Goal: Information Seeking & Learning: Learn about a topic

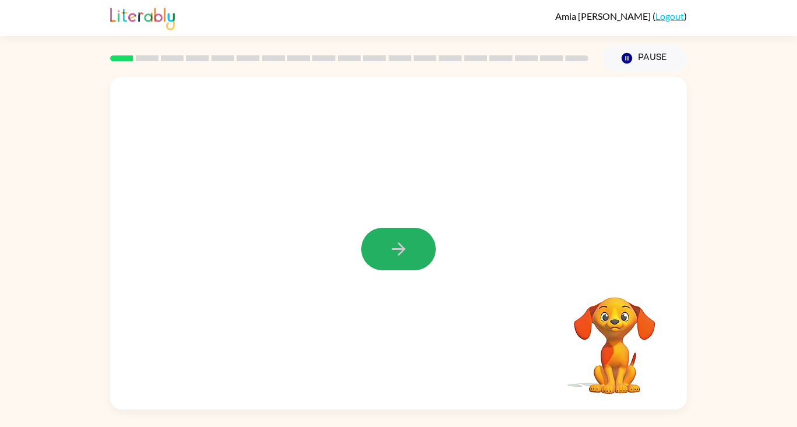
click at [389, 258] on icon "button" at bounding box center [399, 249] width 20 height 20
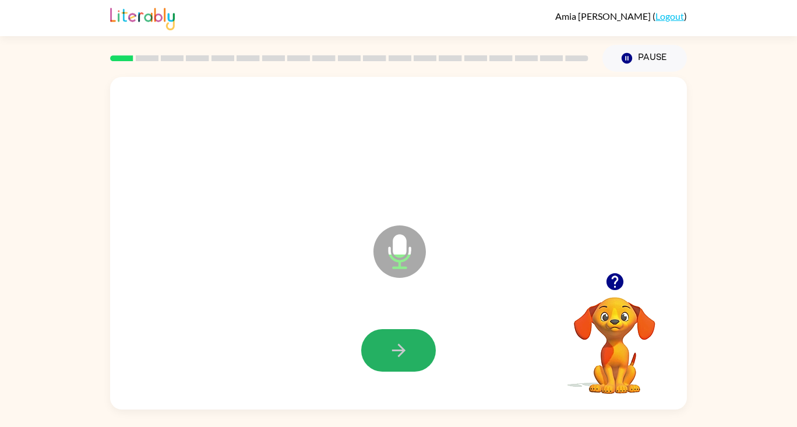
click at [412, 339] on button "button" at bounding box center [398, 350] width 75 height 43
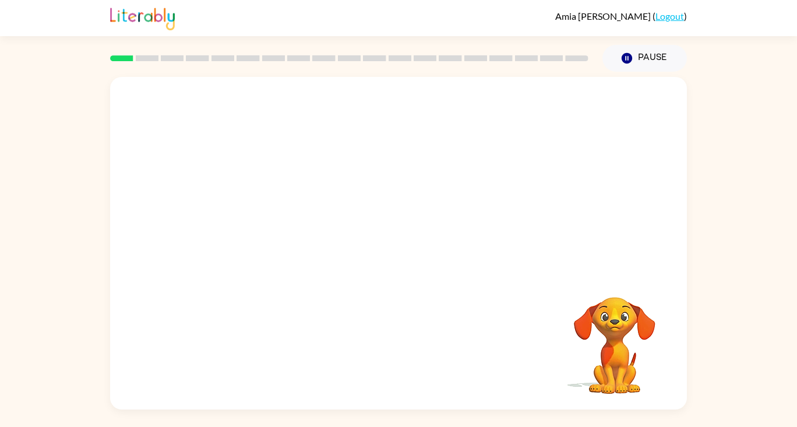
click at [764, 307] on div "Your browser must support playing .mp4 files to use Literably. Please try using…" at bounding box center [398, 241] width 797 height 338
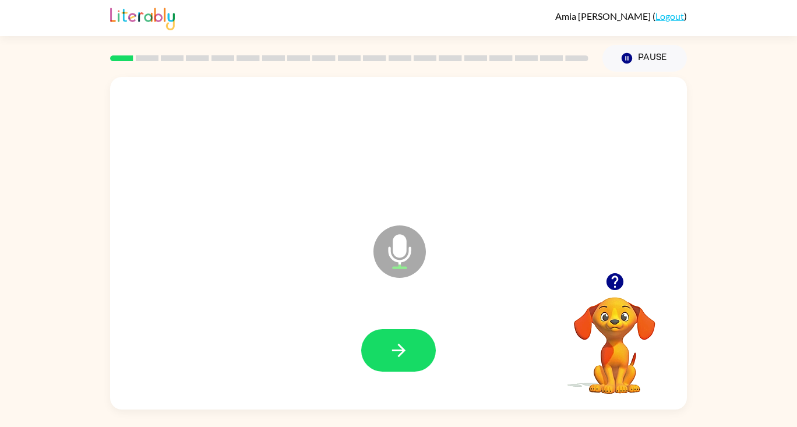
click at [604, 297] on video "Your browser must support playing .mp4 files to use Literably. Please try using…" at bounding box center [615, 337] width 117 height 117
click at [615, 289] on icon "button" at bounding box center [614, 281] width 17 height 17
click at [395, 356] on icon "button" at bounding box center [399, 350] width 20 height 20
click at [613, 289] on icon "button" at bounding box center [614, 281] width 17 height 17
click at [403, 357] on icon "button" at bounding box center [399, 350] width 20 height 20
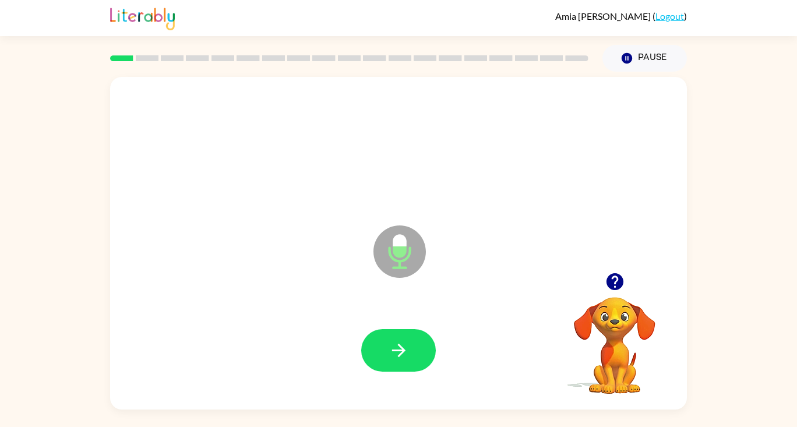
click at [414, 360] on button "button" at bounding box center [398, 350] width 75 height 43
click at [615, 290] on icon "button" at bounding box center [615, 282] width 20 height 20
click at [395, 343] on icon "button" at bounding box center [399, 350] width 20 height 20
click at [616, 287] on icon "button" at bounding box center [614, 281] width 17 height 17
click at [408, 351] on icon "button" at bounding box center [399, 350] width 20 height 20
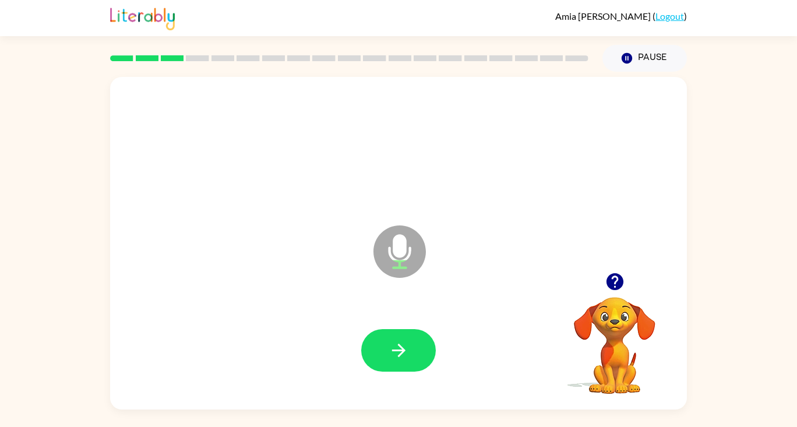
click at [614, 290] on icon "button" at bounding box center [614, 281] width 17 height 17
click at [406, 343] on icon "button" at bounding box center [399, 350] width 20 height 20
click at [608, 294] on button "button" at bounding box center [615, 282] width 30 height 30
click at [615, 289] on icon "button" at bounding box center [614, 281] width 17 height 17
click at [410, 352] on button "button" at bounding box center [398, 350] width 75 height 43
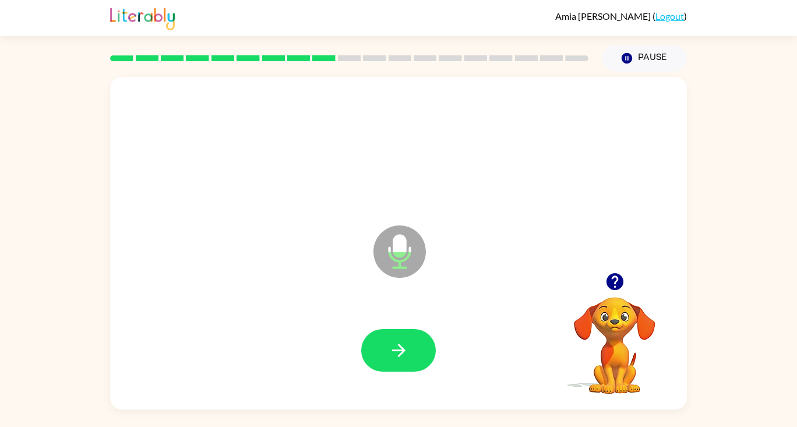
click at [615, 286] on icon "button" at bounding box center [614, 281] width 17 height 17
click at [408, 350] on icon "button" at bounding box center [399, 350] width 20 height 20
click at [600, 289] on div at bounding box center [615, 282] width 117 height 30
click at [610, 303] on video "Your browser must support playing .mp4 files to use Literably. Please try using…" at bounding box center [615, 337] width 117 height 117
click at [606, 296] on div at bounding box center [615, 282] width 117 height 30
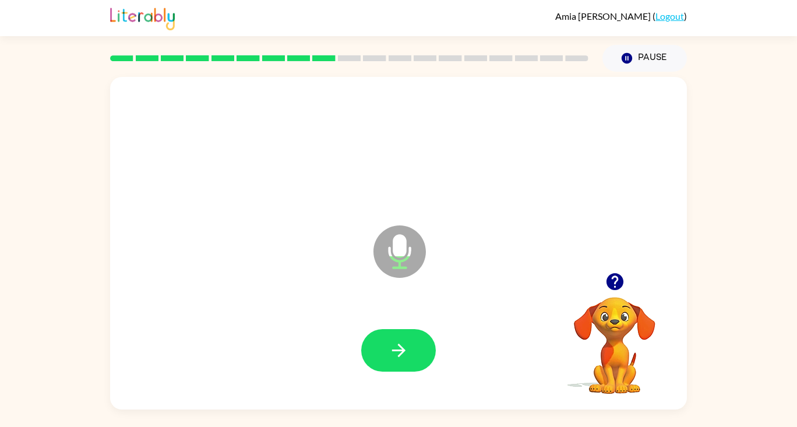
click at [611, 282] on icon "button" at bounding box center [614, 281] width 17 height 17
click at [413, 343] on button "button" at bounding box center [398, 350] width 75 height 43
click at [606, 281] on icon "button" at bounding box center [615, 282] width 20 height 20
click at [405, 353] on icon "button" at bounding box center [399, 350] width 20 height 20
click at [611, 291] on icon "button" at bounding box center [615, 282] width 20 height 20
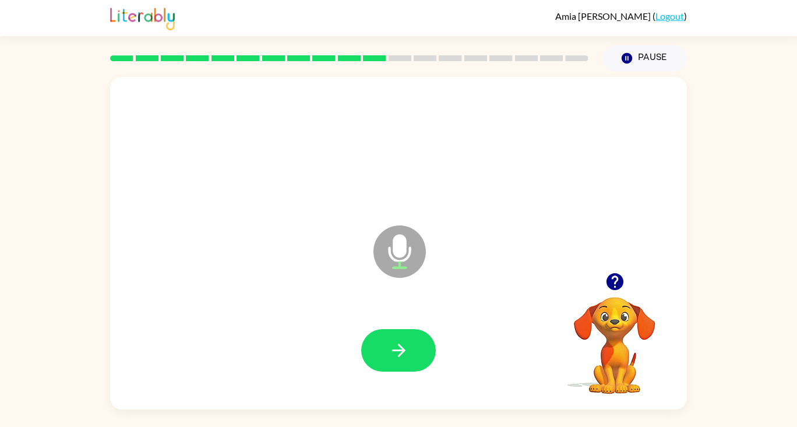
click at [608, 283] on icon "button" at bounding box center [614, 281] width 17 height 17
click at [638, 254] on div "Microphone The Microphone is here when it is your turn to talk" at bounding box center [398, 243] width 577 height 333
click at [382, 381] on div at bounding box center [399, 351] width 554 height 96
click at [407, 343] on icon "button" at bounding box center [399, 350] width 20 height 20
click at [615, 287] on icon "button" at bounding box center [615, 282] width 20 height 20
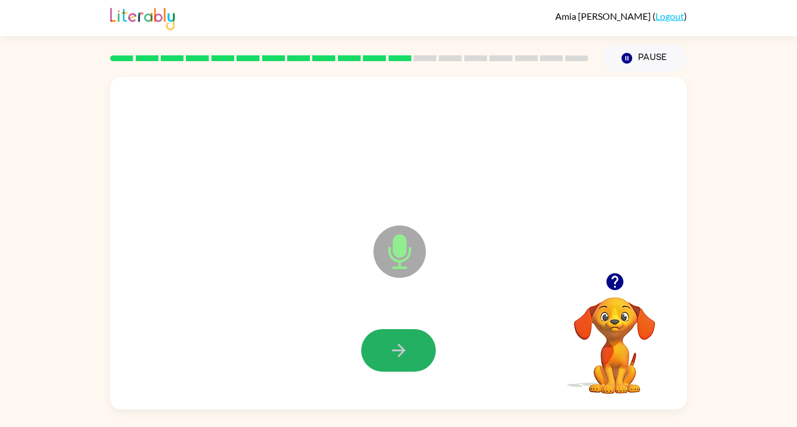
click at [392, 338] on button "button" at bounding box center [398, 350] width 75 height 43
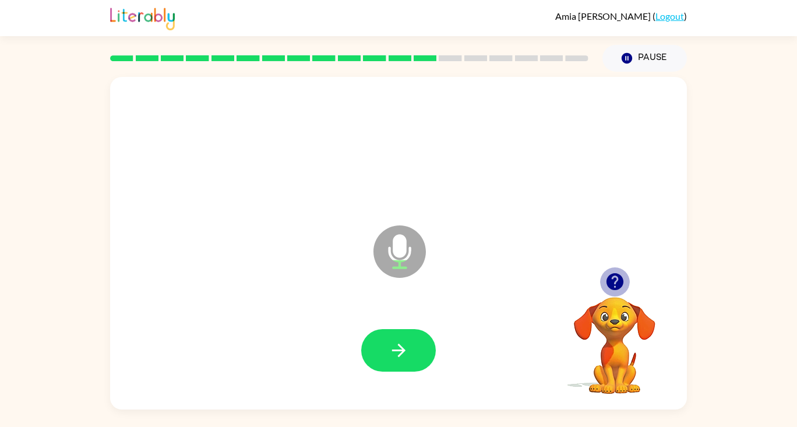
click at [617, 275] on icon "button" at bounding box center [614, 281] width 17 height 17
click at [400, 337] on button "button" at bounding box center [398, 350] width 75 height 43
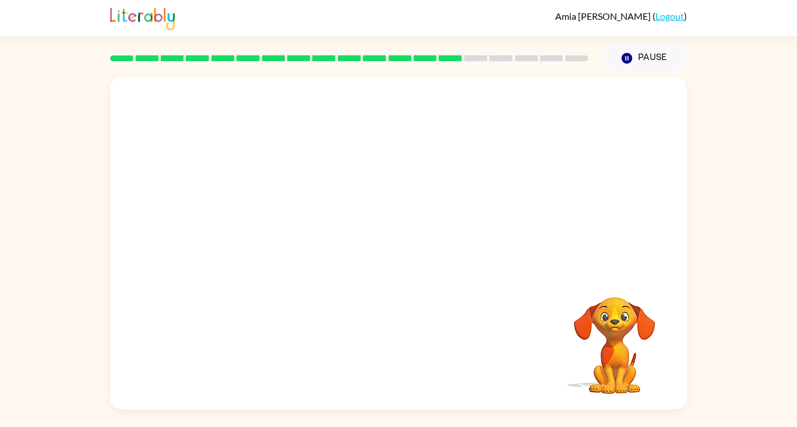
drag, startPoint x: 477, startPoint y: 55, endPoint x: 486, endPoint y: 57, distance: 9.0
click at [482, 56] on div at bounding box center [349, 58] width 493 height 41
click at [498, 55] on icon at bounding box center [501, 58] width 23 height 6
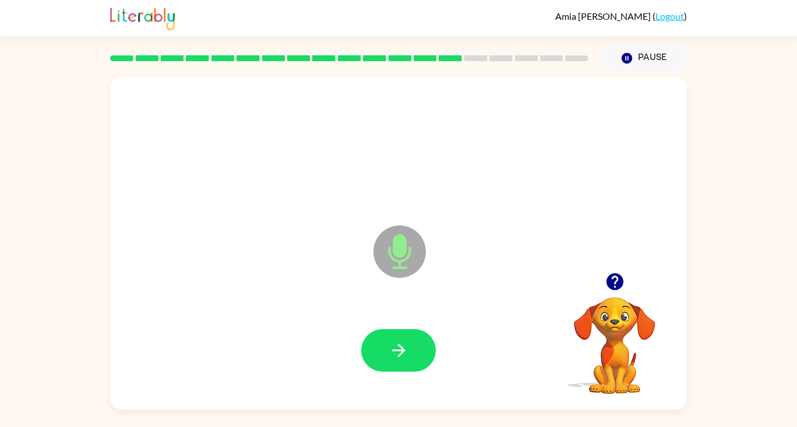
click at [399, 360] on icon "button" at bounding box center [399, 350] width 20 height 20
click at [402, 341] on icon "button" at bounding box center [399, 350] width 20 height 20
click at [402, 356] on icon "button" at bounding box center [399, 350] width 20 height 20
click at [407, 335] on button "button" at bounding box center [398, 350] width 75 height 43
click at [611, 279] on icon "button" at bounding box center [614, 281] width 17 height 17
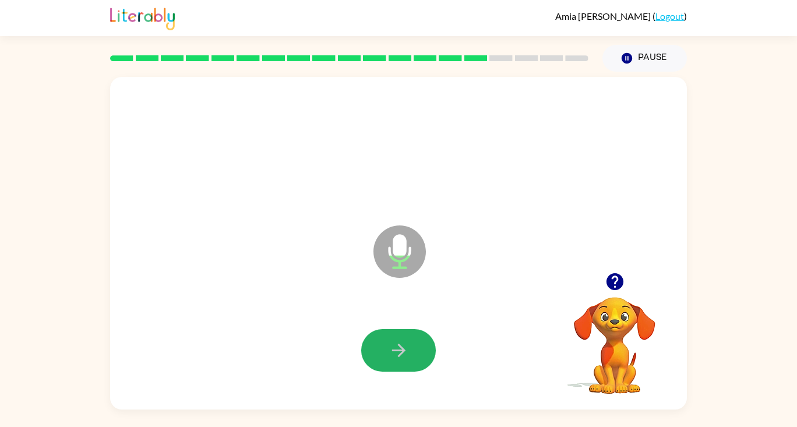
drag, startPoint x: 397, startPoint y: 344, endPoint x: 402, endPoint y: 350, distance: 7.4
click at [402, 350] on icon "button" at bounding box center [399, 350] width 20 height 20
click at [399, 340] on icon "button" at bounding box center [399, 350] width 20 height 20
click at [395, 353] on icon "button" at bounding box center [399, 350] width 20 height 20
drag, startPoint x: 414, startPoint y: 344, endPoint x: 405, endPoint y: 331, distance: 15.9
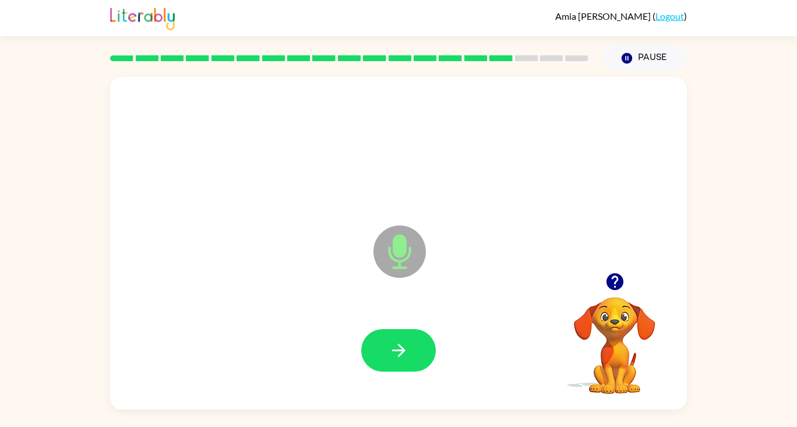
click at [414, 340] on button "button" at bounding box center [398, 350] width 75 height 43
click at [412, 343] on button "button" at bounding box center [398, 350] width 75 height 43
click at [420, 347] on button "button" at bounding box center [398, 350] width 75 height 43
click at [420, 346] on button "button" at bounding box center [398, 350] width 75 height 43
click at [399, 342] on icon "button" at bounding box center [399, 350] width 20 height 20
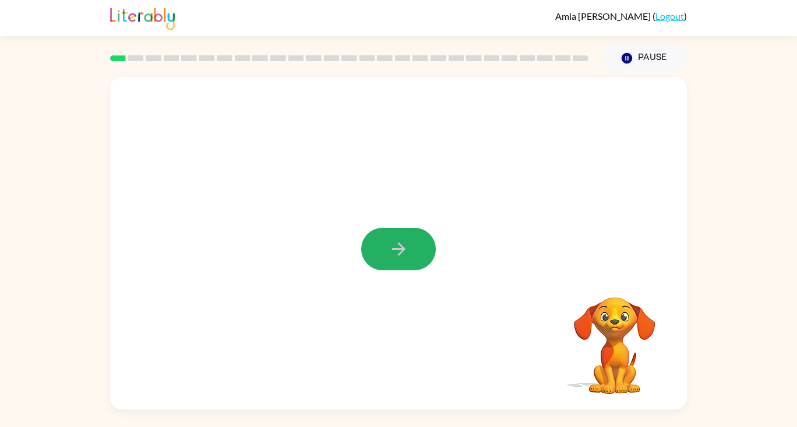
click at [404, 231] on button "button" at bounding box center [398, 249] width 75 height 43
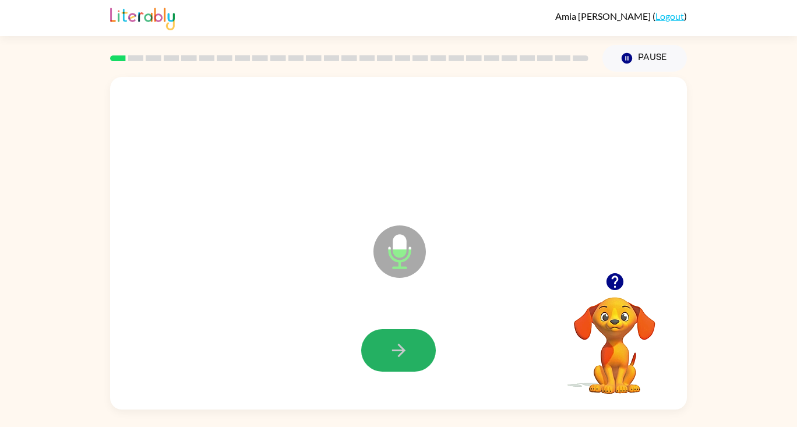
click at [385, 350] on button "button" at bounding box center [398, 350] width 75 height 43
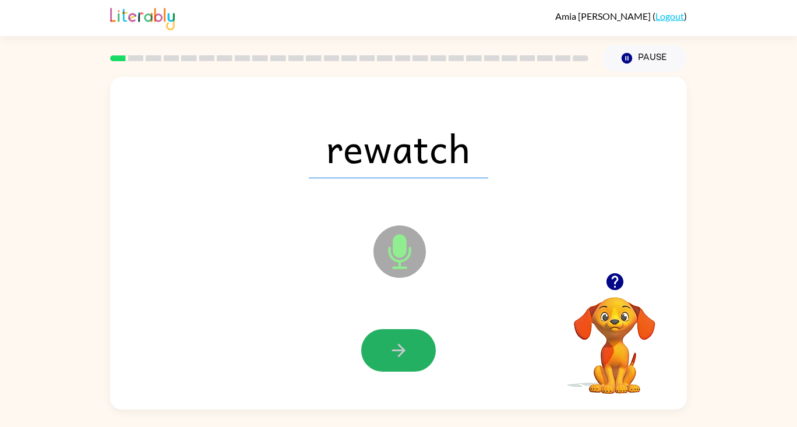
click at [387, 342] on button "button" at bounding box center [398, 350] width 75 height 43
click at [396, 342] on icon "button" at bounding box center [399, 350] width 20 height 20
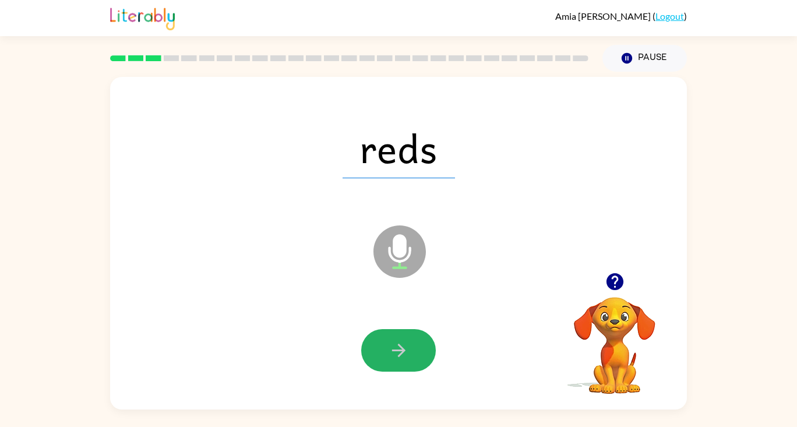
click at [420, 340] on button "button" at bounding box center [398, 350] width 75 height 43
click at [405, 332] on button "button" at bounding box center [398, 350] width 75 height 43
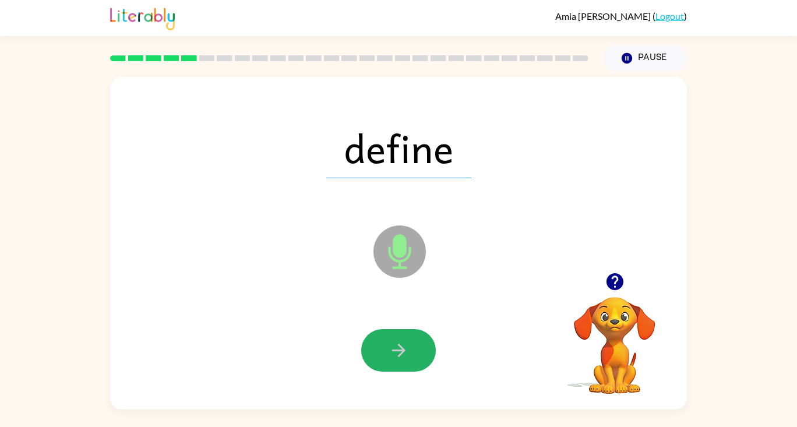
click at [395, 339] on button "button" at bounding box center [398, 350] width 75 height 43
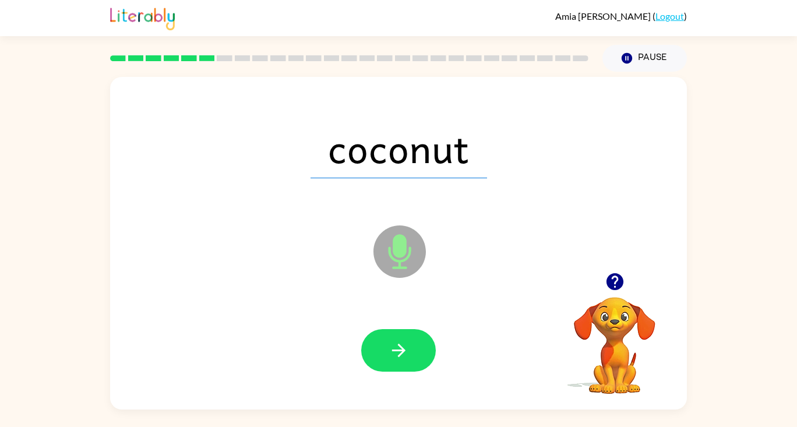
click at [395, 339] on button "button" at bounding box center [398, 350] width 75 height 43
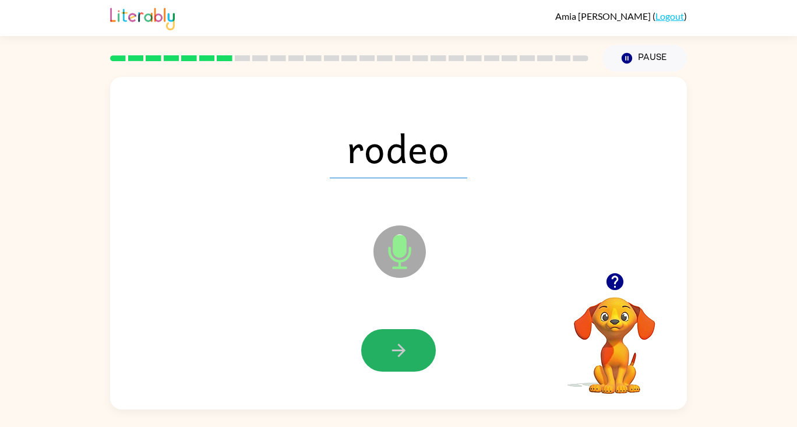
click at [390, 343] on icon "button" at bounding box center [399, 350] width 20 height 20
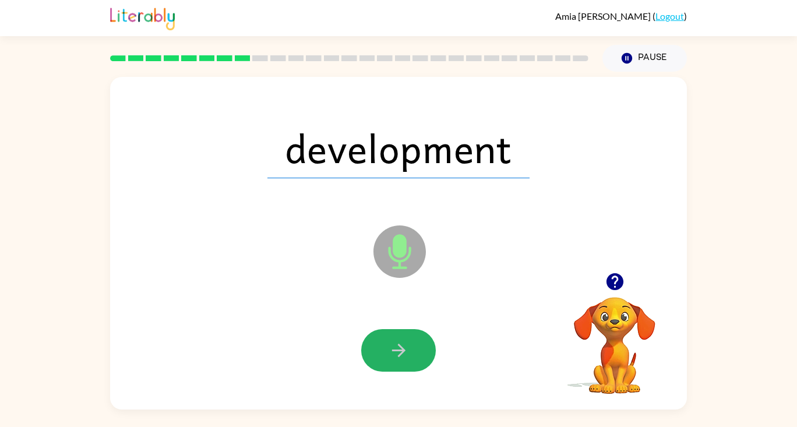
drag, startPoint x: 411, startPoint y: 336, endPoint x: 411, endPoint y: 348, distance: 12.2
click at [411, 348] on button "button" at bounding box center [398, 350] width 75 height 43
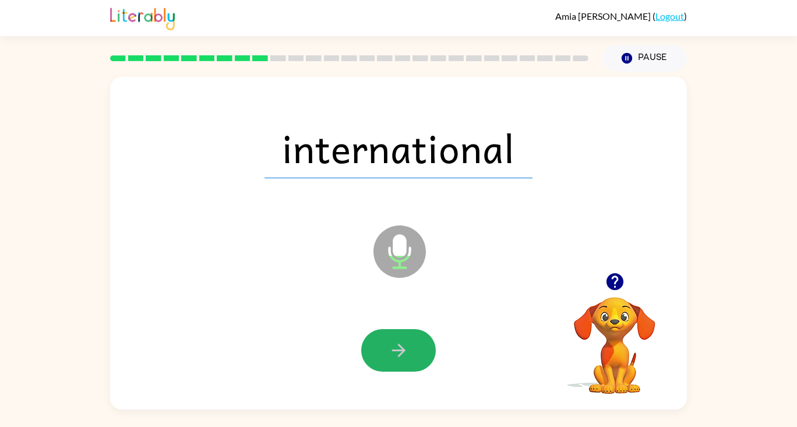
click at [410, 337] on button "button" at bounding box center [398, 350] width 75 height 43
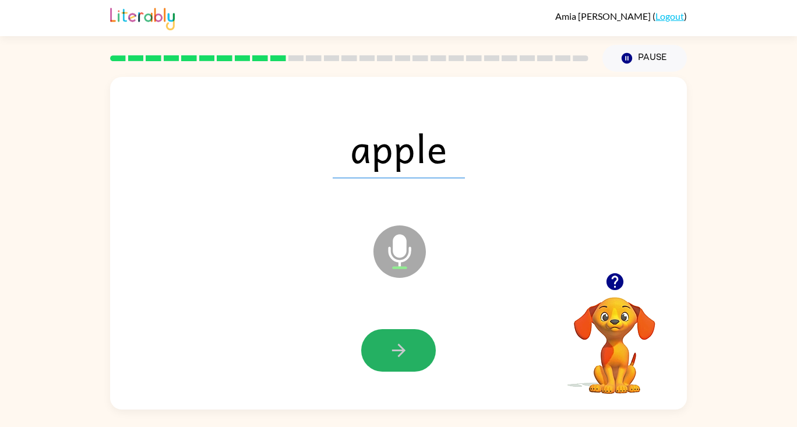
click at [386, 343] on button "button" at bounding box center [398, 350] width 75 height 43
click at [391, 346] on icon "button" at bounding box center [399, 350] width 20 height 20
drag, startPoint x: 413, startPoint y: 349, endPoint x: 416, endPoint y: 342, distance: 8.1
click at [413, 348] on button "button" at bounding box center [398, 350] width 75 height 43
drag, startPoint x: 411, startPoint y: 349, endPoint x: 409, endPoint y: 337, distance: 11.8
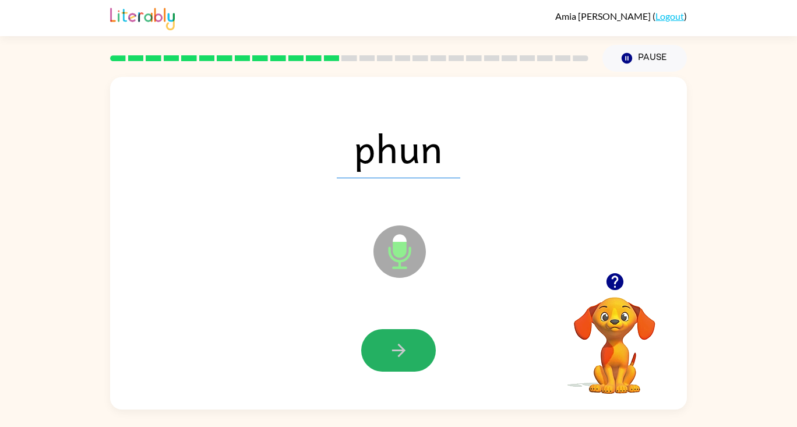
click at [415, 348] on button "button" at bounding box center [398, 350] width 75 height 43
drag, startPoint x: 421, startPoint y: 339, endPoint x: 427, endPoint y: 340, distance: 5.9
click at [427, 340] on button "button" at bounding box center [398, 350] width 75 height 43
click at [402, 351] on icon "button" at bounding box center [399, 350] width 20 height 20
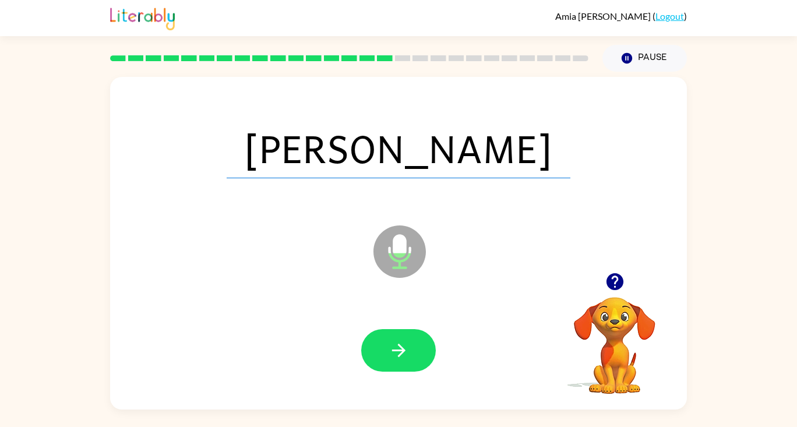
drag, startPoint x: 389, startPoint y: 318, endPoint x: 380, endPoint y: 318, distance: 9.3
click at [389, 319] on div at bounding box center [399, 351] width 554 height 96
click at [399, 355] on icon "button" at bounding box center [398, 350] width 13 height 13
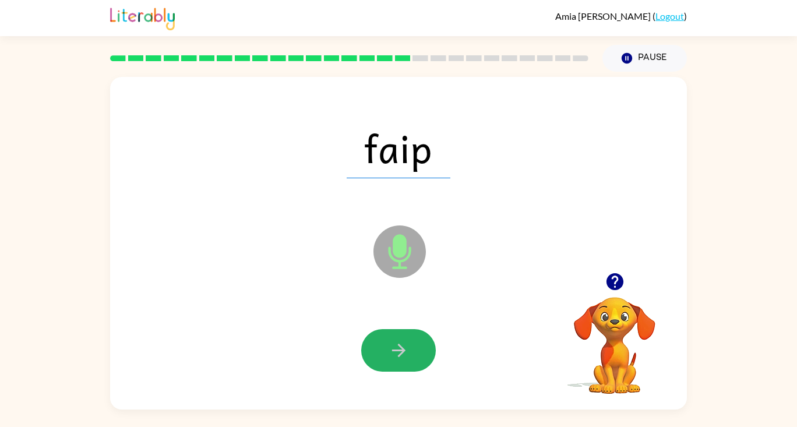
click at [403, 353] on icon "button" at bounding box center [398, 350] width 13 height 13
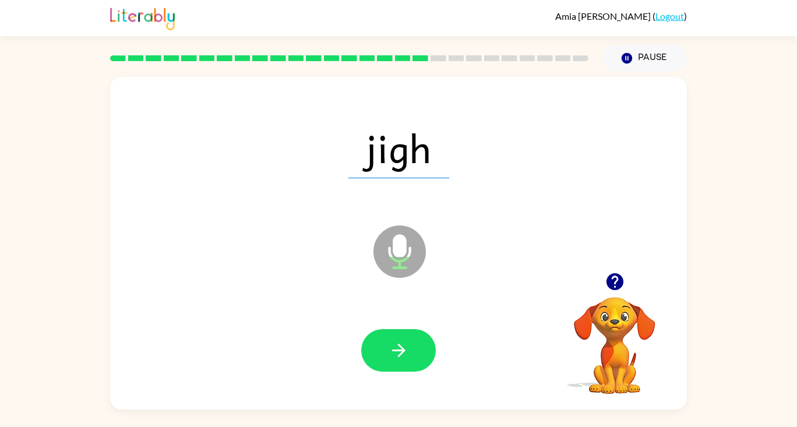
click at [436, 212] on div "Microphone The Microphone is here when it is your turn to talk" at bounding box center [371, 223] width 498 height 42
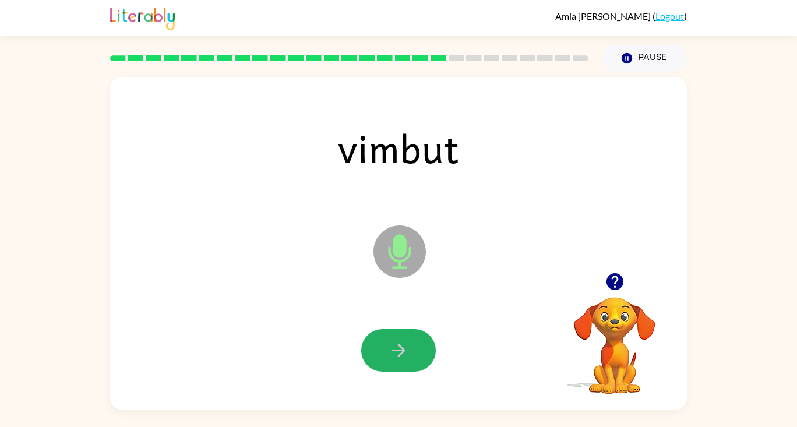
click at [416, 351] on button "button" at bounding box center [398, 350] width 75 height 43
click at [384, 343] on button "button" at bounding box center [398, 350] width 75 height 43
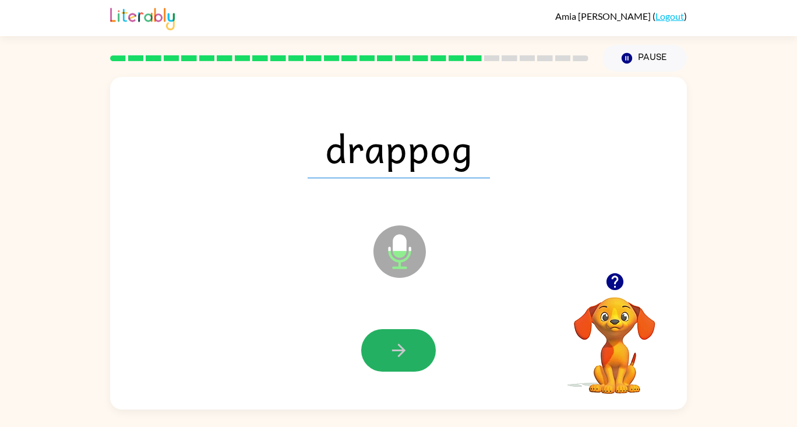
drag, startPoint x: 382, startPoint y: 351, endPoint x: 356, endPoint y: 365, distance: 29.2
click at [362, 363] on div at bounding box center [398, 350] width 75 height 43
click at [406, 353] on icon "button" at bounding box center [399, 350] width 20 height 20
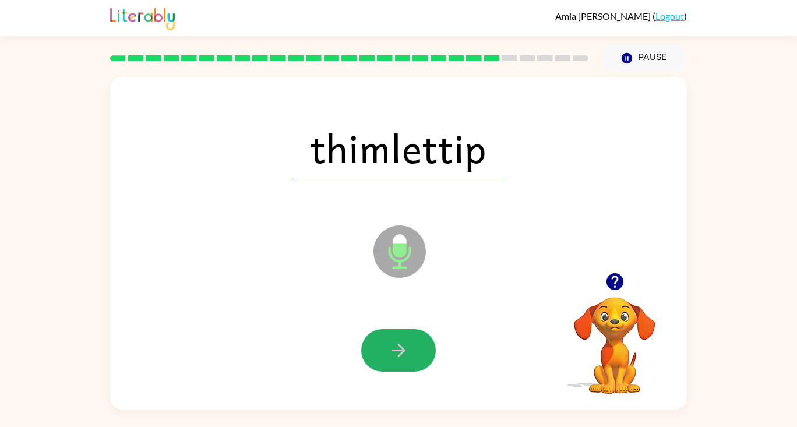
click at [410, 349] on button "button" at bounding box center [398, 350] width 75 height 43
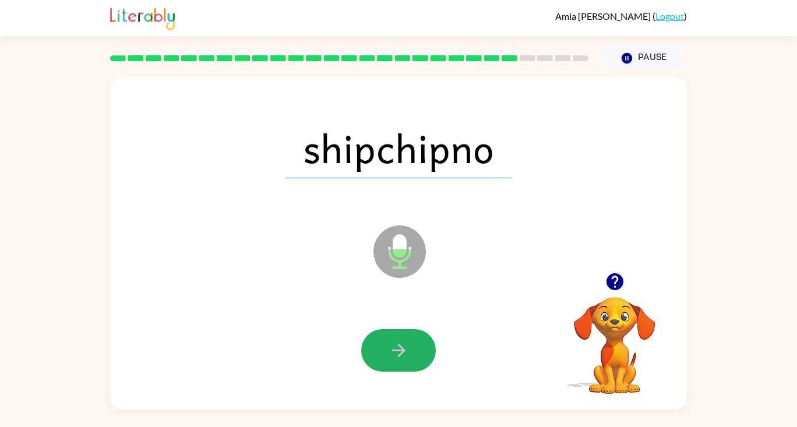
click at [391, 342] on icon "button" at bounding box center [399, 350] width 20 height 20
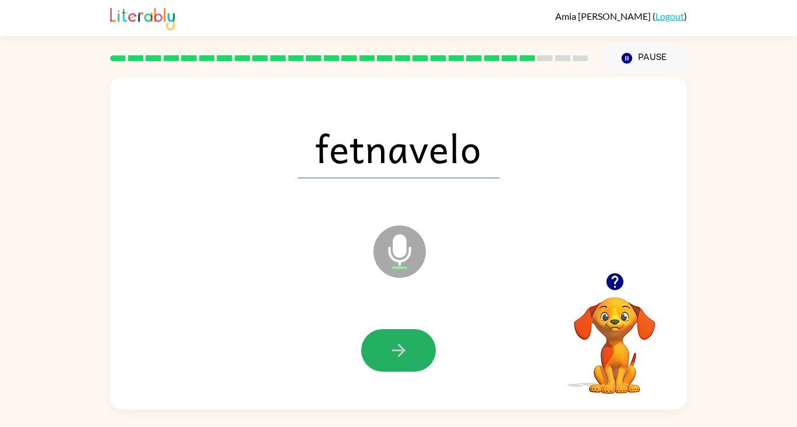
click at [387, 355] on button "button" at bounding box center [398, 350] width 75 height 43
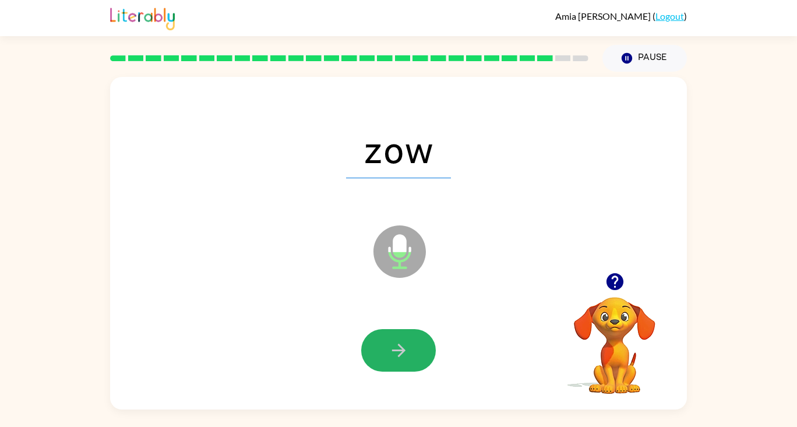
click at [387, 350] on button "button" at bounding box center [398, 350] width 75 height 43
click at [396, 344] on icon "button" at bounding box center [399, 350] width 20 height 20
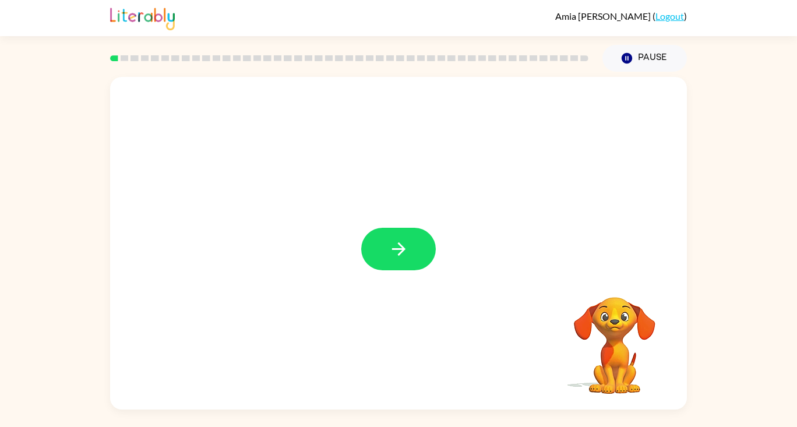
click at [382, 251] on button "button" at bounding box center [398, 249] width 75 height 43
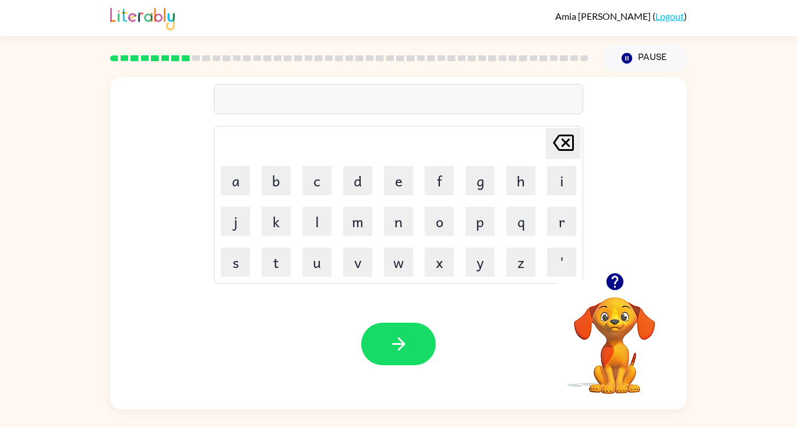
click at [614, 286] on icon "button" at bounding box center [614, 281] width 17 height 17
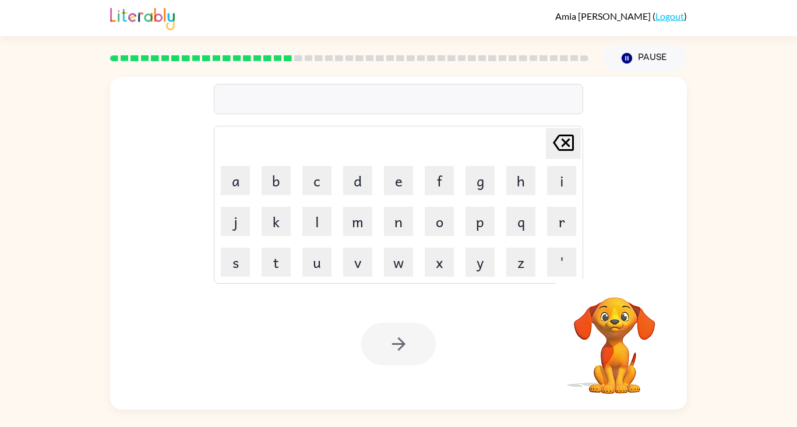
click at [472, 118] on div "[PERSON_NAME] last character input a b c d e f g h i j k l m n o p q r s t u v …" at bounding box center [399, 174] width 370 height 217
click at [241, 104] on div at bounding box center [399, 99] width 370 height 30
click at [240, 99] on div at bounding box center [399, 99] width 370 height 30
click at [240, 104] on div at bounding box center [399, 99] width 370 height 30
click at [233, 106] on div at bounding box center [399, 99] width 370 height 30
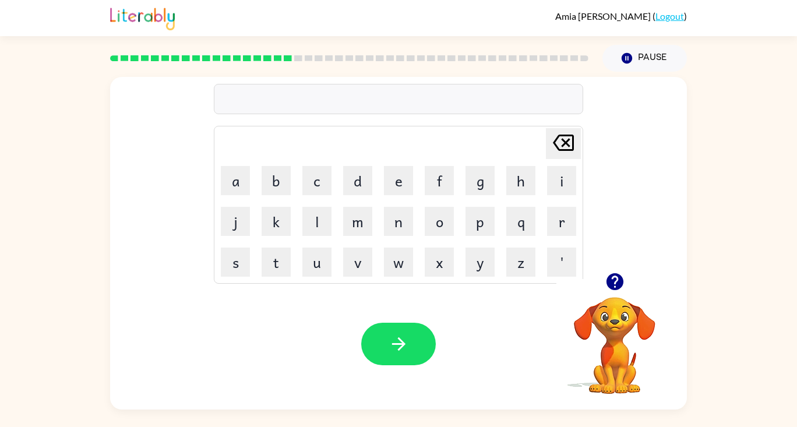
click at [226, 96] on div at bounding box center [399, 99] width 370 height 30
click at [231, 107] on div at bounding box center [399, 99] width 370 height 30
click at [224, 96] on div at bounding box center [399, 99] width 370 height 30
click at [417, 342] on button "button" at bounding box center [398, 344] width 75 height 43
click at [405, 343] on icon "button" at bounding box center [399, 344] width 20 height 20
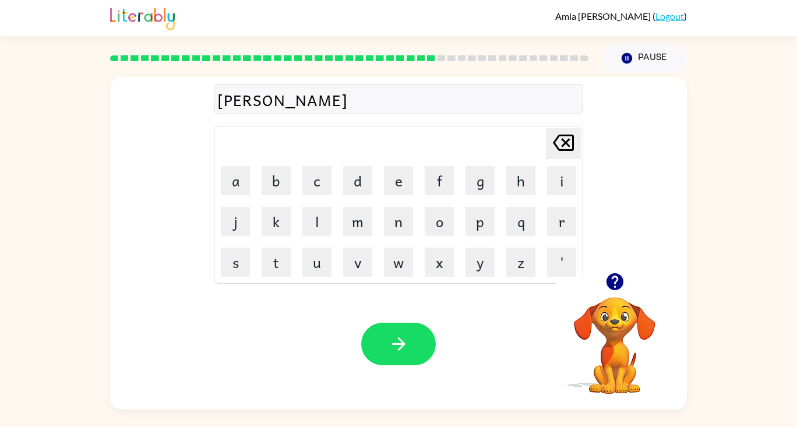
click at [561, 153] on icon "Delete Delete last character input" at bounding box center [564, 143] width 28 height 28
type button "delete"
click at [618, 276] on icon "button" at bounding box center [614, 281] width 17 height 17
click at [410, 325] on button "button" at bounding box center [398, 344] width 75 height 43
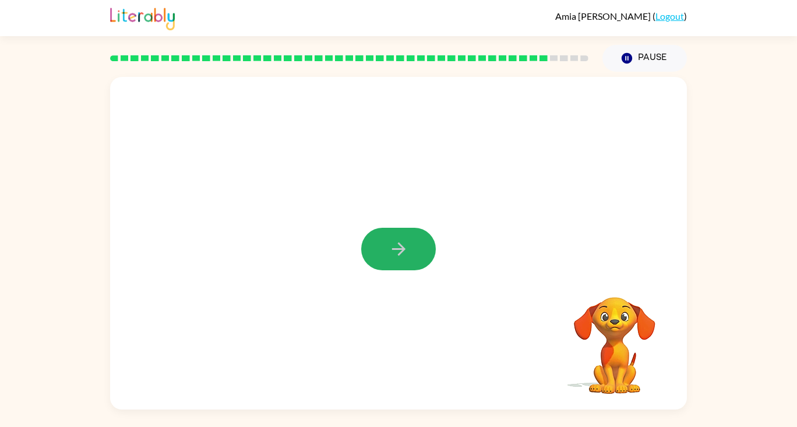
click at [387, 244] on button "button" at bounding box center [398, 249] width 75 height 43
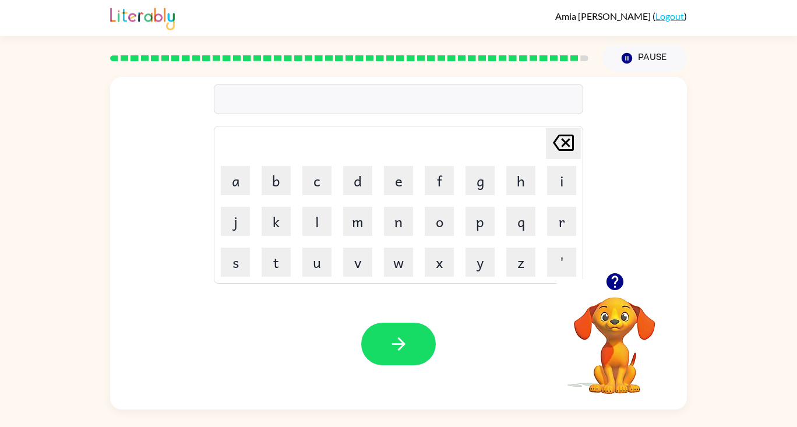
click at [627, 283] on button "button" at bounding box center [615, 282] width 30 height 30
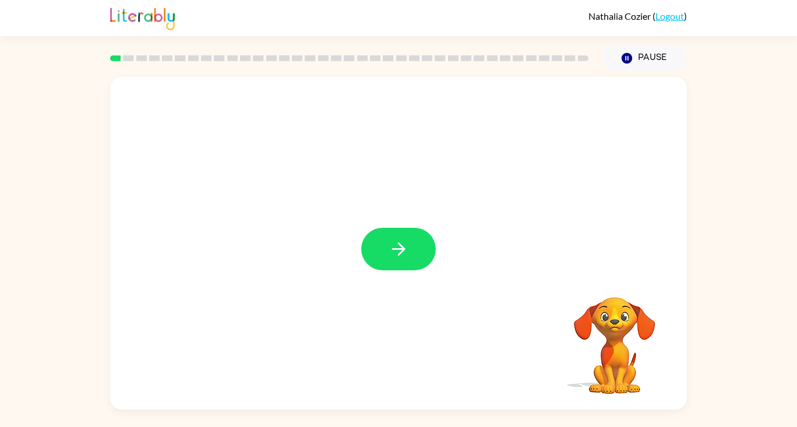
click at [409, 249] on icon "button" at bounding box center [399, 249] width 20 height 20
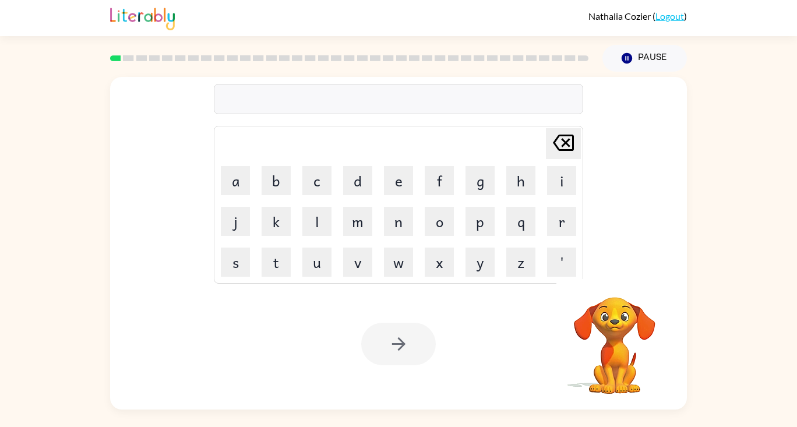
click at [305, 264] on button "u" at bounding box center [317, 262] width 29 height 29
click at [396, 227] on button "n" at bounding box center [398, 221] width 29 height 29
click at [445, 187] on button "f" at bounding box center [439, 180] width 29 height 29
click at [432, 220] on button "o" at bounding box center [439, 221] width 29 height 29
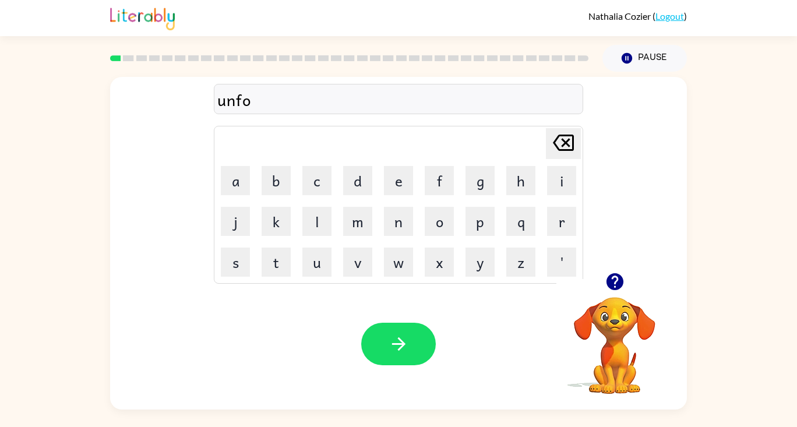
click at [317, 220] on button "l" at bounding box center [317, 221] width 29 height 29
click at [356, 183] on button "d" at bounding box center [357, 180] width 29 height 29
click at [393, 360] on button "button" at bounding box center [398, 344] width 75 height 43
click at [611, 293] on button "button" at bounding box center [615, 282] width 30 height 30
click at [507, 220] on button "q" at bounding box center [521, 221] width 29 height 29
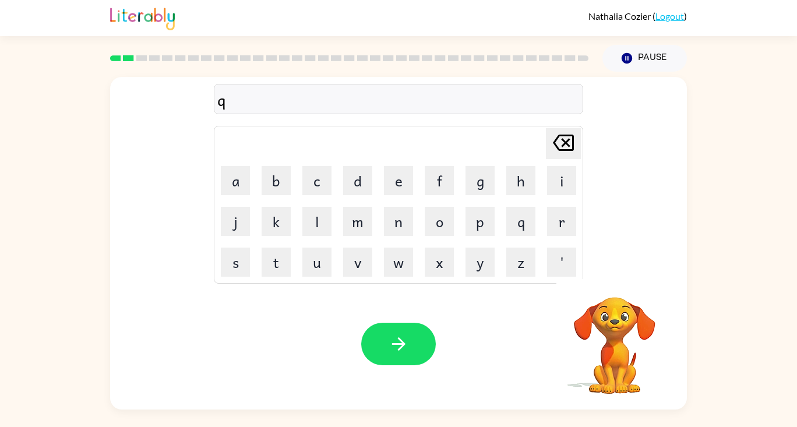
click at [316, 267] on button "u" at bounding box center [317, 262] width 29 height 29
click at [560, 173] on button "i" at bounding box center [561, 180] width 29 height 29
click at [305, 209] on button "l" at bounding box center [317, 221] width 29 height 29
click at [404, 343] on icon "button" at bounding box center [398, 343] width 13 height 13
click at [520, 231] on button "q" at bounding box center [521, 221] width 29 height 29
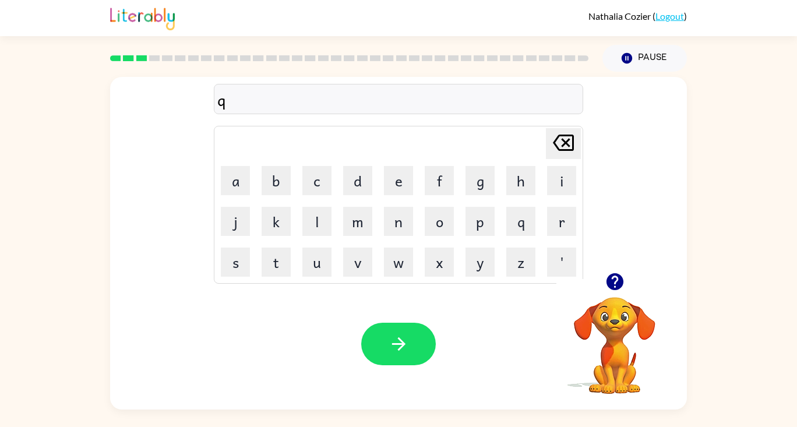
click at [321, 270] on button "u" at bounding box center [317, 262] width 29 height 29
click at [569, 183] on button "i" at bounding box center [561, 180] width 29 height 29
click at [273, 272] on button "t" at bounding box center [276, 262] width 29 height 29
click at [400, 349] on icon "button" at bounding box center [398, 343] width 13 height 13
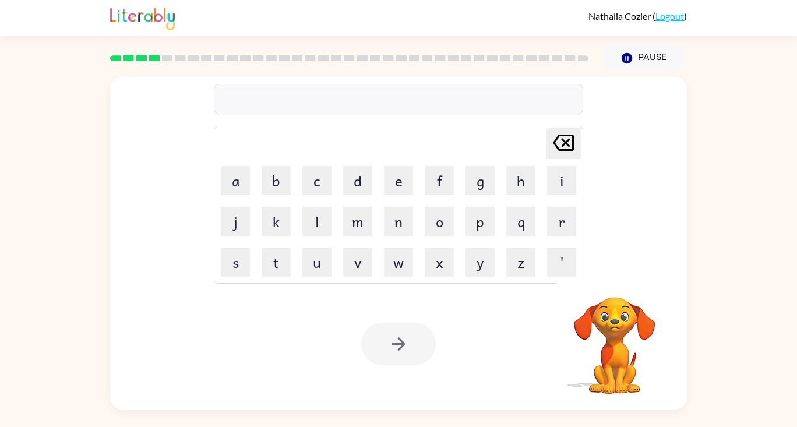
drag, startPoint x: 509, startPoint y: 229, endPoint x: 525, endPoint y: 214, distance: 21.0
click at [512, 224] on button "q" at bounding box center [521, 221] width 29 height 29
click at [315, 263] on button "u" at bounding box center [317, 262] width 29 height 29
click at [560, 187] on button "i" at bounding box center [561, 180] width 29 height 29
click at [280, 263] on button "t" at bounding box center [276, 262] width 29 height 29
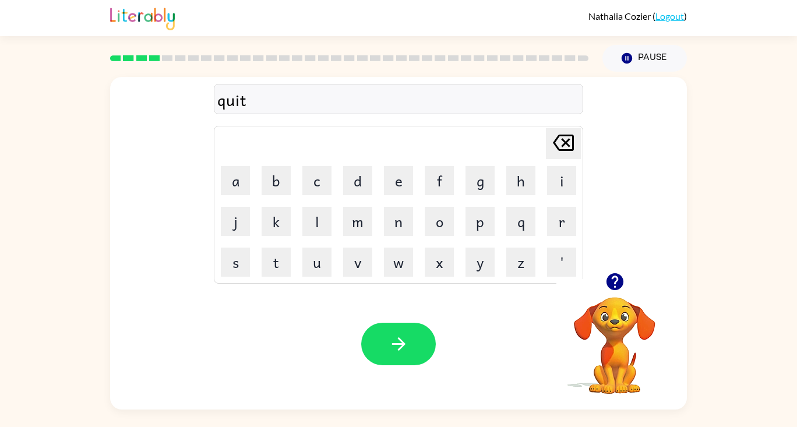
click at [569, 189] on button "i" at bounding box center [561, 180] width 29 height 29
click at [391, 227] on button "n" at bounding box center [398, 221] width 29 height 29
click at [481, 181] on button "g" at bounding box center [480, 180] width 29 height 29
click at [562, 133] on icon "Delete Delete last character input" at bounding box center [564, 143] width 28 height 28
click at [561, 134] on icon "Delete Delete last character input" at bounding box center [564, 143] width 28 height 28
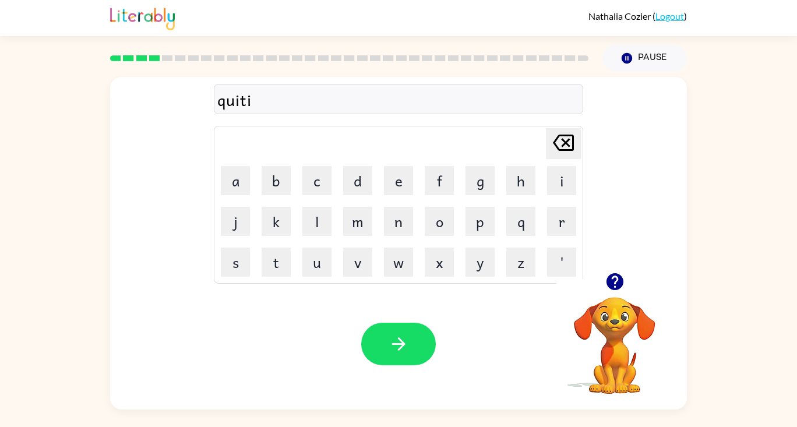
click at [558, 136] on icon at bounding box center [563, 143] width 21 height 16
click at [281, 260] on button "t" at bounding box center [276, 262] width 29 height 29
click at [557, 191] on button "i" at bounding box center [561, 180] width 29 height 29
click at [401, 221] on button "n" at bounding box center [398, 221] width 29 height 29
click at [482, 185] on button "g" at bounding box center [480, 180] width 29 height 29
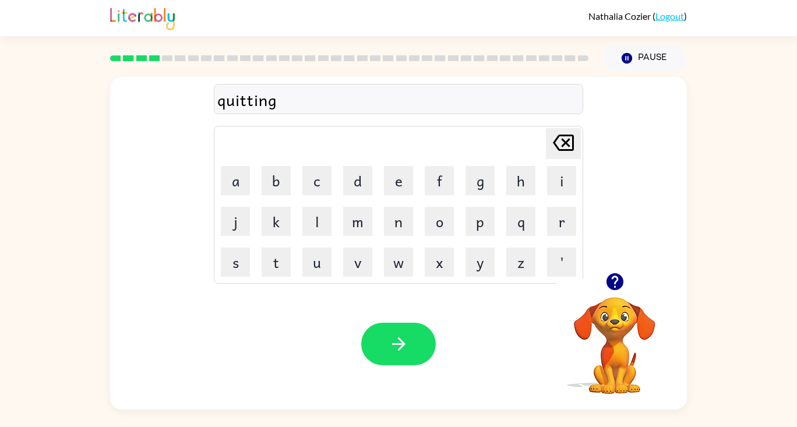
click at [548, 124] on div "quitting Delete Delete last character input a b c d e f g h i j k l m n o p q r…" at bounding box center [399, 174] width 370 height 217
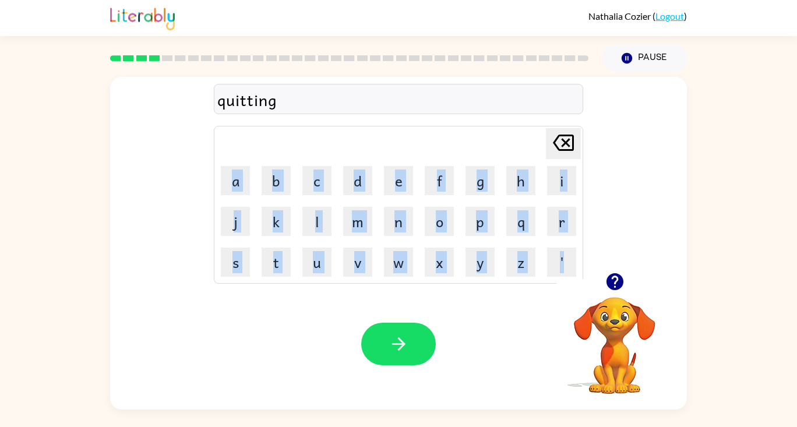
click at [548, 124] on div "quitting Delete Delete last character input a b c d e f g h i j k l m n o p q r…" at bounding box center [399, 174] width 370 height 217
click at [559, 146] on icon "Delete Delete last character input" at bounding box center [564, 143] width 28 height 28
click at [561, 146] on icon "Delete Delete last character input" at bounding box center [564, 143] width 28 height 28
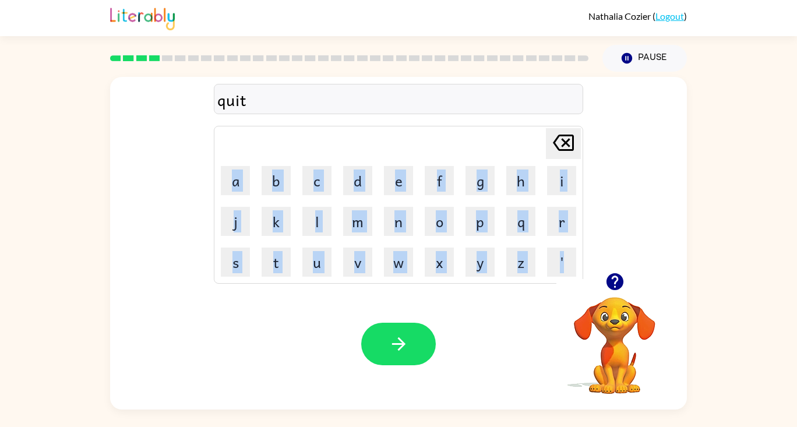
click at [562, 146] on icon "Delete Delete last character input" at bounding box center [564, 143] width 28 height 28
click at [563, 146] on icon at bounding box center [563, 143] width 21 height 16
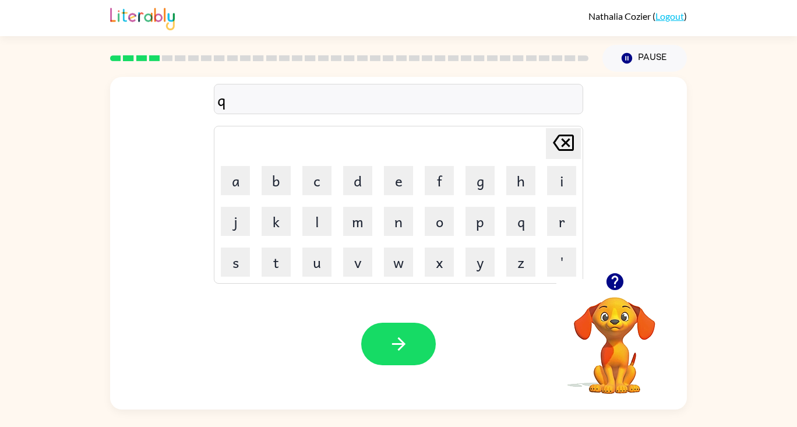
click at [462, 94] on div "q" at bounding box center [398, 99] width 363 height 24
click at [451, 104] on div "q" at bounding box center [398, 99] width 363 height 24
click at [259, 107] on div "q" at bounding box center [398, 99] width 363 height 24
click at [255, 97] on div "q" at bounding box center [398, 99] width 363 height 24
click at [398, 361] on button "button" at bounding box center [398, 344] width 75 height 43
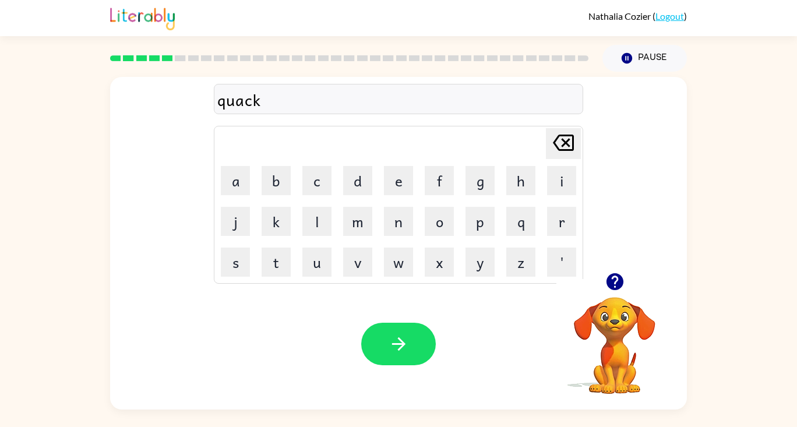
click at [391, 350] on icon "button" at bounding box center [399, 344] width 20 height 20
click at [406, 337] on icon "button" at bounding box center [399, 344] width 20 height 20
click at [402, 310] on div "Your browser must support playing .mp4 files to use Literably. Please try using…" at bounding box center [398, 344] width 577 height 131
click at [396, 328] on button "button" at bounding box center [398, 344] width 75 height 43
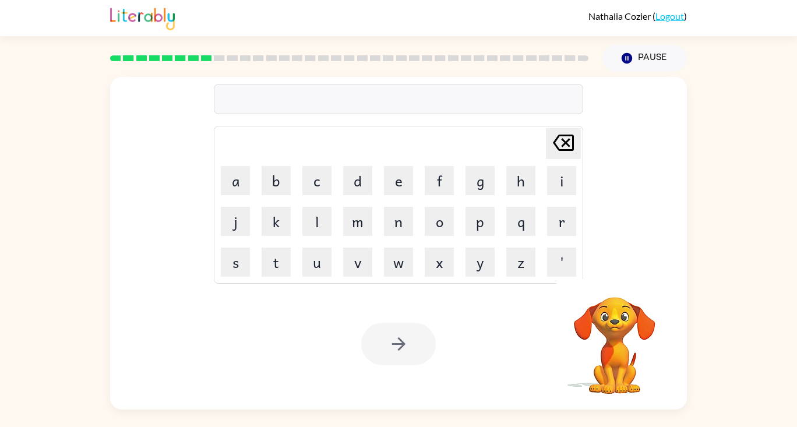
click at [327, 180] on button "c" at bounding box center [317, 180] width 29 height 29
click at [550, 220] on button "r" at bounding box center [561, 221] width 29 height 29
drag, startPoint x: 567, startPoint y: 228, endPoint x: 564, endPoint y: 221, distance: 7.4
click at [566, 227] on button "r" at bounding box center [561, 221] width 29 height 29
click at [563, 139] on icon at bounding box center [563, 143] width 21 height 16
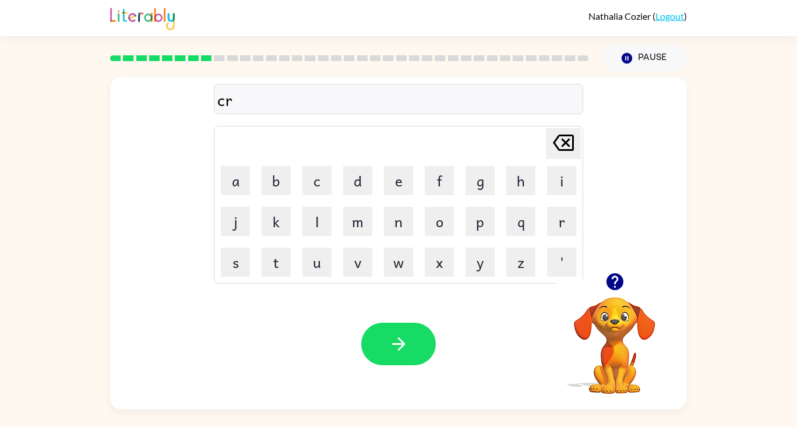
click at [233, 180] on button "a" at bounding box center [235, 180] width 29 height 29
click at [389, 258] on button "w" at bounding box center [398, 262] width 29 height 29
type button "w"
click at [384, 248] on button "w" at bounding box center [398, 262] width 29 height 29
click at [402, 351] on icon "button" at bounding box center [399, 344] width 20 height 20
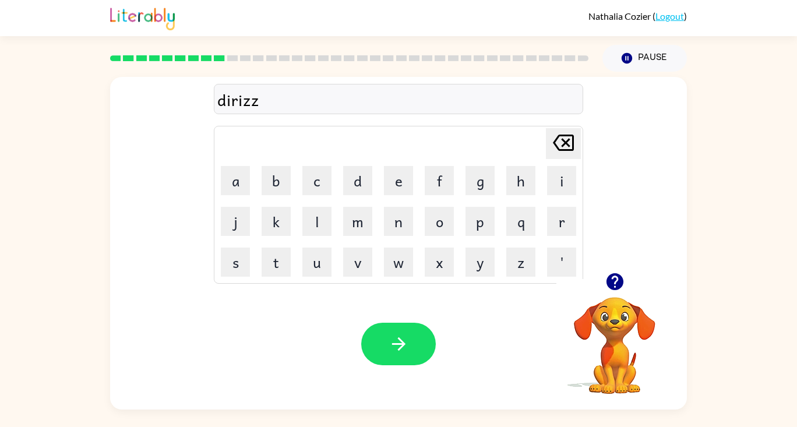
click at [560, 139] on icon "Delete Delete last character input" at bounding box center [564, 143] width 28 height 28
click at [560, 138] on icon "Delete Delete last character input" at bounding box center [564, 143] width 28 height 28
click at [560, 137] on icon "Delete Delete last character input" at bounding box center [564, 143] width 28 height 28
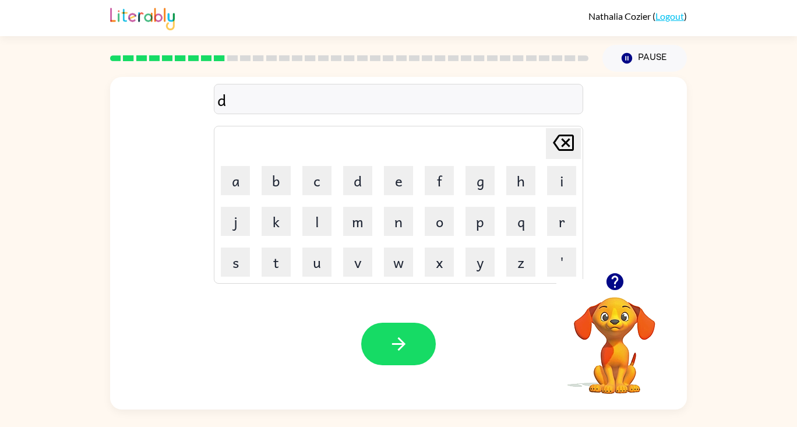
type button "delete"
click at [391, 354] on icon "button" at bounding box center [399, 344] width 20 height 20
click at [400, 339] on icon "button" at bounding box center [399, 344] width 20 height 20
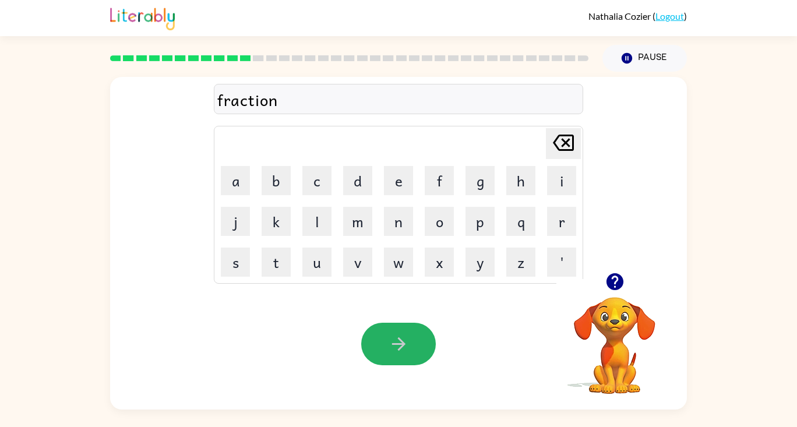
click at [431, 347] on button "button" at bounding box center [398, 344] width 75 height 43
click at [386, 339] on button "button" at bounding box center [398, 344] width 75 height 43
click at [420, 327] on button "button" at bounding box center [398, 344] width 75 height 43
click at [393, 332] on button "button" at bounding box center [398, 344] width 75 height 43
click at [379, 350] on button "button" at bounding box center [398, 344] width 75 height 43
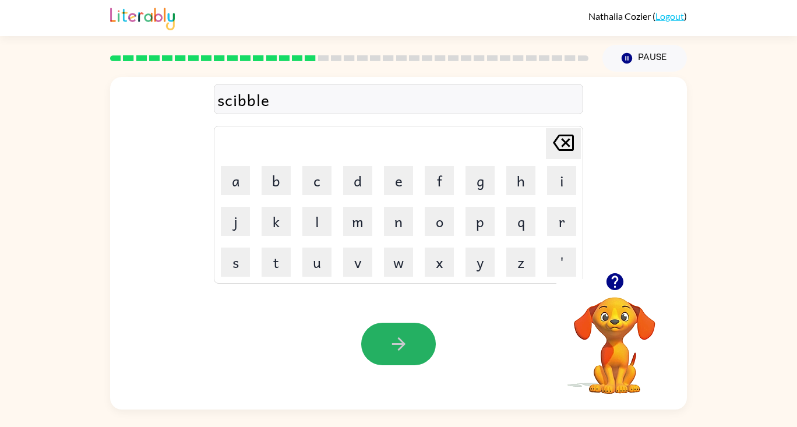
click at [377, 330] on button "button" at bounding box center [398, 344] width 75 height 43
click at [385, 342] on button "button" at bounding box center [398, 344] width 75 height 43
click at [416, 360] on button "button" at bounding box center [398, 344] width 75 height 43
click at [396, 332] on button "button" at bounding box center [398, 344] width 75 height 43
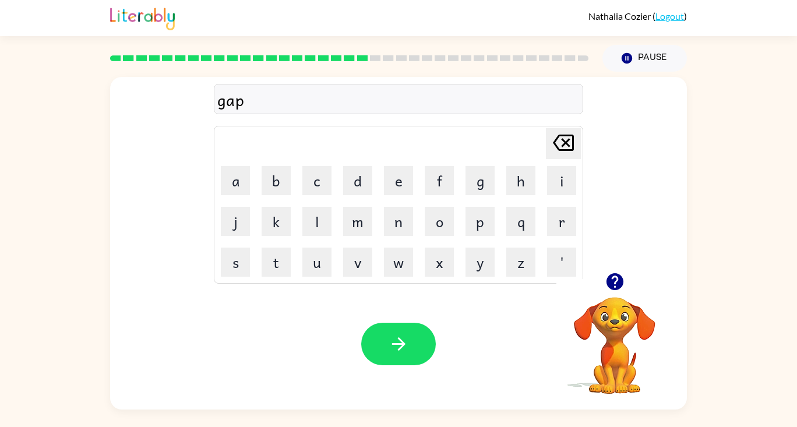
click at [384, 344] on button "button" at bounding box center [398, 344] width 75 height 43
click at [403, 332] on button "button" at bounding box center [398, 344] width 75 height 43
click at [403, 332] on div at bounding box center [398, 344] width 75 height 43
click at [409, 351] on button "button" at bounding box center [398, 344] width 75 height 43
click at [620, 285] on icon "button" at bounding box center [614, 281] width 17 height 17
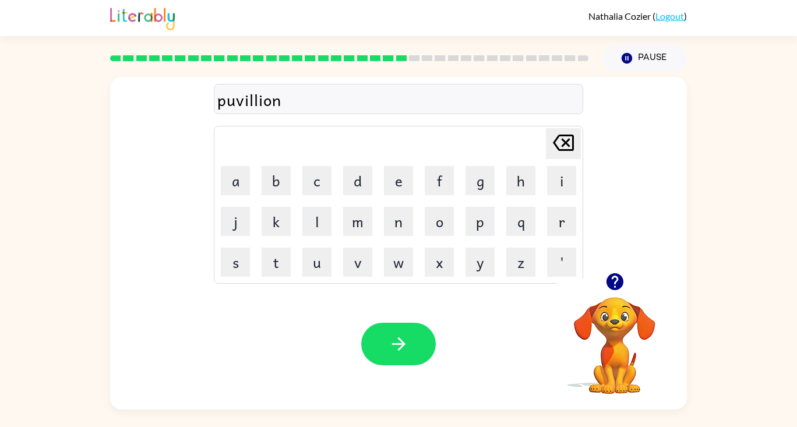
click at [399, 356] on button "button" at bounding box center [398, 344] width 75 height 43
click at [378, 345] on button "button" at bounding box center [398, 344] width 75 height 43
click at [384, 344] on button "button" at bounding box center [398, 344] width 75 height 43
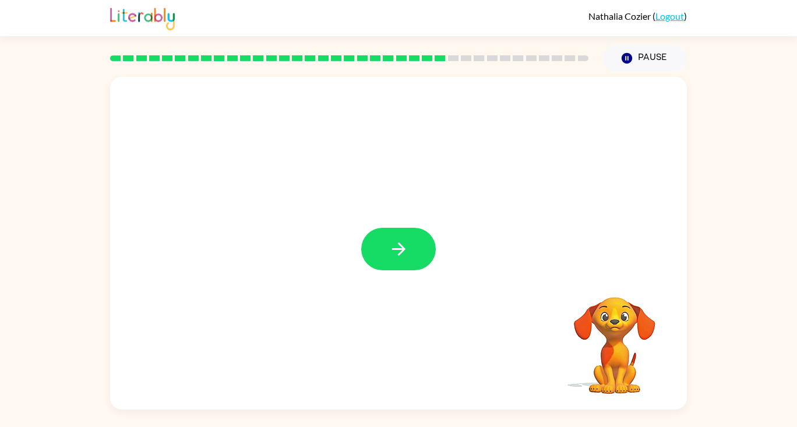
click at [413, 261] on button "button" at bounding box center [398, 249] width 75 height 43
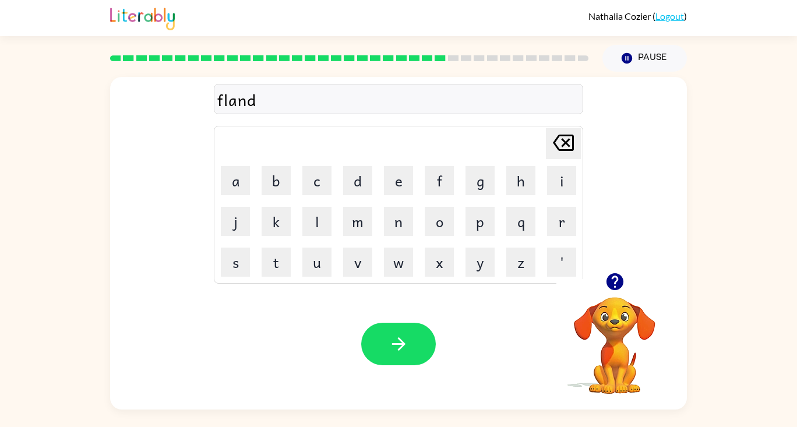
click at [410, 356] on button "button" at bounding box center [398, 344] width 75 height 43
click at [487, 184] on button "g" at bounding box center [480, 180] width 29 height 29
click at [610, 290] on icon "button" at bounding box center [615, 282] width 20 height 20
click at [616, 269] on button "button" at bounding box center [615, 282] width 30 height 30
click at [610, 282] on icon "button" at bounding box center [615, 282] width 20 height 20
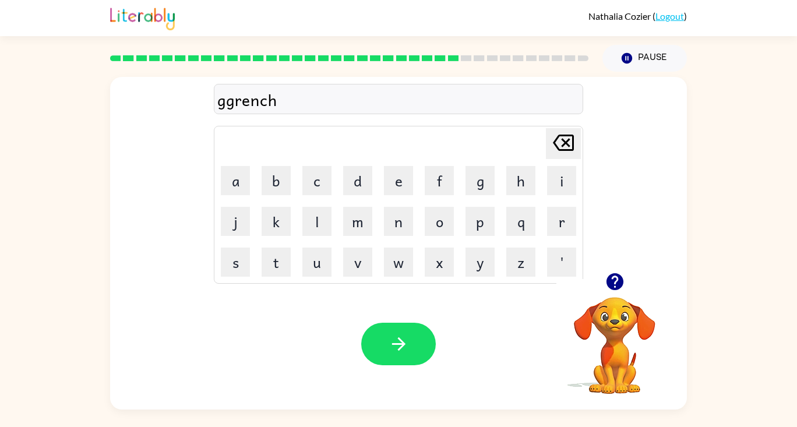
click at [562, 138] on icon "Delete Delete last character input" at bounding box center [564, 143] width 28 height 28
click at [562, 133] on icon "Delete Delete last character input" at bounding box center [564, 143] width 28 height 28
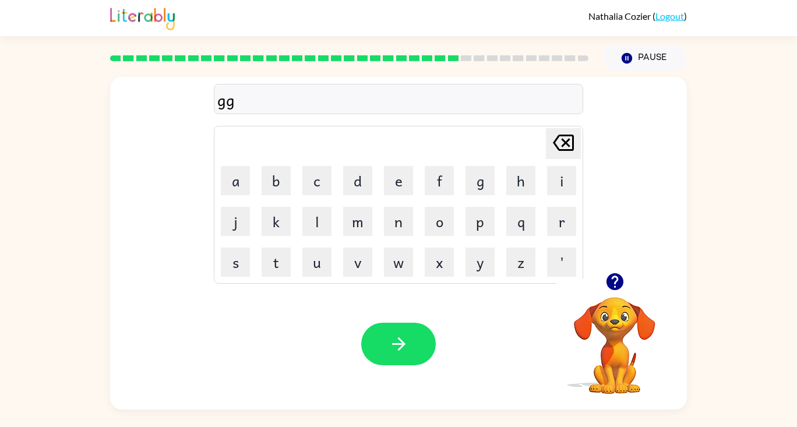
click at [562, 133] on icon "Delete Delete last character input" at bounding box center [564, 143] width 28 height 28
type button "delete"
click at [394, 345] on icon "button" at bounding box center [399, 344] width 20 height 20
click at [367, 333] on button "button" at bounding box center [398, 344] width 75 height 43
click at [406, 343] on icon "button" at bounding box center [399, 344] width 20 height 20
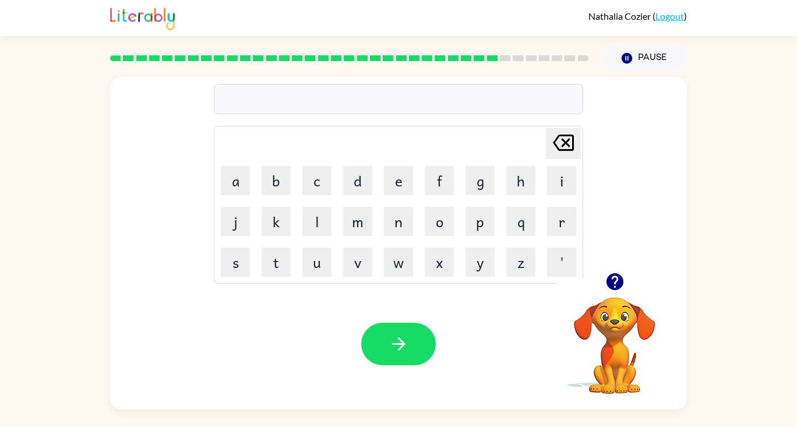
click at [612, 282] on icon "button" at bounding box center [614, 281] width 17 height 17
click at [395, 349] on icon "button" at bounding box center [399, 344] width 20 height 20
click at [374, 350] on button "button" at bounding box center [398, 344] width 75 height 43
drag, startPoint x: 615, startPoint y: 287, endPoint x: 597, endPoint y: 298, distance: 21.5
click at [615, 287] on icon "button" at bounding box center [615, 282] width 20 height 20
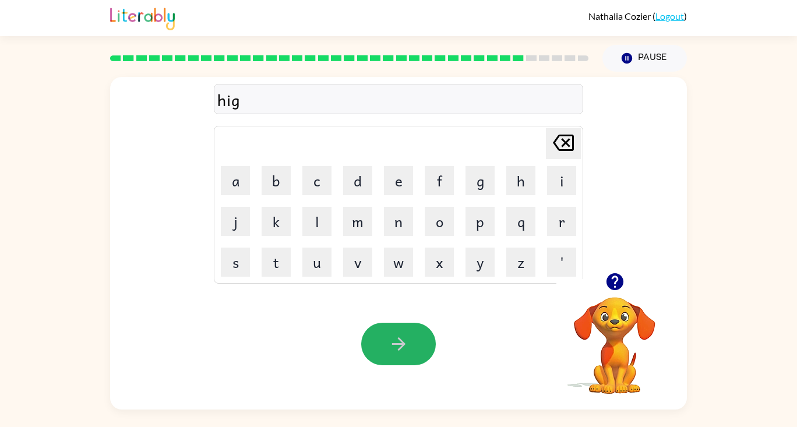
click at [399, 347] on icon "button" at bounding box center [399, 344] width 20 height 20
drag, startPoint x: 622, startPoint y: 283, endPoint x: 660, endPoint y: 322, distance: 54.4
drag, startPoint x: 660, startPoint y: 322, endPoint x: 608, endPoint y: 295, distance: 58.9
drag, startPoint x: 608, startPoint y: 295, endPoint x: 581, endPoint y: 287, distance: 28.4
drag, startPoint x: 581, startPoint y: 287, endPoint x: 122, endPoint y: 85, distance: 500.8
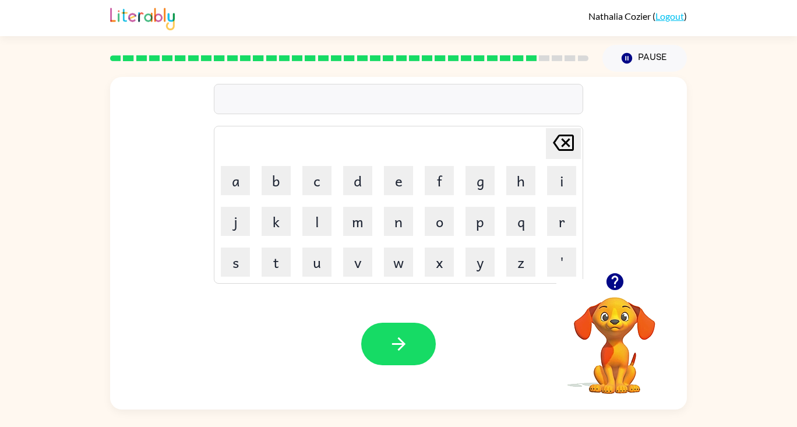
drag, startPoint x: 122, startPoint y: 85, endPoint x: 615, endPoint y: 281, distance: 530.0
drag, startPoint x: 615, startPoint y: 281, endPoint x: 670, endPoint y: 342, distance: 82.5
click at [620, 284] on icon "button" at bounding box center [614, 281] width 17 height 17
click at [761, 130] on div "Delete Delete last character input a b c d e f g h i j k l m n o p q r s t u v …" at bounding box center [398, 241] width 797 height 338
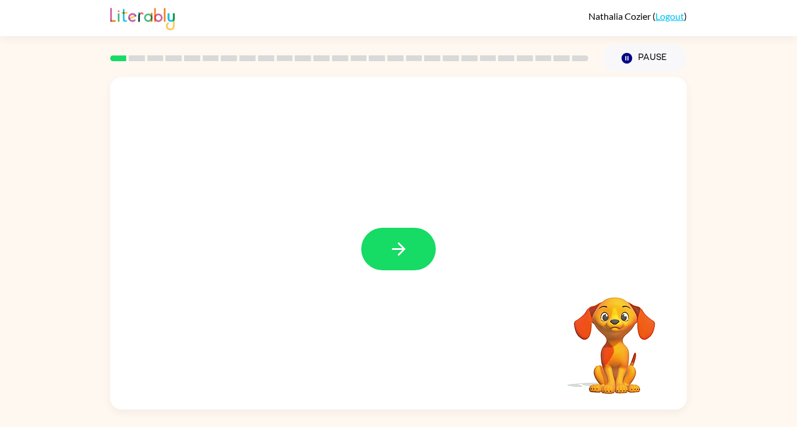
click at [473, 279] on div at bounding box center [398, 243] width 577 height 333
drag, startPoint x: 413, startPoint y: 259, endPoint x: 423, endPoint y: 257, distance: 9.6
click at [423, 257] on button "button" at bounding box center [398, 249] width 75 height 43
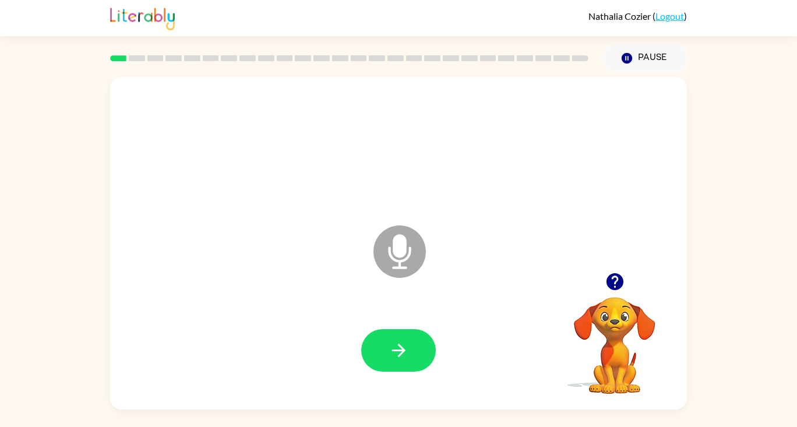
click at [426, 290] on icon "Microphone The Microphone is here when it is your turn to talk" at bounding box center [458, 266] width 175 height 87
drag, startPoint x: 384, startPoint y: 357, endPoint x: 350, endPoint y: 355, distance: 33.9
click at [370, 364] on button "button" at bounding box center [398, 350] width 75 height 43
click at [392, 269] on icon at bounding box center [400, 252] width 52 height 52
click at [393, 254] on icon at bounding box center [400, 252] width 52 height 52
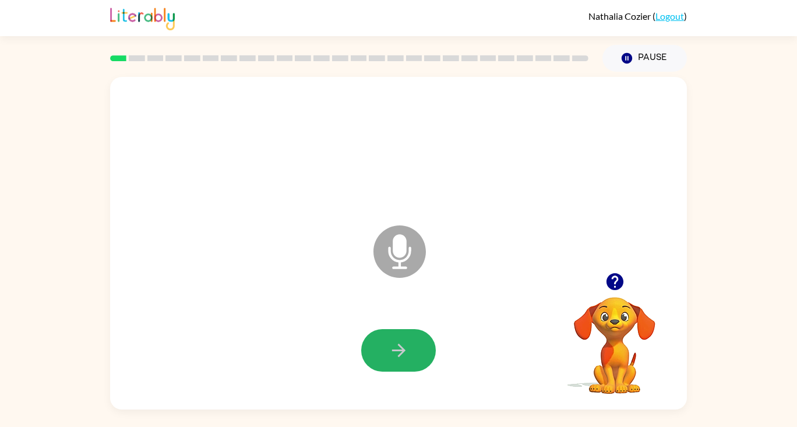
click at [385, 358] on button "button" at bounding box center [398, 350] width 75 height 43
drag, startPoint x: 383, startPoint y: 347, endPoint x: 389, endPoint y: 347, distance: 6.4
click at [385, 347] on button "button" at bounding box center [398, 350] width 75 height 43
click at [395, 338] on button "button" at bounding box center [398, 350] width 75 height 43
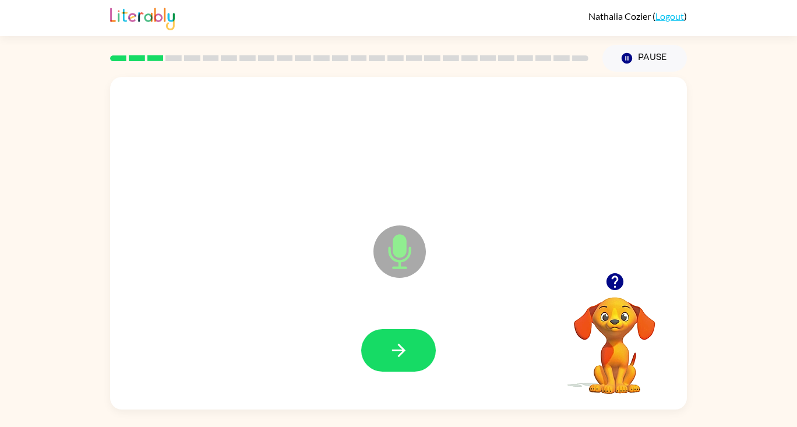
click at [391, 354] on icon "button" at bounding box center [399, 350] width 20 height 20
click at [379, 347] on button "button" at bounding box center [398, 350] width 75 height 43
click at [393, 361] on button "button" at bounding box center [398, 350] width 75 height 43
drag, startPoint x: 388, startPoint y: 351, endPoint x: 376, endPoint y: 344, distance: 13.3
click at [389, 350] on button "button" at bounding box center [398, 350] width 75 height 43
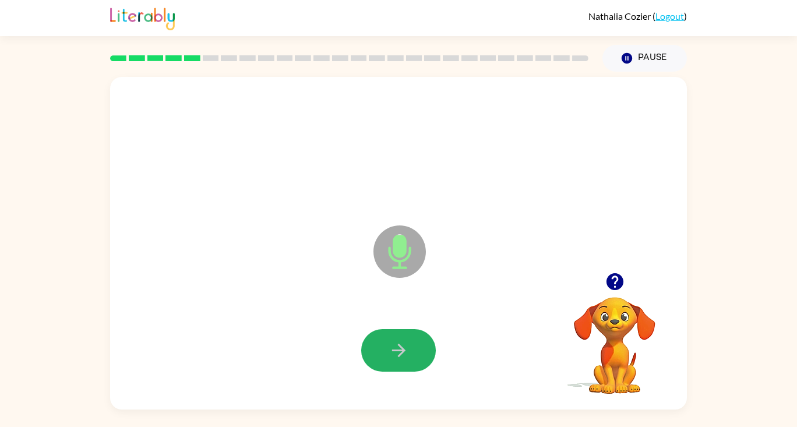
click at [400, 347] on icon "button" at bounding box center [398, 350] width 13 height 13
click at [609, 279] on icon "button" at bounding box center [614, 281] width 17 height 17
drag, startPoint x: 402, startPoint y: 338, endPoint x: 418, endPoint y: 339, distance: 15.8
click at [402, 337] on button "button" at bounding box center [398, 350] width 75 height 43
drag, startPoint x: 412, startPoint y: 350, endPoint x: 407, endPoint y: 353, distance: 6.0
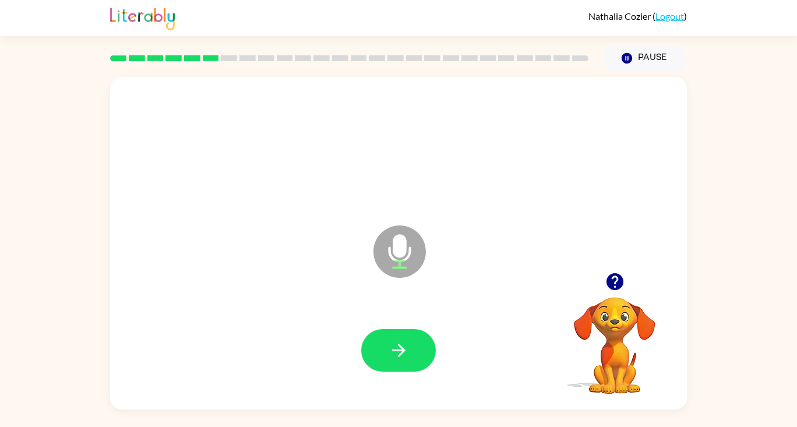
click at [412, 351] on button "button" at bounding box center [398, 350] width 75 height 43
click at [408, 353] on icon "button" at bounding box center [399, 350] width 20 height 20
click at [638, 285] on div at bounding box center [615, 282] width 117 height 30
drag, startPoint x: 616, startPoint y: 286, endPoint x: 574, endPoint y: 262, distance: 48.0
click at [615, 285] on icon "button" at bounding box center [614, 281] width 17 height 17
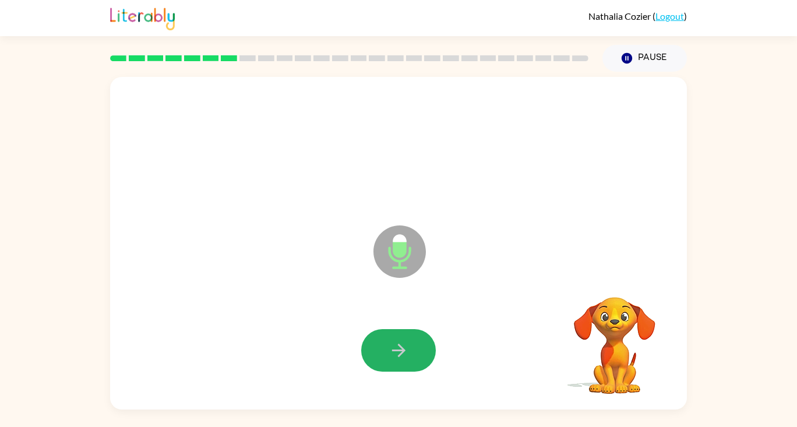
click at [413, 342] on button "button" at bounding box center [398, 350] width 75 height 43
click at [420, 363] on button "button" at bounding box center [398, 350] width 75 height 43
click at [410, 361] on button "button" at bounding box center [398, 350] width 75 height 43
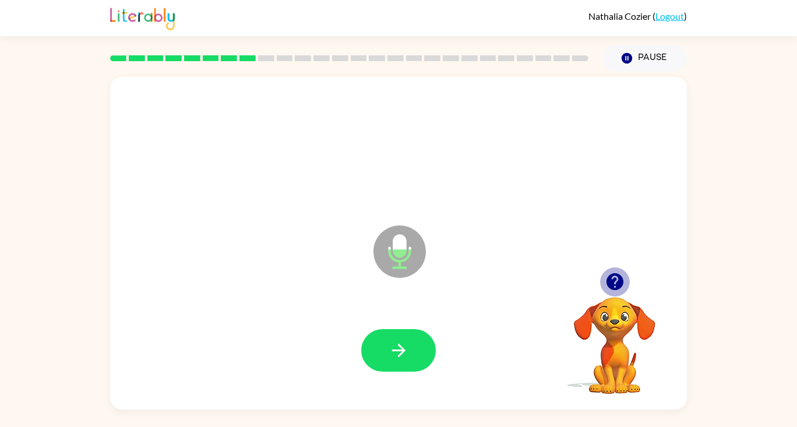
click at [618, 282] on icon "button" at bounding box center [614, 281] width 17 height 17
click at [615, 282] on icon "button" at bounding box center [615, 282] width 20 height 20
click at [425, 343] on button "button" at bounding box center [398, 350] width 75 height 43
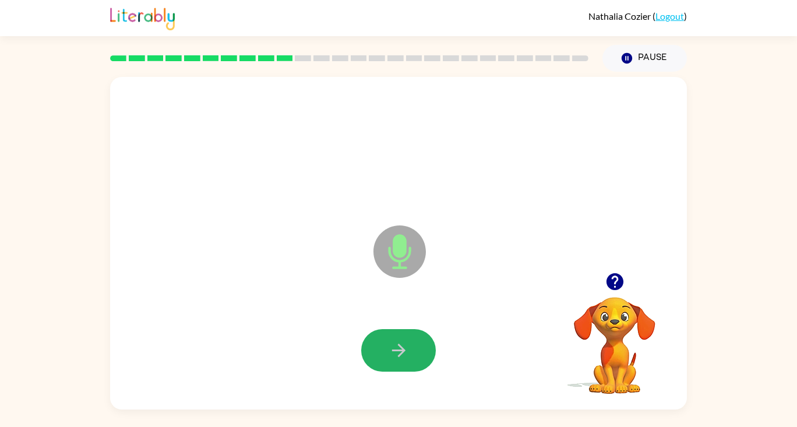
click at [413, 332] on button "button" at bounding box center [398, 350] width 75 height 43
drag, startPoint x: 382, startPoint y: 353, endPoint x: 363, endPoint y: 340, distance: 23.1
click at [378, 353] on button "button" at bounding box center [398, 350] width 75 height 43
drag, startPoint x: 386, startPoint y: 342, endPoint x: 370, endPoint y: 332, distance: 19.6
click at [381, 340] on button "button" at bounding box center [398, 350] width 75 height 43
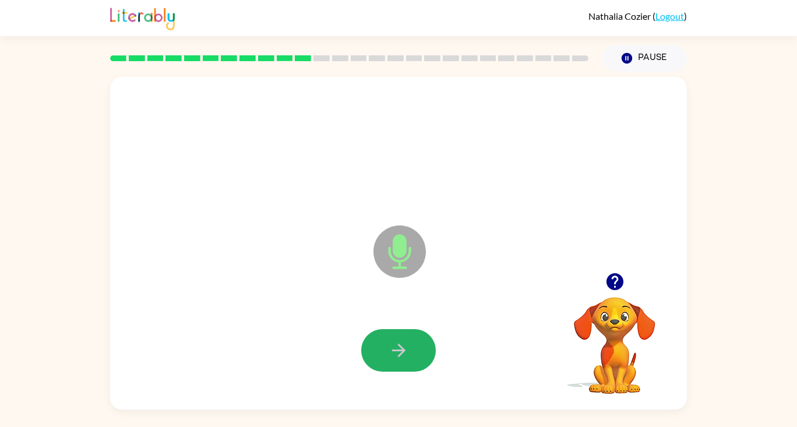
click at [398, 362] on button "button" at bounding box center [398, 350] width 75 height 43
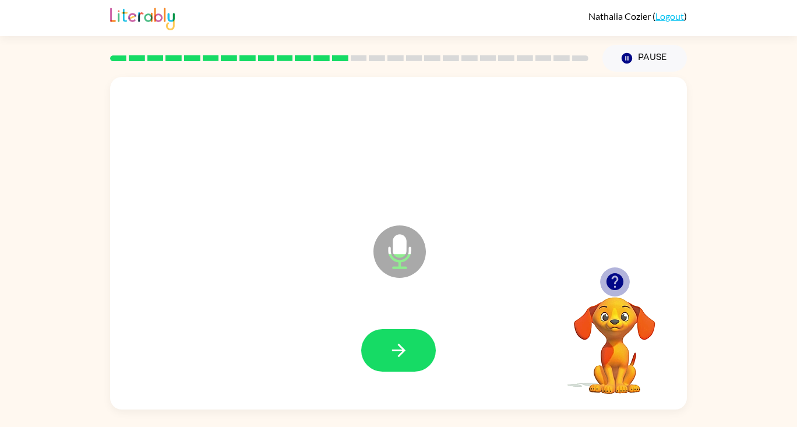
click at [615, 282] on icon "button" at bounding box center [615, 282] width 20 height 20
click at [393, 347] on icon "button" at bounding box center [399, 350] width 20 height 20
click at [403, 354] on icon "button" at bounding box center [399, 350] width 20 height 20
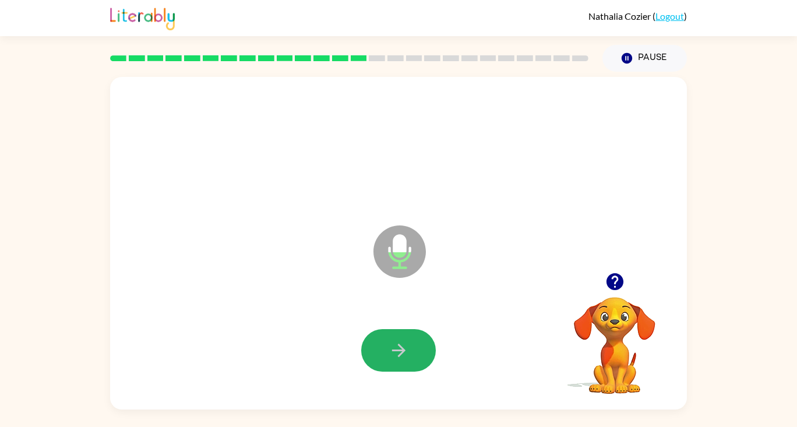
drag, startPoint x: 416, startPoint y: 351, endPoint x: 411, endPoint y: 356, distance: 6.6
click at [413, 353] on button "button" at bounding box center [398, 350] width 75 height 43
click at [409, 350] on button "button" at bounding box center [398, 350] width 75 height 43
click at [403, 368] on button "button" at bounding box center [398, 350] width 75 height 43
click at [424, 357] on button "button" at bounding box center [398, 350] width 75 height 43
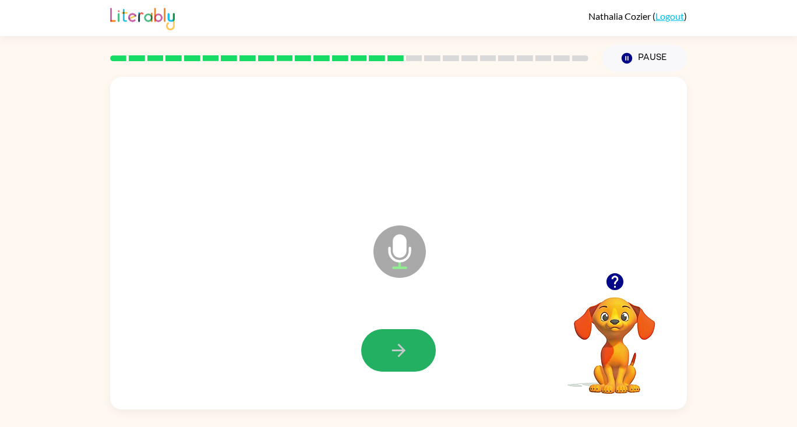
click at [406, 352] on icon "button" at bounding box center [399, 350] width 20 height 20
drag, startPoint x: 396, startPoint y: 350, endPoint x: 386, endPoint y: 336, distance: 17.6
click at [388, 339] on button "button" at bounding box center [398, 350] width 75 height 43
click at [386, 344] on button "button" at bounding box center [398, 350] width 75 height 43
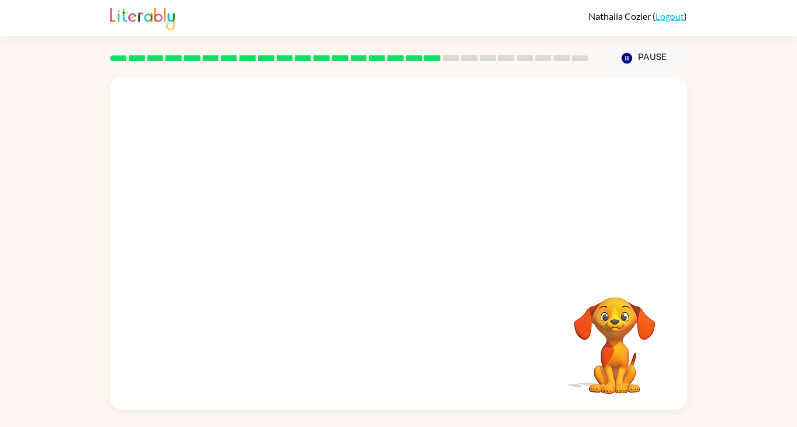
drag, startPoint x: 618, startPoint y: 284, endPoint x: 536, endPoint y: 272, distance: 83.7
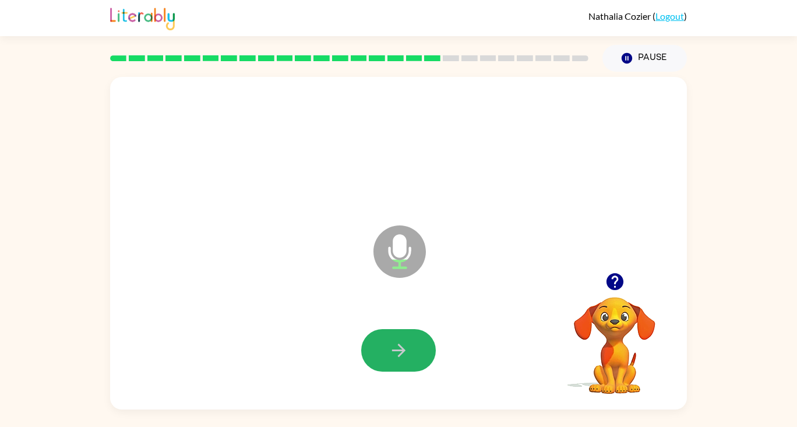
drag, startPoint x: 536, startPoint y: 272, endPoint x: 401, endPoint y: 351, distance: 156.5
drag, startPoint x: 401, startPoint y: 351, endPoint x: 184, endPoint y: 150, distance: 296.1
click at [154, 119] on div "Nathalia Cozier ( Logout ) Pause Pause Microphone The Microphone is here when i…" at bounding box center [398, 213] width 797 height 427
click at [413, 343] on button "button" at bounding box center [398, 350] width 75 height 43
click at [403, 338] on button "button" at bounding box center [398, 350] width 75 height 43
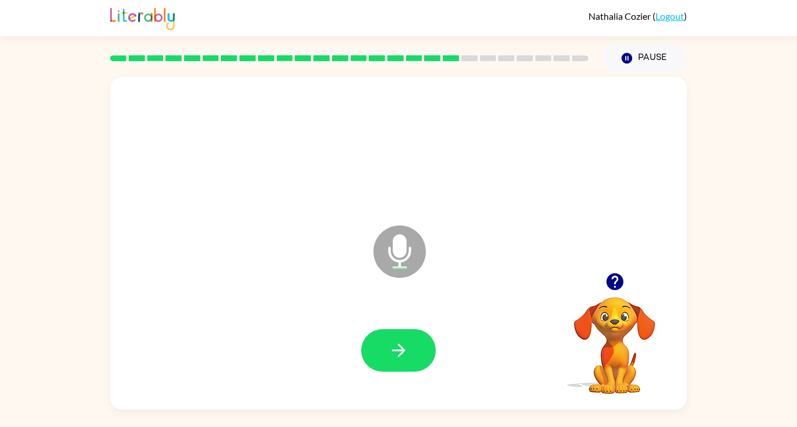
drag, startPoint x: 433, startPoint y: 356, endPoint x: 413, endPoint y: 349, distance: 20.8
click at [414, 349] on button "button" at bounding box center [398, 350] width 75 height 43
click at [392, 368] on button "button" at bounding box center [398, 350] width 75 height 43
click at [618, 283] on icon "button" at bounding box center [614, 281] width 17 height 17
drag, startPoint x: 422, startPoint y: 351, endPoint x: 431, endPoint y: 358, distance: 11.7
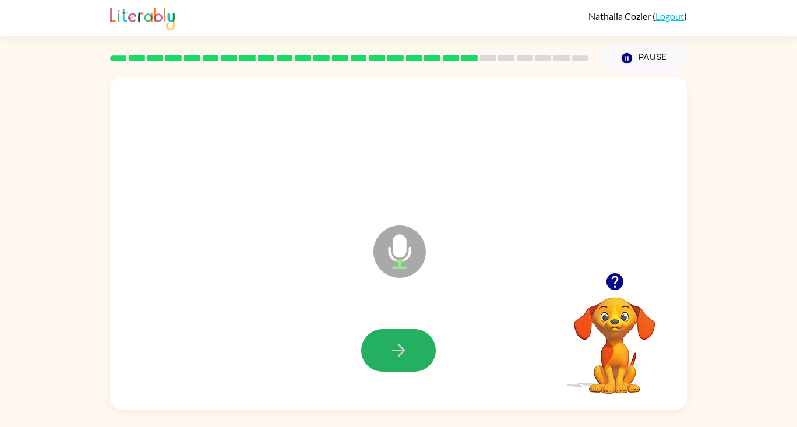
click at [430, 348] on button "button" at bounding box center [398, 350] width 75 height 43
click at [396, 348] on icon "button" at bounding box center [399, 350] width 20 height 20
drag, startPoint x: 402, startPoint y: 371, endPoint x: 393, endPoint y: 375, distance: 9.6
click at [395, 375] on div at bounding box center [399, 351] width 554 height 96
click at [415, 360] on button "button" at bounding box center [398, 350] width 75 height 43
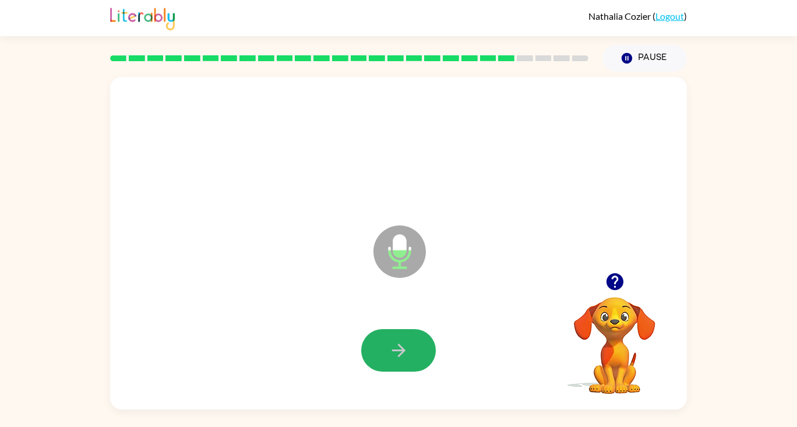
drag, startPoint x: 396, startPoint y: 344, endPoint x: 391, endPoint y: 376, distance: 32.5
click at [391, 376] on div at bounding box center [399, 351] width 554 height 96
click at [377, 346] on button "button" at bounding box center [398, 350] width 75 height 43
click at [400, 354] on icon "button" at bounding box center [398, 350] width 13 height 13
click at [407, 343] on icon "button" at bounding box center [399, 350] width 20 height 20
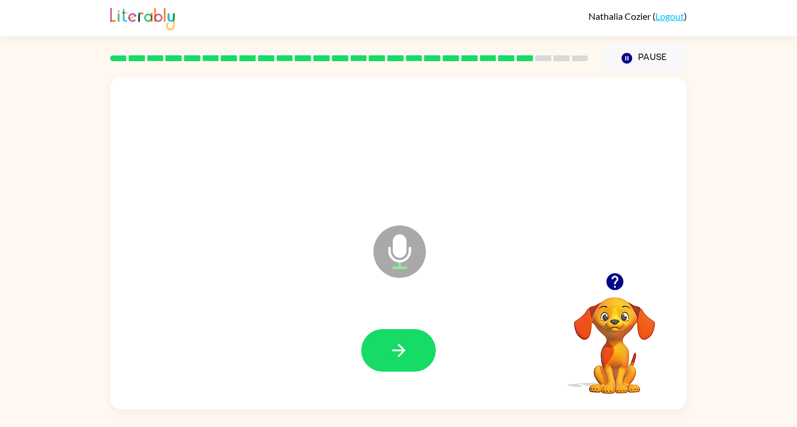
click at [418, 350] on button "button" at bounding box center [398, 350] width 75 height 43
click at [412, 353] on button "button" at bounding box center [398, 350] width 75 height 43
drag, startPoint x: 418, startPoint y: 329, endPoint x: 410, endPoint y: 330, distance: 8.3
click at [414, 330] on div at bounding box center [399, 351] width 554 height 96
drag, startPoint x: 396, startPoint y: 342, endPoint x: 413, endPoint y: 359, distance: 24.3
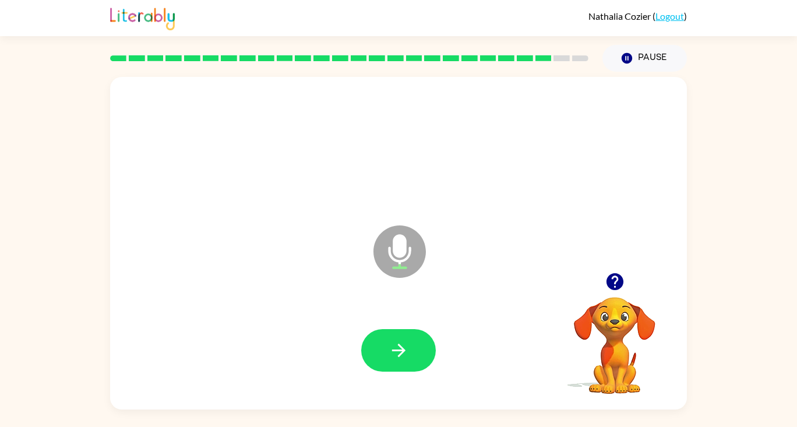
drag, startPoint x: 413, startPoint y: 359, endPoint x: 378, endPoint y: 348, distance: 36.7
drag, startPoint x: 395, startPoint y: 360, endPoint x: 365, endPoint y: 360, distance: 29.7
drag, startPoint x: 391, startPoint y: 357, endPoint x: 399, endPoint y: 355, distance: 8.5
drag, startPoint x: 398, startPoint y: 335, endPoint x: 385, endPoint y: 350, distance: 19.9
click at [385, 350] on button "button" at bounding box center [398, 350] width 75 height 43
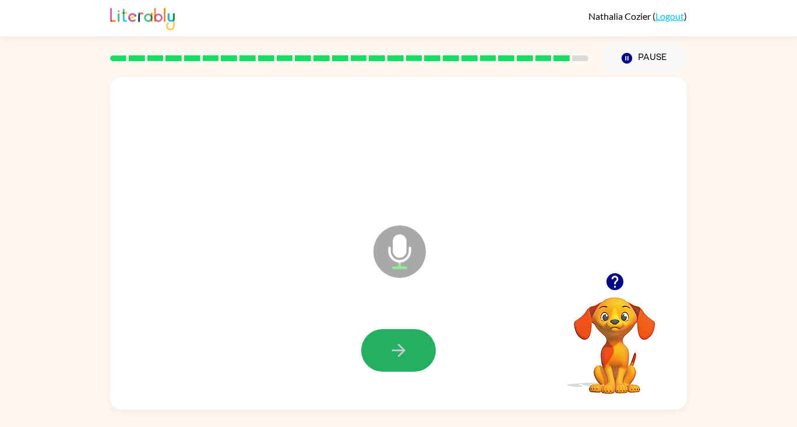
drag, startPoint x: 419, startPoint y: 363, endPoint x: 467, endPoint y: 339, distance: 53.2
click at [419, 363] on button "button" at bounding box center [398, 350] width 75 height 43
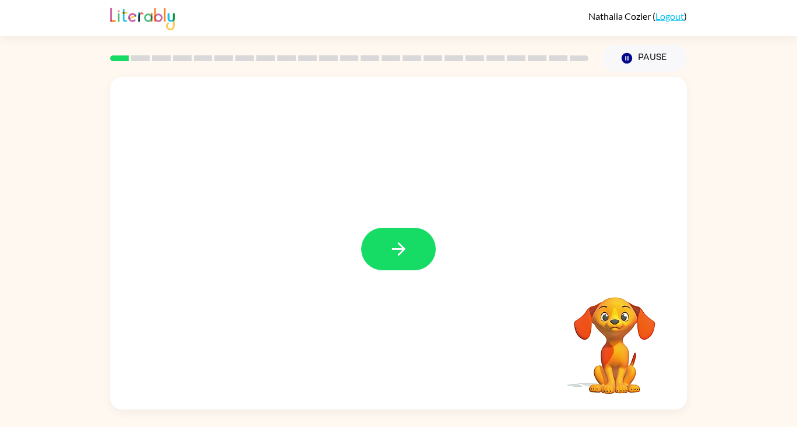
click at [389, 253] on icon "button" at bounding box center [399, 249] width 20 height 20
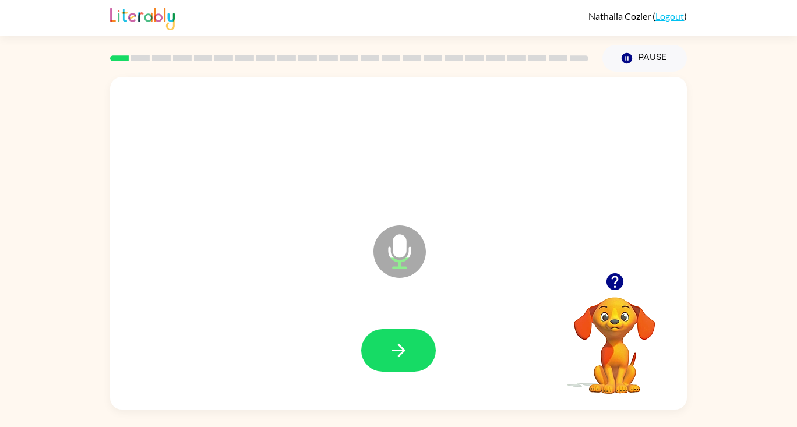
click at [405, 332] on button "button" at bounding box center [398, 350] width 75 height 43
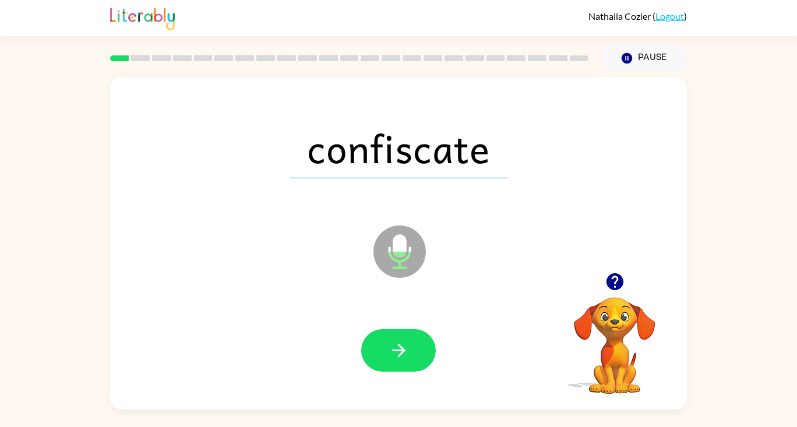
click at [432, 342] on button "button" at bounding box center [398, 350] width 75 height 43
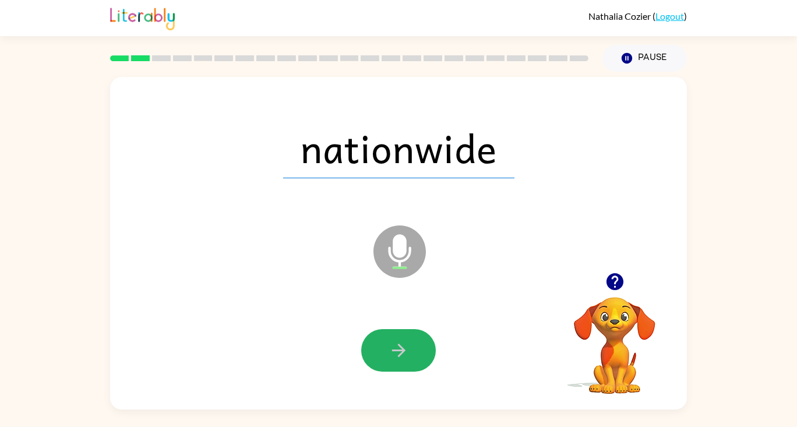
drag, startPoint x: 395, startPoint y: 366, endPoint x: 378, endPoint y: 349, distance: 24.3
drag, startPoint x: 395, startPoint y: 354, endPoint x: 366, endPoint y: 350, distance: 29.4
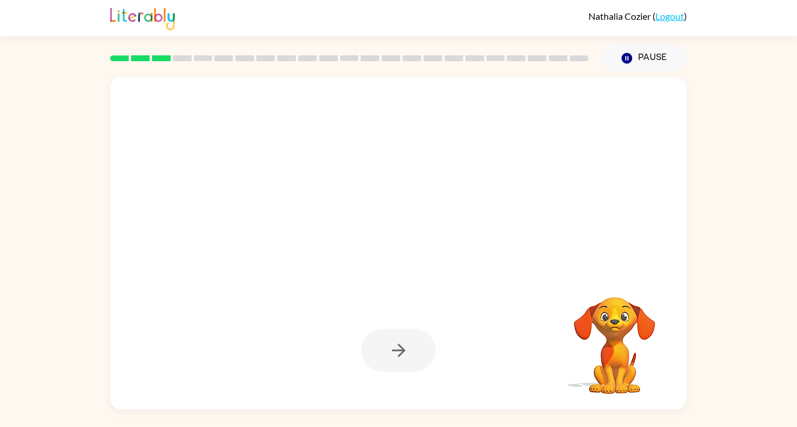
click at [198, 213] on div at bounding box center [371, 223] width 498 height 42
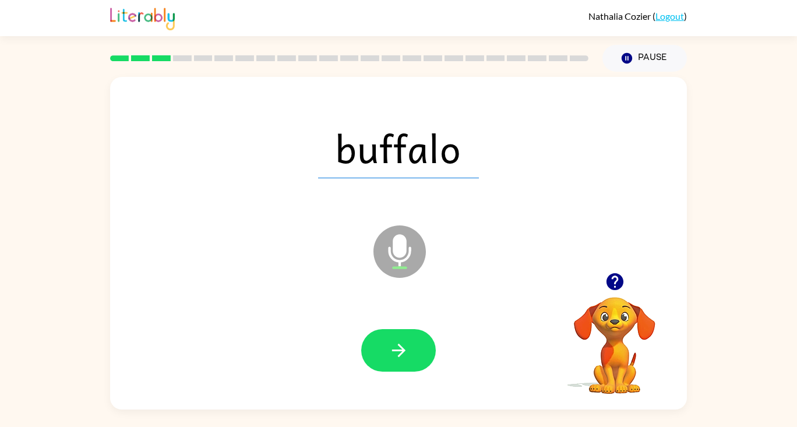
drag, startPoint x: 473, startPoint y: 339, endPoint x: 429, endPoint y: 354, distance: 46.3
click at [429, 354] on div at bounding box center [399, 351] width 554 height 96
drag, startPoint x: 423, startPoint y: 356, endPoint x: 415, endPoint y: 350, distance: 9.6
click at [423, 354] on button "button" at bounding box center [398, 350] width 75 height 43
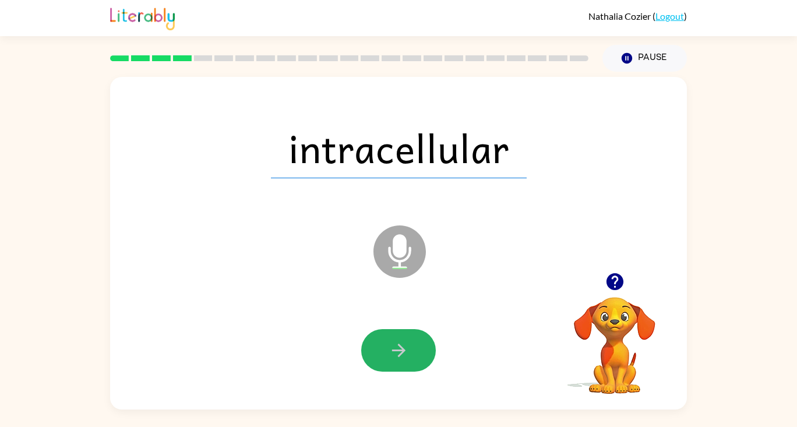
click at [383, 339] on button "button" at bounding box center [398, 350] width 75 height 43
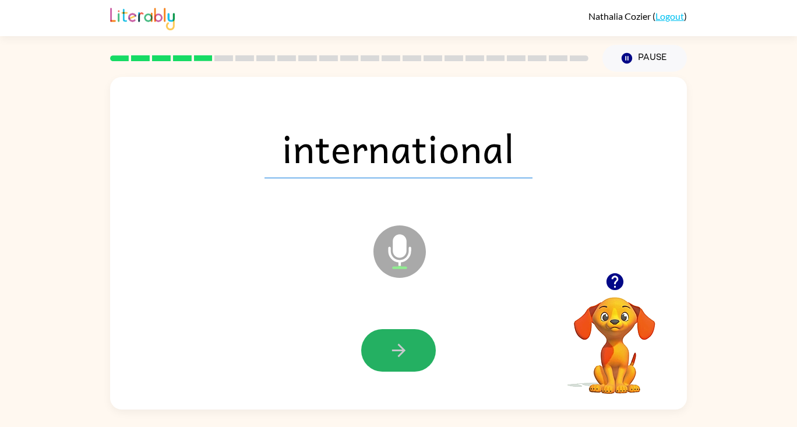
click at [386, 338] on button "button" at bounding box center [398, 350] width 75 height 43
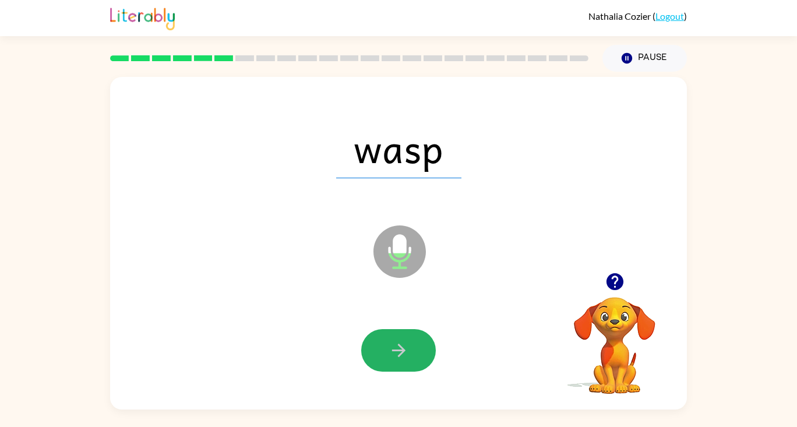
click at [392, 347] on icon "button" at bounding box center [399, 350] width 20 height 20
click at [402, 349] on icon "button" at bounding box center [398, 350] width 13 height 13
drag, startPoint x: 410, startPoint y: 350, endPoint x: 421, endPoint y: 346, distance: 11.8
click at [421, 346] on button "button" at bounding box center [398, 350] width 75 height 43
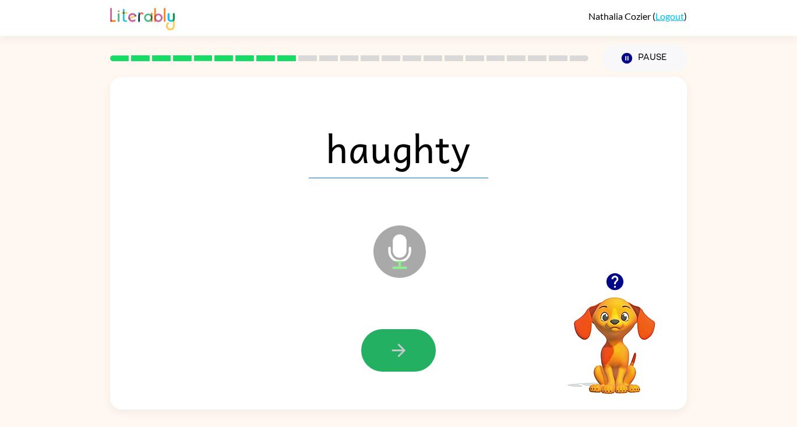
click at [408, 353] on icon "button" at bounding box center [399, 350] width 20 height 20
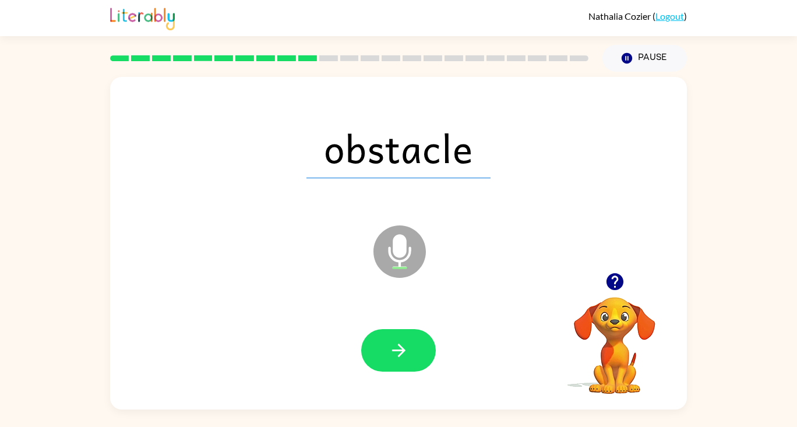
click at [411, 386] on div at bounding box center [399, 351] width 554 height 96
click at [420, 323] on div at bounding box center [399, 351] width 554 height 96
drag, startPoint x: 411, startPoint y: 363, endPoint x: 426, endPoint y: 357, distance: 16.5
click at [426, 357] on button "button" at bounding box center [398, 350] width 75 height 43
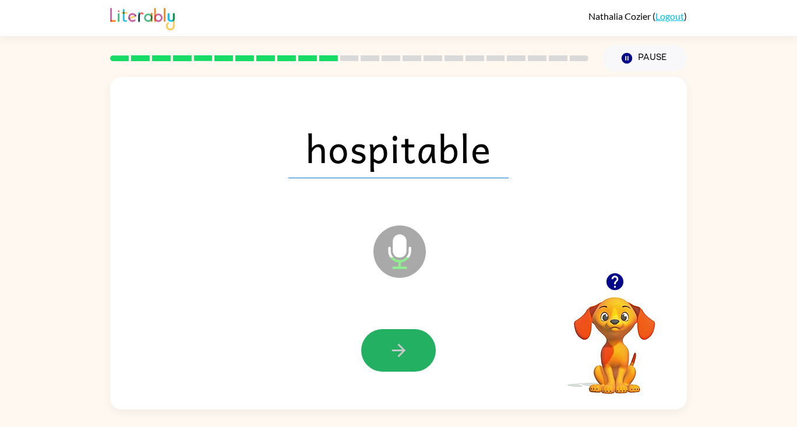
drag, startPoint x: 421, startPoint y: 343, endPoint x: 369, endPoint y: 360, distance: 55.3
click at [417, 345] on button "button" at bounding box center [398, 350] width 75 height 43
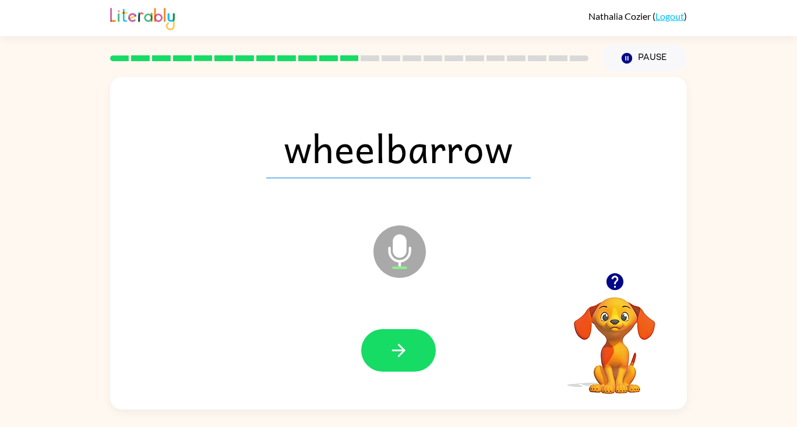
drag, startPoint x: 395, startPoint y: 342, endPoint x: 403, endPoint y: 344, distance: 9.2
click at [403, 344] on icon "button" at bounding box center [399, 350] width 20 height 20
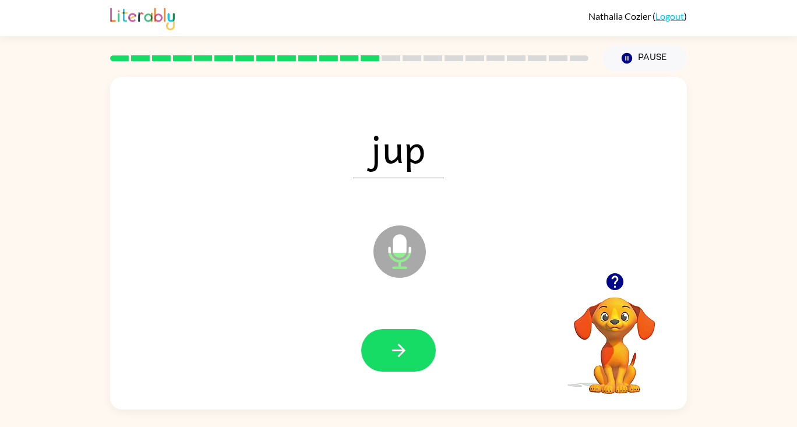
click at [436, 335] on div at bounding box center [399, 351] width 554 height 96
click at [372, 354] on button "button" at bounding box center [398, 350] width 75 height 43
drag, startPoint x: 408, startPoint y: 365, endPoint x: 434, endPoint y: 341, distance: 35.9
click at [434, 341] on div at bounding box center [398, 350] width 75 height 43
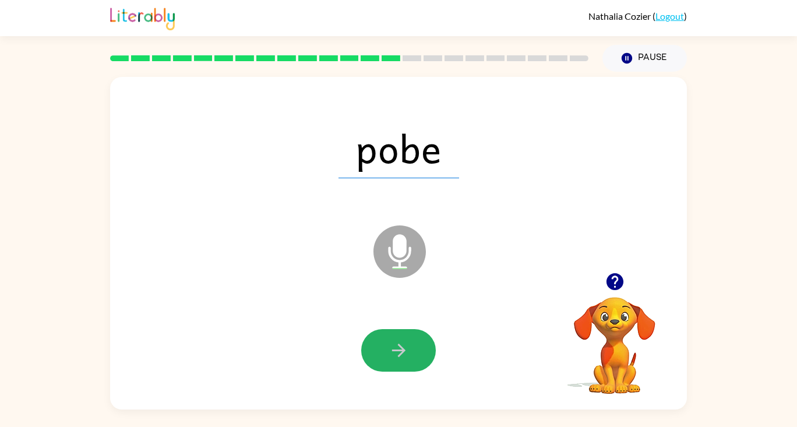
click at [366, 340] on button "button" at bounding box center [398, 350] width 75 height 43
click at [403, 349] on icon "button" at bounding box center [398, 350] width 13 height 13
drag, startPoint x: 406, startPoint y: 354, endPoint x: 430, endPoint y: 332, distance: 32.2
click at [430, 335] on div at bounding box center [398, 350] width 75 height 43
click at [383, 337] on button "button" at bounding box center [398, 350] width 75 height 43
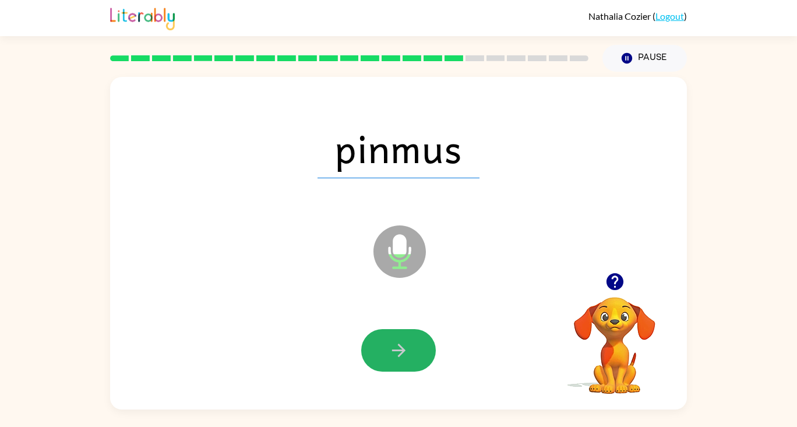
click at [404, 353] on icon "button" at bounding box center [399, 350] width 20 height 20
drag, startPoint x: 406, startPoint y: 344, endPoint x: 701, endPoint y: 259, distance: 306.2
click at [452, 333] on div at bounding box center [399, 351] width 554 height 96
drag, startPoint x: 402, startPoint y: 352, endPoint x: 408, endPoint y: 360, distance: 9.9
click at [408, 357] on icon "button" at bounding box center [399, 350] width 20 height 20
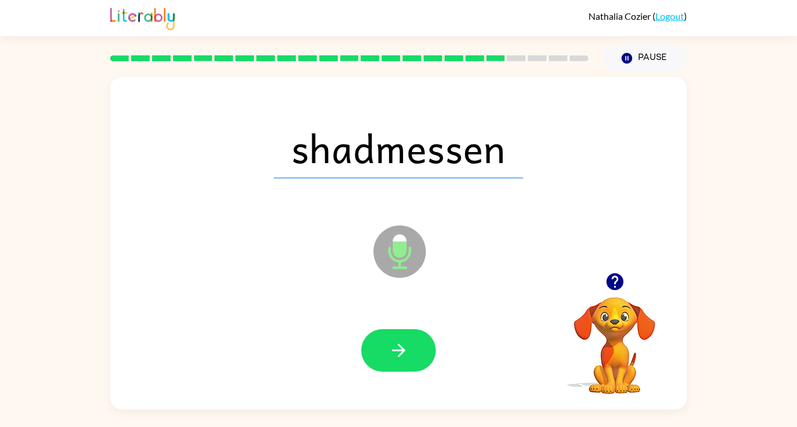
click at [404, 332] on button "button" at bounding box center [398, 350] width 75 height 43
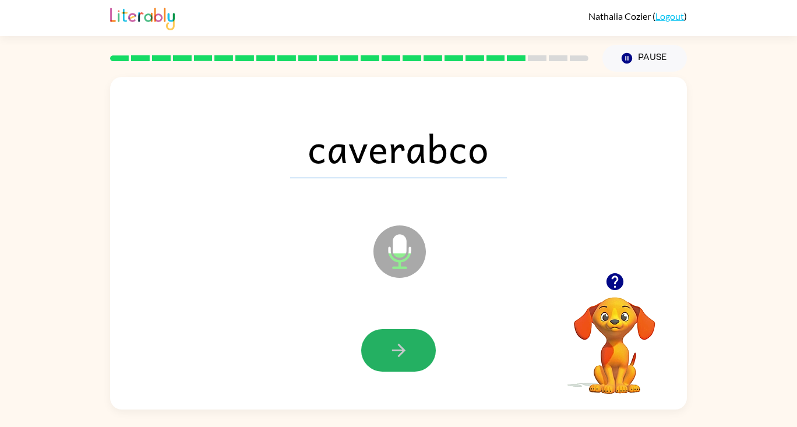
drag, startPoint x: 389, startPoint y: 354, endPoint x: 428, endPoint y: 335, distance: 43.8
click at [399, 351] on button "button" at bounding box center [398, 350] width 75 height 43
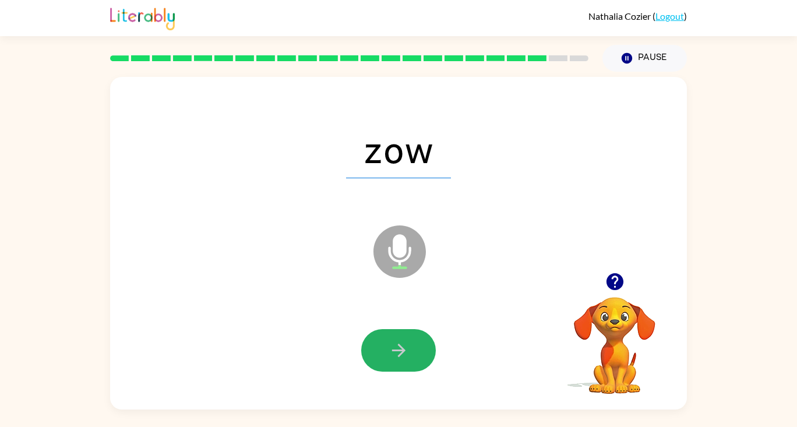
click at [409, 351] on button "button" at bounding box center [398, 350] width 75 height 43
click at [408, 349] on icon "button" at bounding box center [399, 350] width 20 height 20
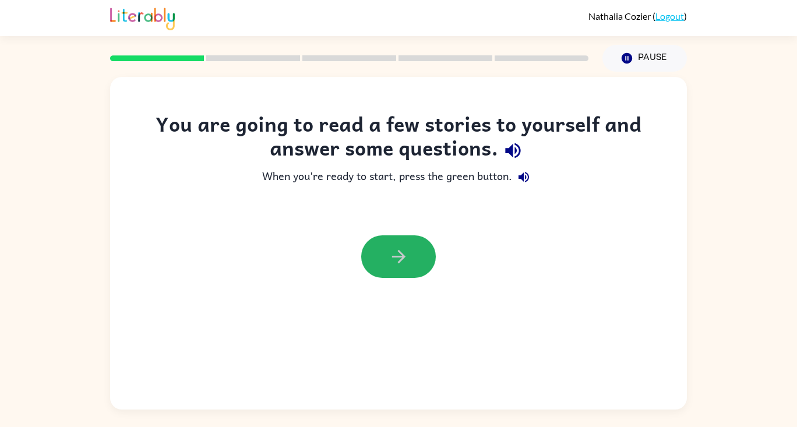
drag, startPoint x: 396, startPoint y: 243, endPoint x: 417, endPoint y: 250, distance: 21.6
click at [411, 240] on button "button" at bounding box center [398, 256] width 75 height 43
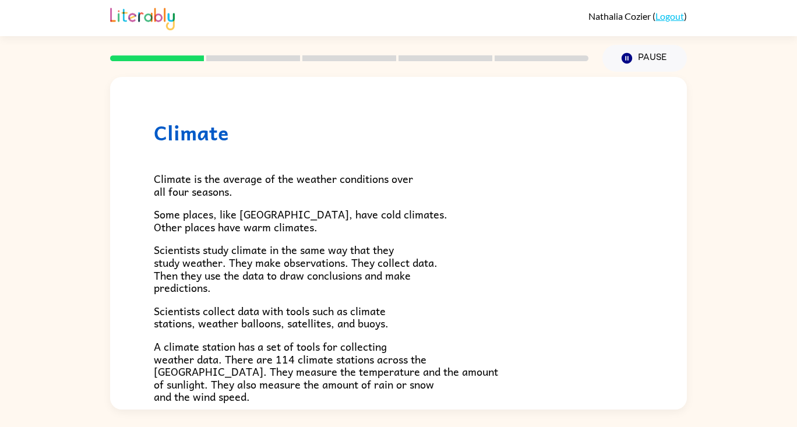
click at [691, 203] on div "Climate Climate is the average of the weather conditions over all four seasons.…" at bounding box center [398, 241] width 797 height 338
click at [576, 340] on p "A climate station has a set of tools for collecting weather data. There are 114…" at bounding box center [399, 371] width 490 height 63
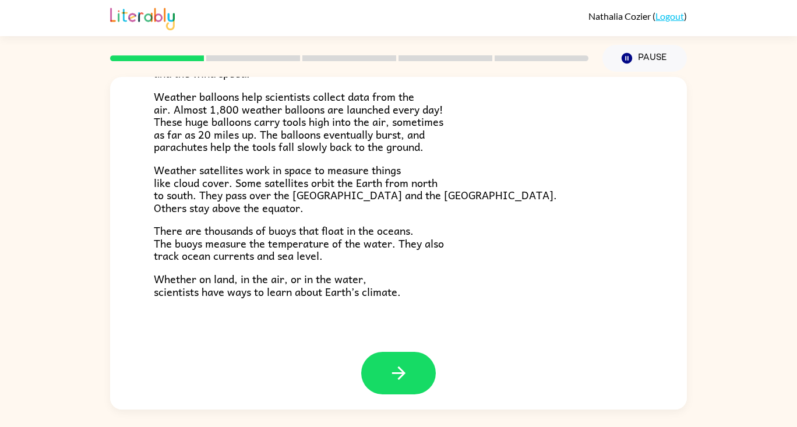
scroll to position [326, 0]
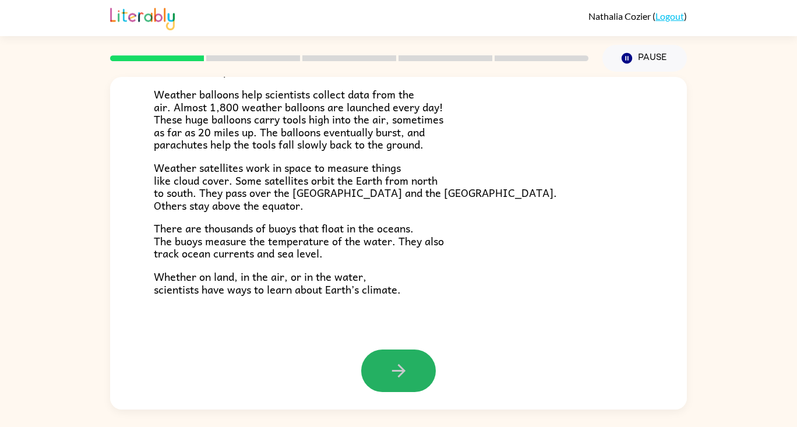
click at [389, 360] on button "button" at bounding box center [398, 371] width 75 height 43
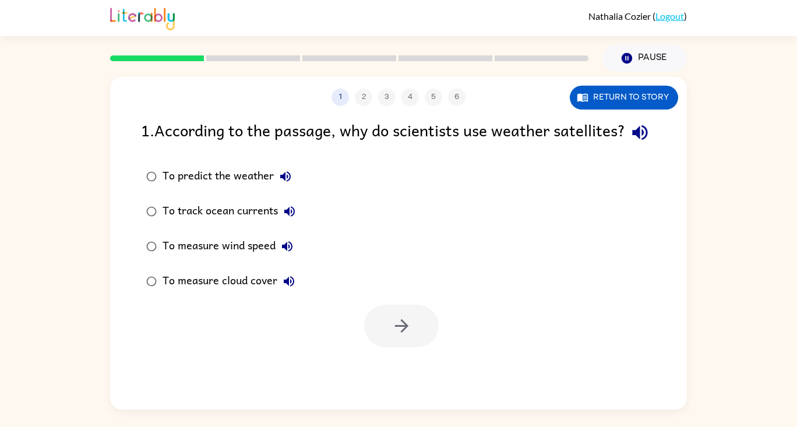
scroll to position [0, 0]
click at [392, 336] on icon "button" at bounding box center [402, 326] width 20 height 20
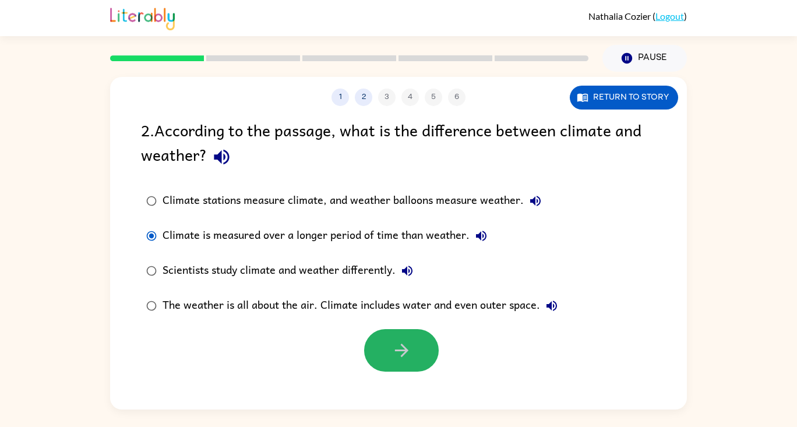
drag, startPoint x: 413, startPoint y: 344, endPoint x: 433, endPoint y: 339, distance: 21.2
click at [433, 339] on button "button" at bounding box center [401, 350] width 75 height 43
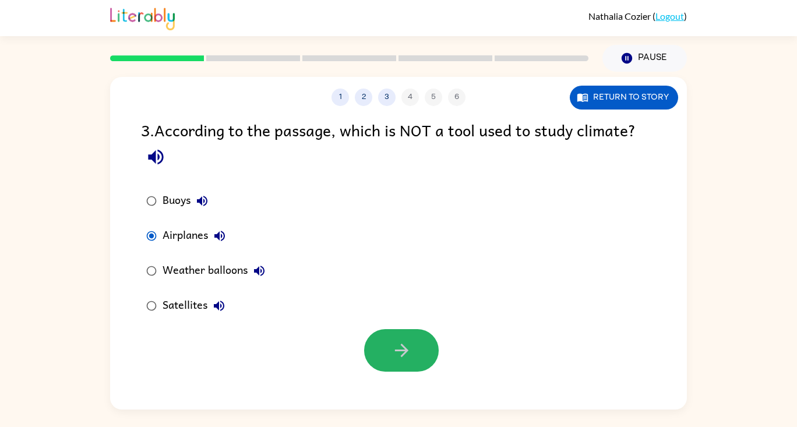
click at [376, 348] on button "button" at bounding box center [401, 350] width 75 height 43
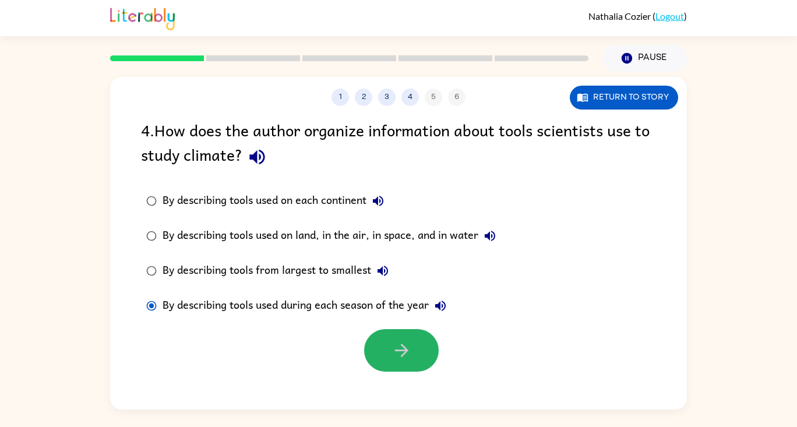
drag, startPoint x: 400, startPoint y: 358, endPoint x: 403, endPoint y: 365, distance: 7.3
click at [403, 364] on button "button" at bounding box center [401, 350] width 75 height 43
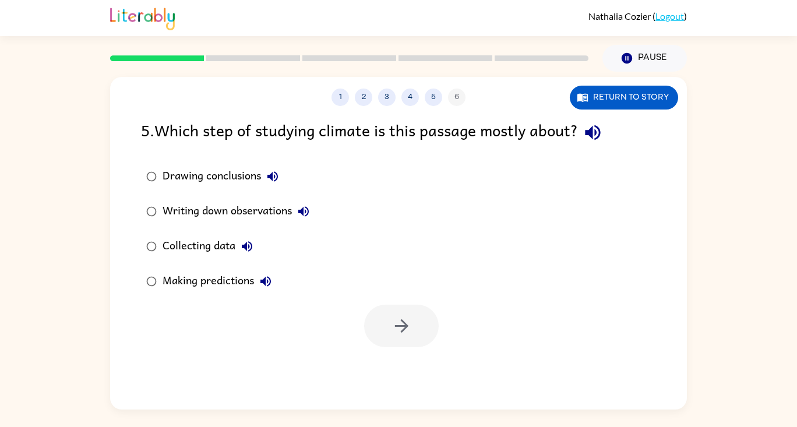
click at [160, 280] on label "Making predictions" at bounding box center [228, 281] width 187 height 35
click at [427, 347] on div at bounding box center [401, 326] width 75 height 43
click at [378, 332] on button "button" at bounding box center [401, 326] width 75 height 43
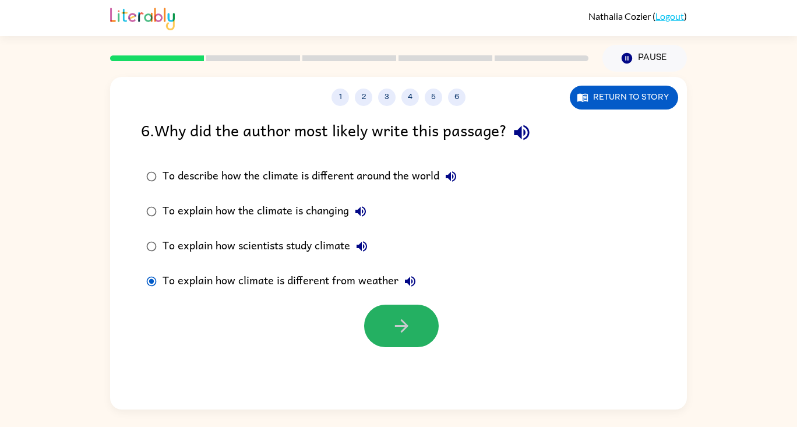
drag, startPoint x: 424, startPoint y: 332, endPoint x: 439, endPoint y: 341, distance: 17.5
click at [424, 332] on button "button" at bounding box center [401, 326] width 75 height 43
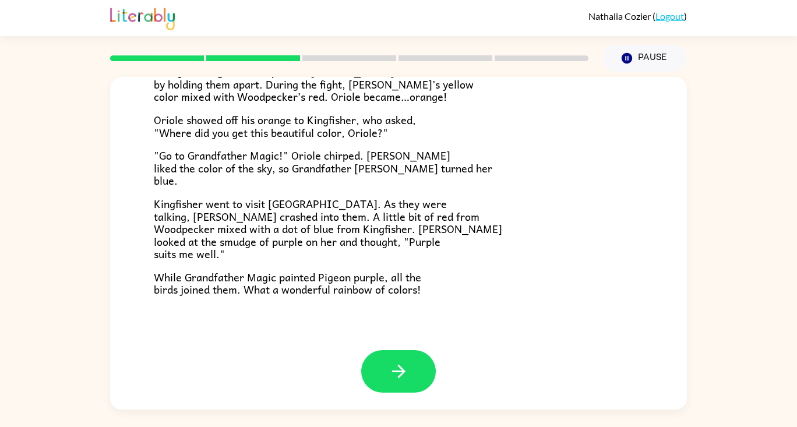
scroll to position [299, 0]
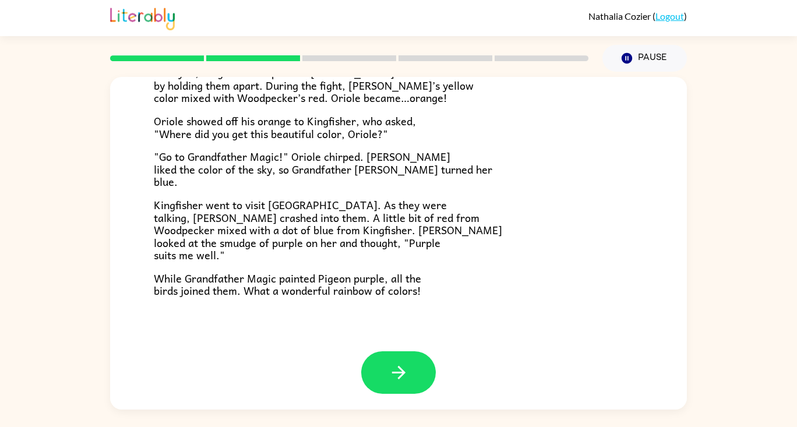
click at [365, 367] on button "button" at bounding box center [398, 372] width 75 height 43
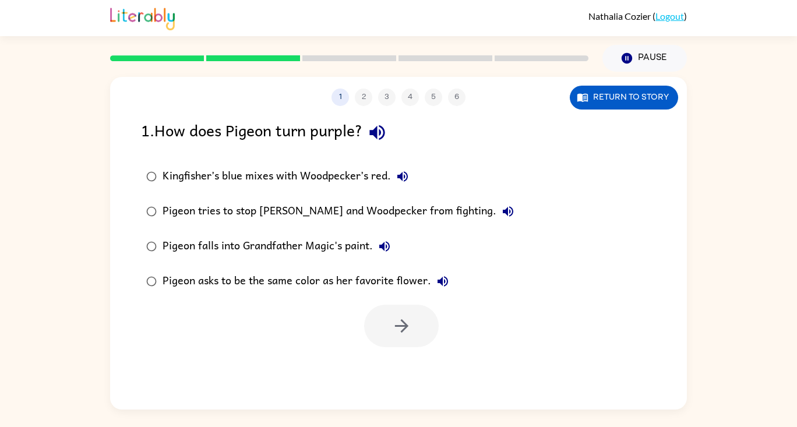
scroll to position [0, 0]
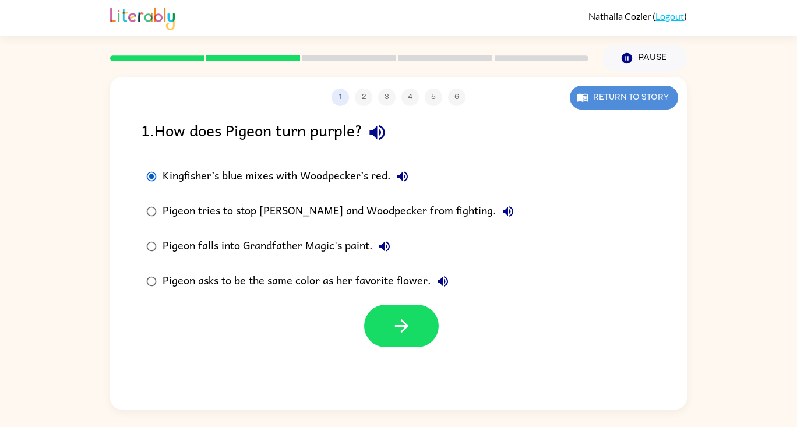
click at [627, 105] on button "Return to story" at bounding box center [624, 98] width 108 height 24
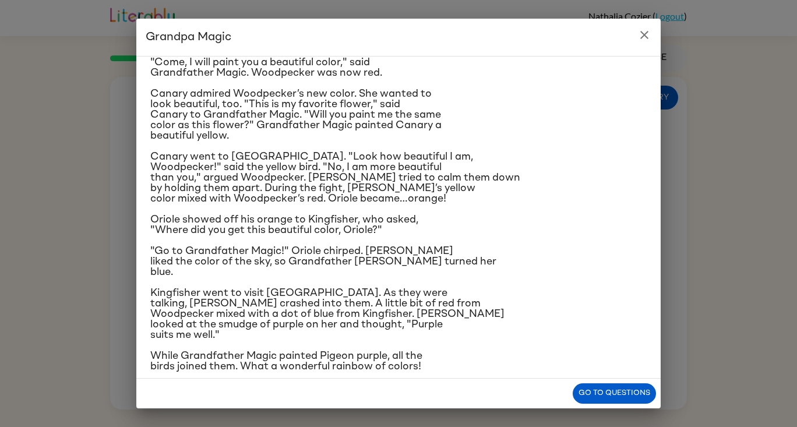
scroll to position [90, 0]
click at [603, 393] on button "Go to questions" at bounding box center [614, 394] width 83 height 20
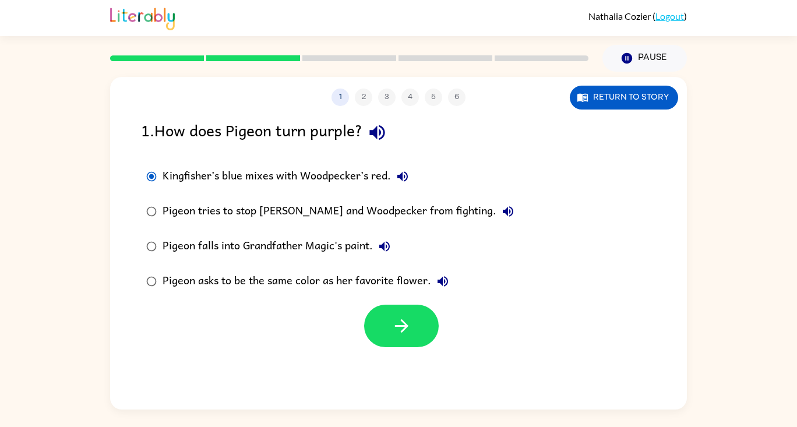
click at [606, 93] on button "Return to story" at bounding box center [624, 98] width 108 height 24
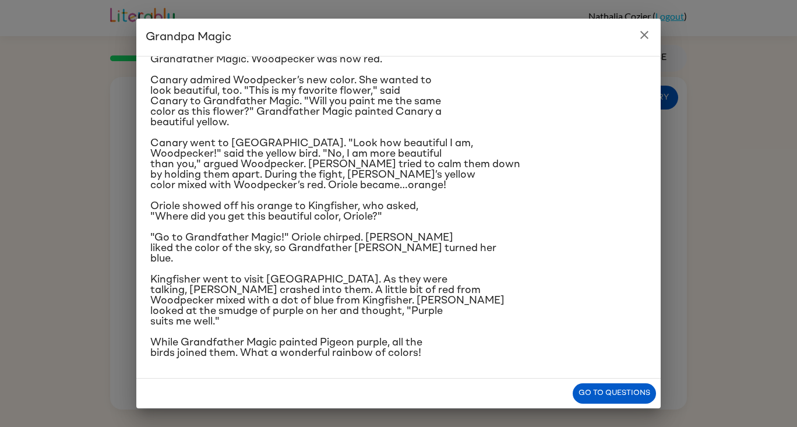
scroll to position [149, 0]
click at [632, 399] on button "Go to questions" at bounding box center [614, 394] width 83 height 20
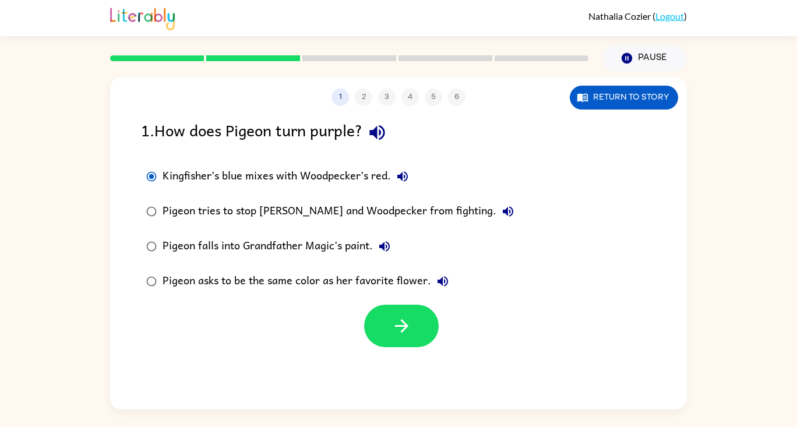
click at [607, 98] on button "Return to story" at bounding box center [624, 98] width 108 height 24
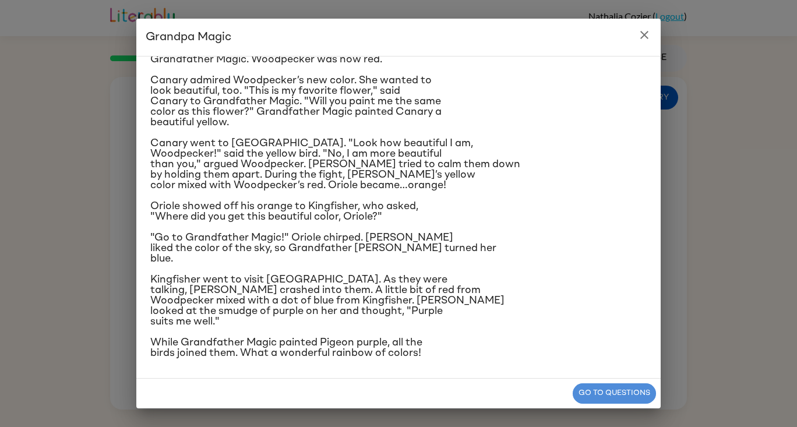
click at [625, 394] on button "Go to questions" at bounding box center [614, 394] width 83 height 20
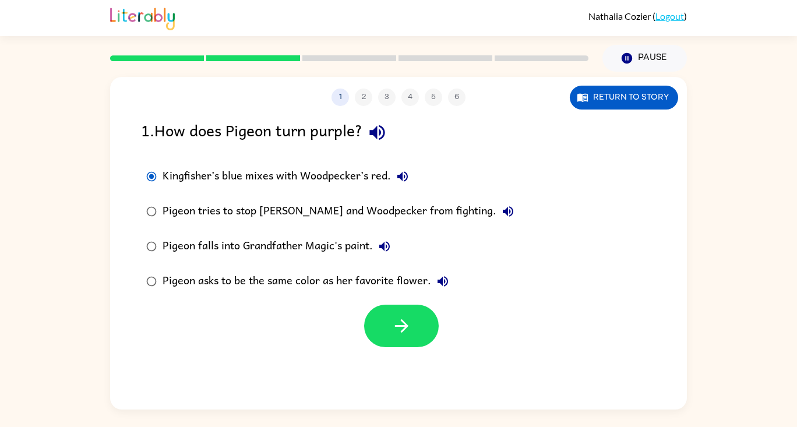
click at [430, 338] on button "button" at bounding box center [401, 326] width 75 height 43
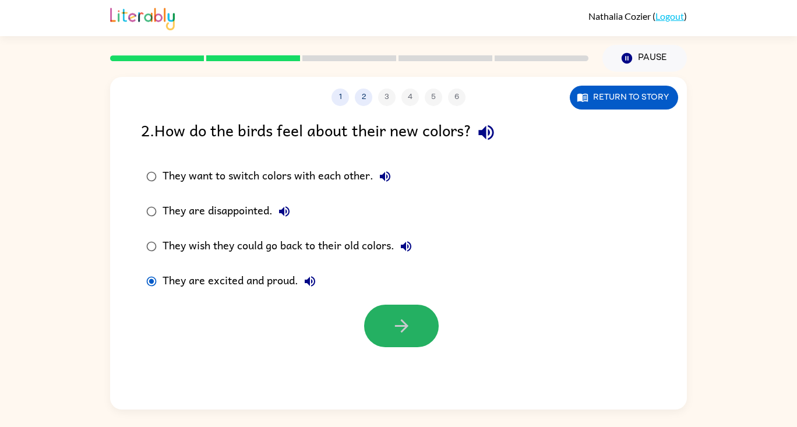
click at [414, 325] on button "button" at bounding box center [401, 326] width 75 height 43
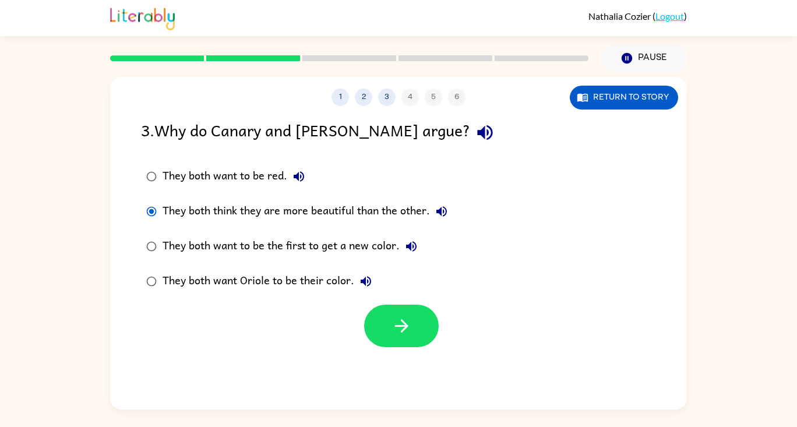
click at [444, 334] on div at bounding box center [398, 323] width 577 height 48
click at [408, 333] on icon "button" at bounding box center [402, 326] width 20 height 20
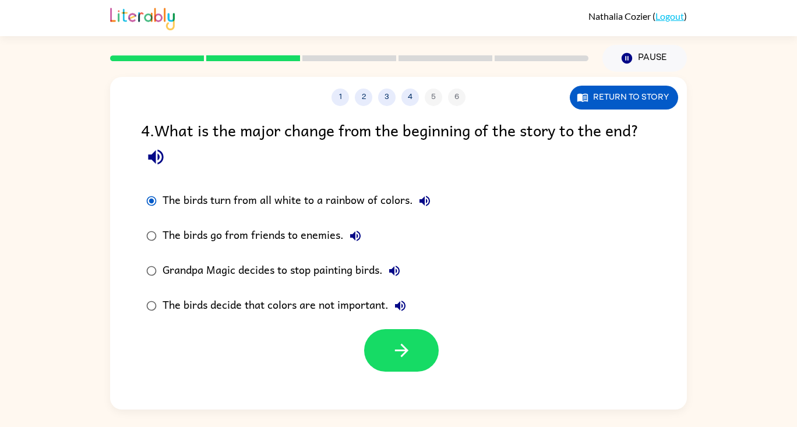
click at [398, 346] on icon "button" at bounding box center [402, 350] width 20 height 20
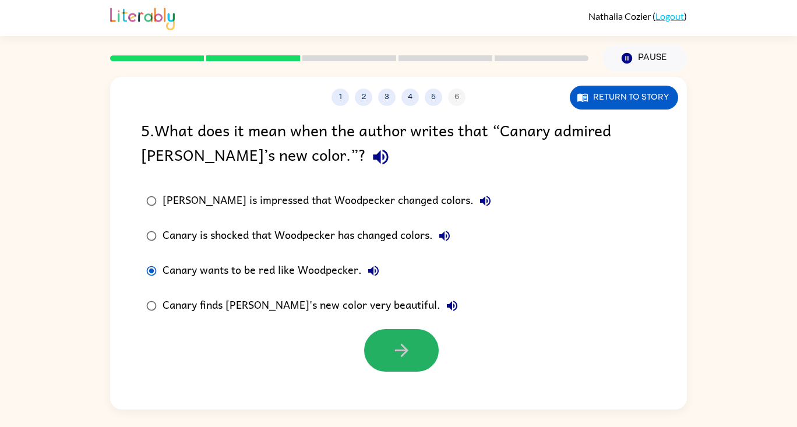
click at [391, 370] on button "button" at bounding box center [401, 350] width 75 height 43
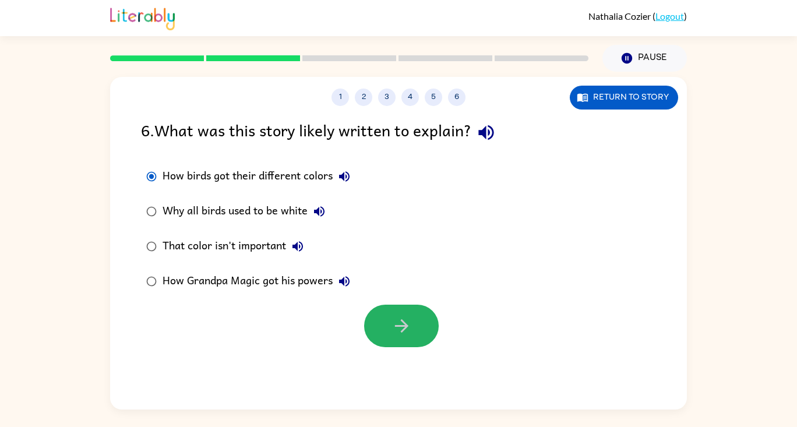
click at [400, 316] on icon "button" at bounding box center [402, 326] width 20 height 20
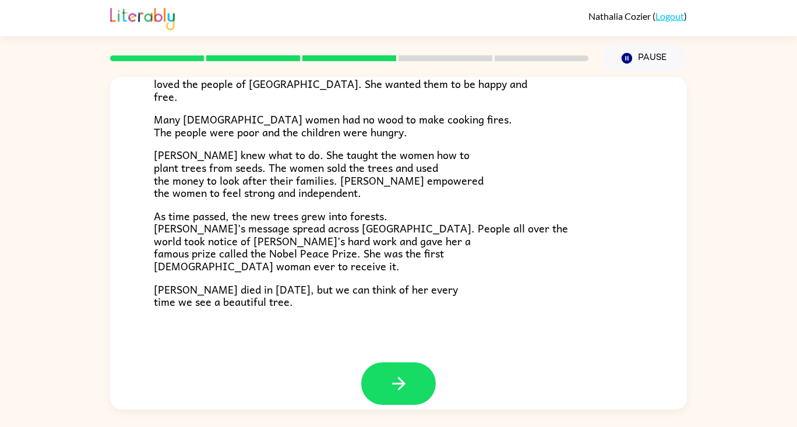
scroll to position [316, 0]
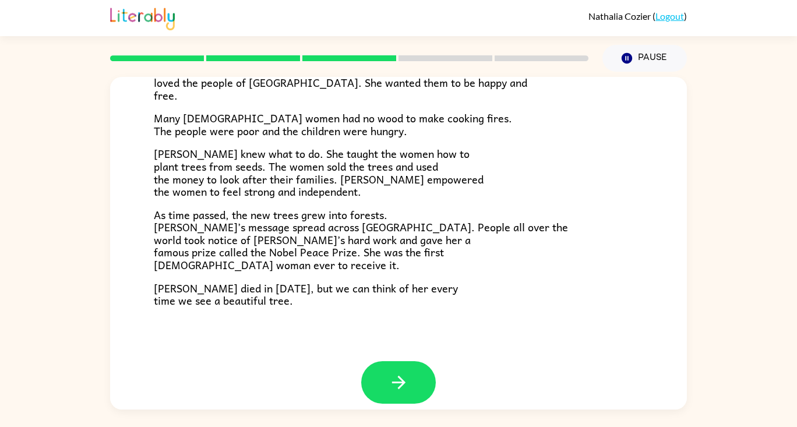
click at [402, 399] on button "button" at bounding box center [398, 382] width 75 height 43
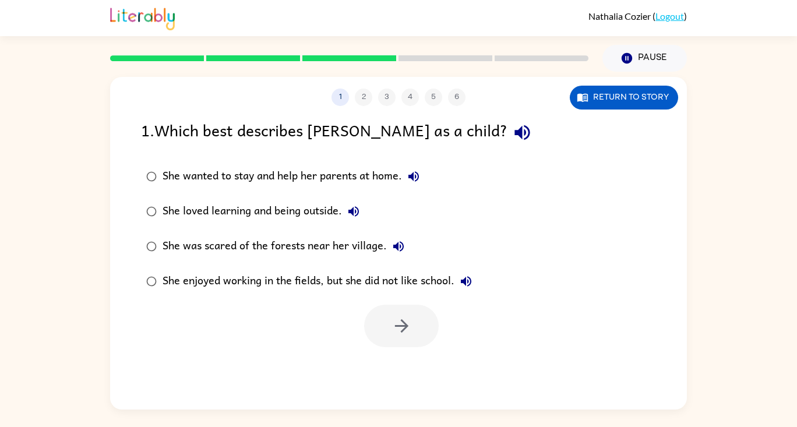
scroll to position [0, 0]
click at [653, 106] on button "Return to story" at bounding box center [624, 98] width 108 height 24
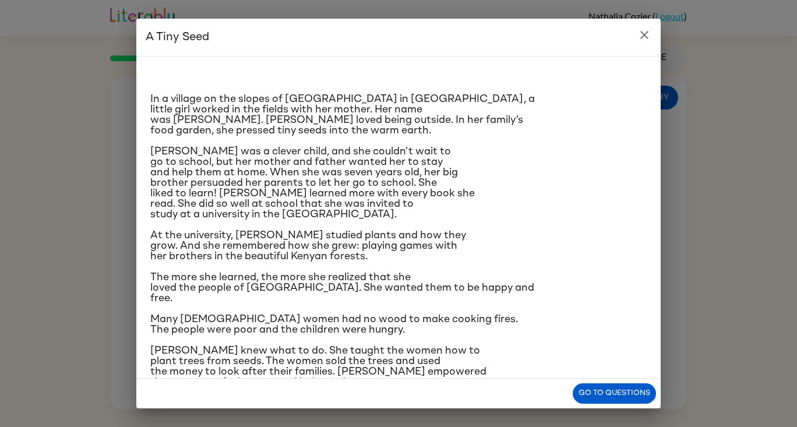
click at [645, 45] on button "close" at bounding box center [644, 34] width 23 height 23
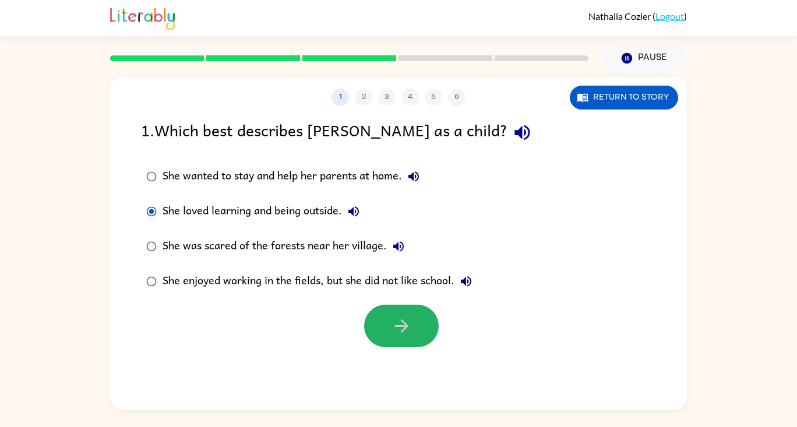
drag, startPoint x: 406, startPoint y: 345, endPoint x: 407, endPoint y: 339, distance: 6.1
click at [407, 339] on button "button" at bounding box center [401, 326] width 75 height 43
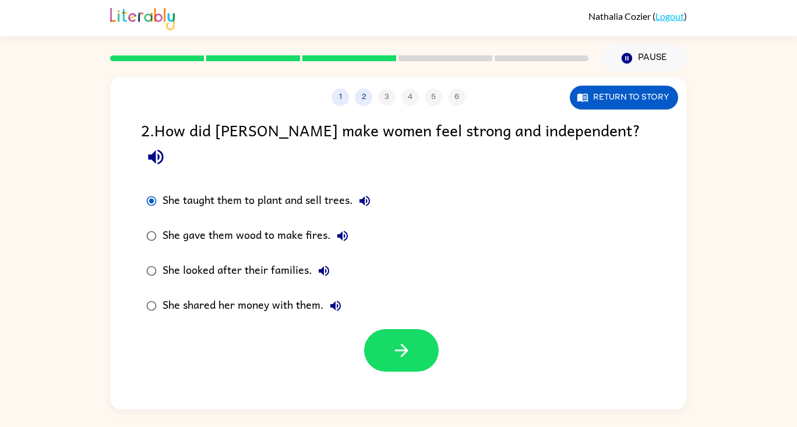
click at [409, 340] on icon "button" at bounding box center [402, 350] width 20 height 20
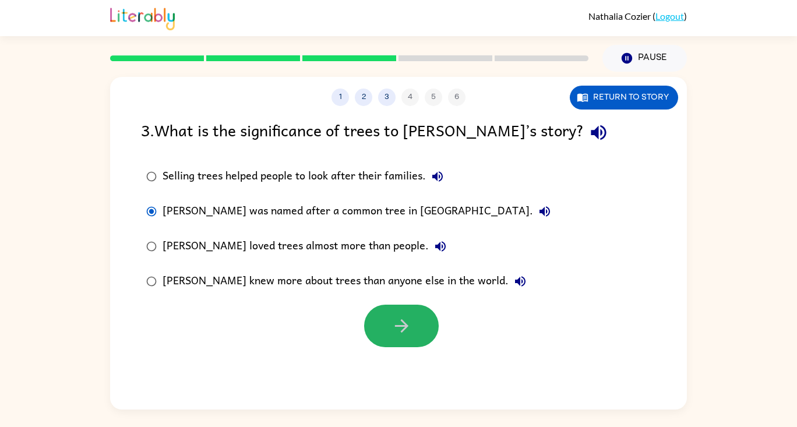
click at [409, 332] on icon "button" at bounding box center [402, 326] width 20 height 20
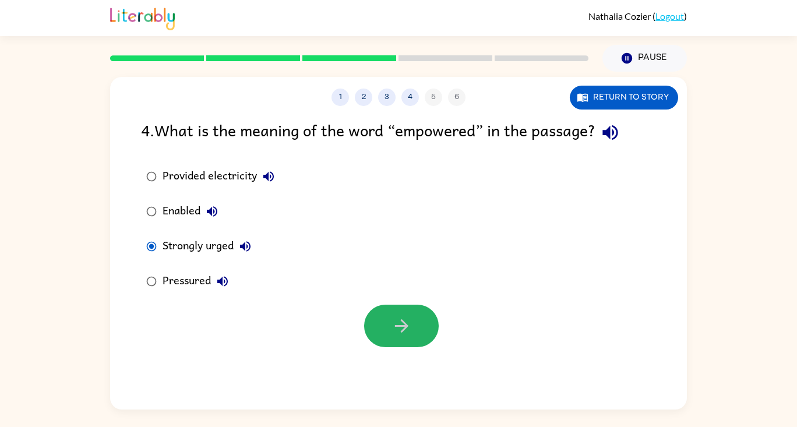
click at [374, 312] on button "button" at bounding box center [401, 326] width 75 height 43
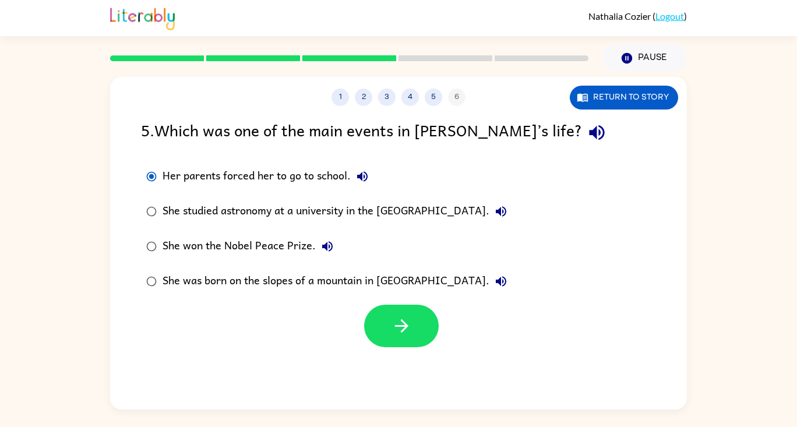
click at [163, 202] on div "She studied astronomy at a university in the United States of America." at bounding box center [338, 211] width 350 height 23
click at [402, 305] on button "button" at bounding box center [401, 326] width 75 height 43
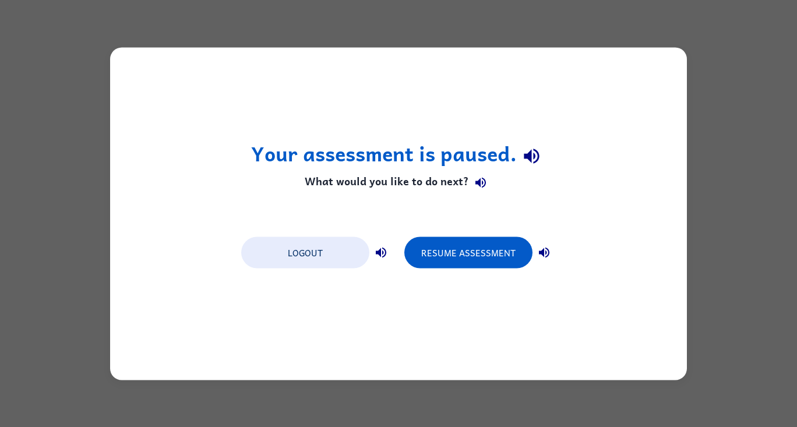
click at [483, 231] on div "Logout Resume Assessment" at bounding box center [398, 252] width 326 height 44
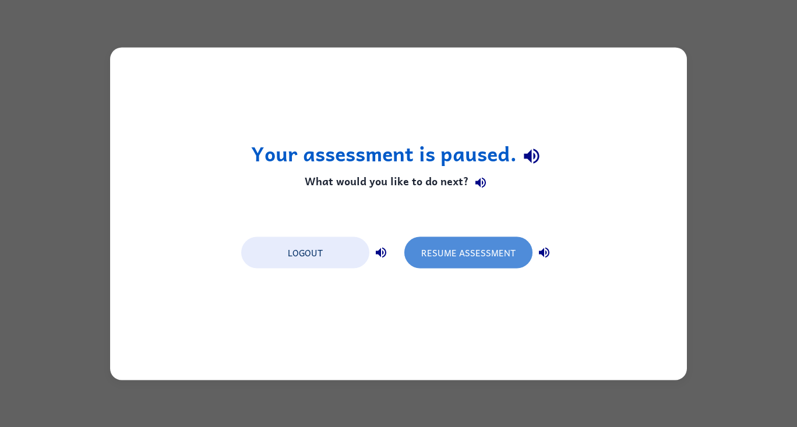
click at [470, 254] on button "Resume Assessment" at bounding box center [469, 252] width 128 height 31
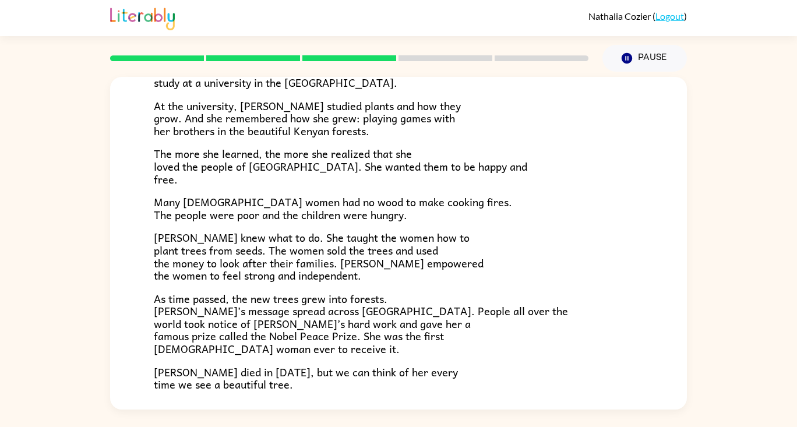
scroll to position [328, 0]
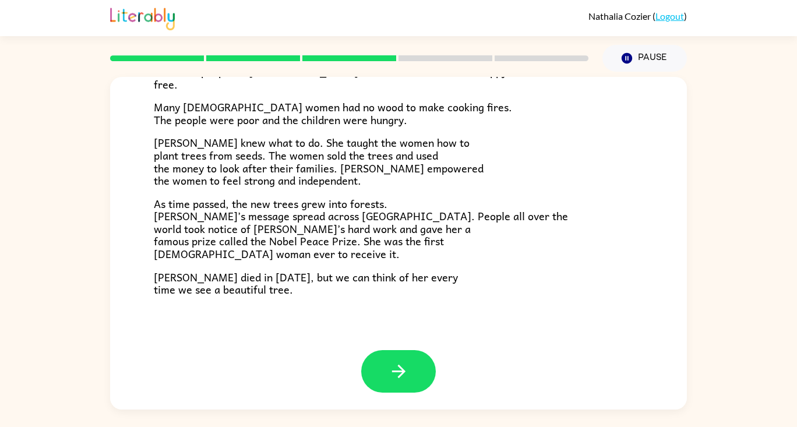
click at [405, 381] on button "button" at bounding box center [398, 371] width 75 height 43
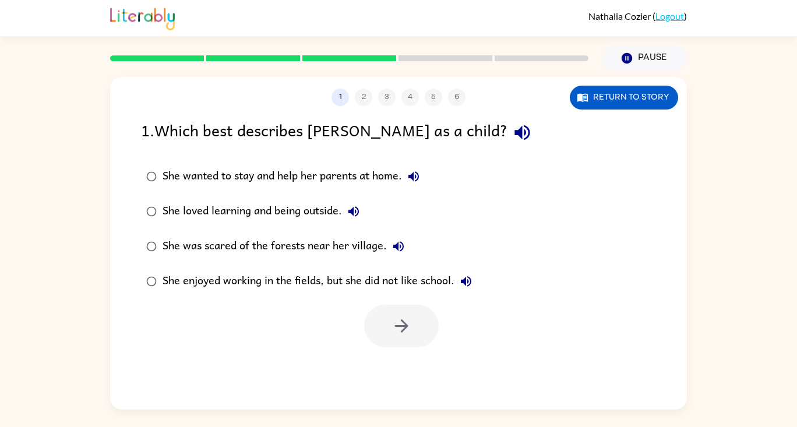
scroll to position [0, 0]
click at [405, 315] on button "button" at bounding box center [401, 326] width 75 height 43
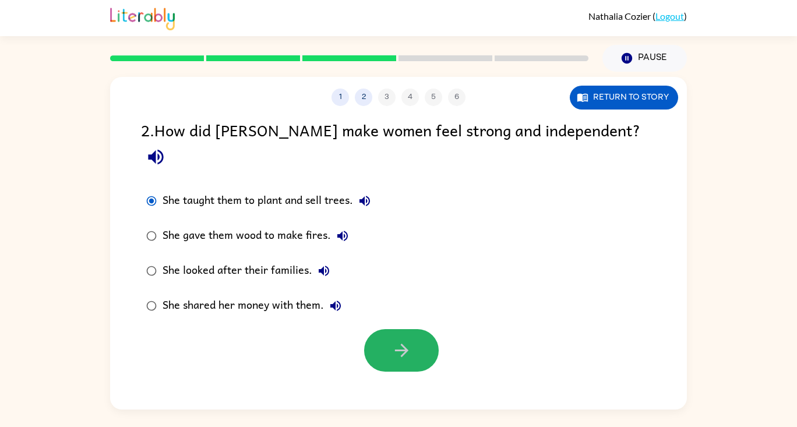
click at [382, 329] on button "button" at bounding box center [401, 350] width 75 height 43
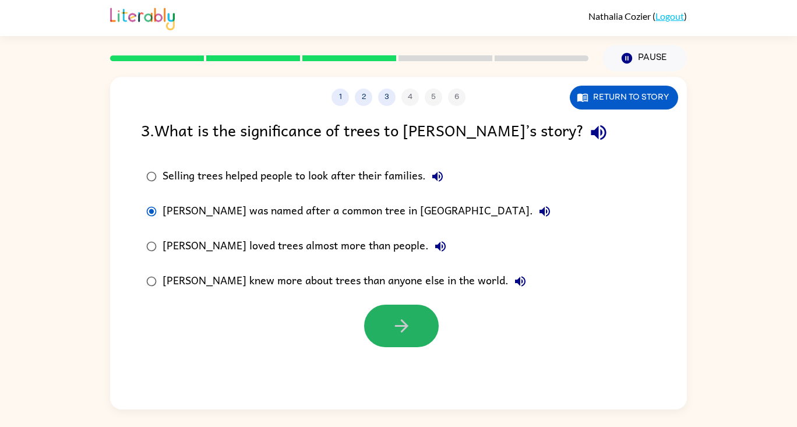
click at [429, 343] on button "button" at bounding box center [401, 326] width 75 height 43
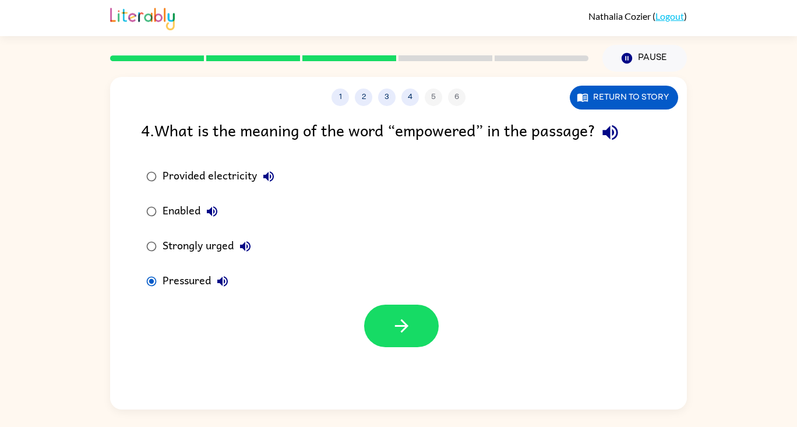
drag, startPoint x: 394, startPoint y: 325, endPoint x: 381, endPoint y: 323, distance: 13.6
click at [381, 323] on button "button" at bounding box center [401, 326] width 75 height 43
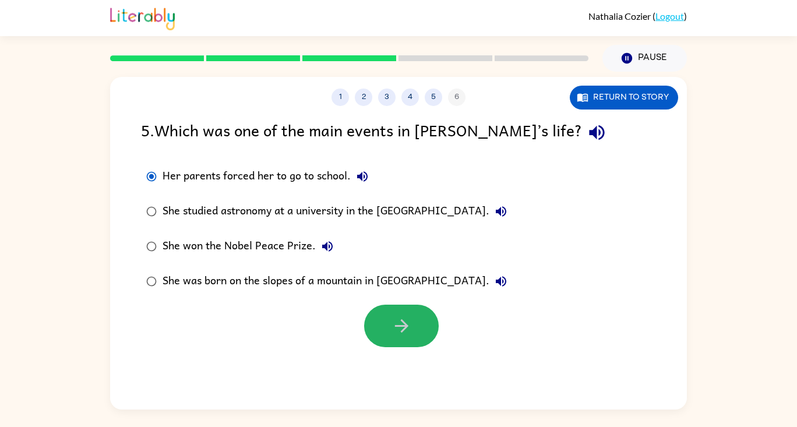
click at [371, 326] on button "button" at bounding box center [401, 326] width 75 height 43
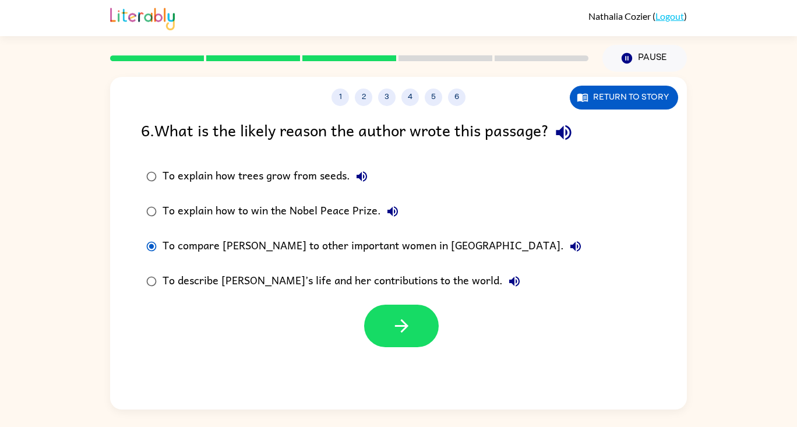
click at [406, 330] on icon "button" at bounding box center [402, 326] width 20 height 20
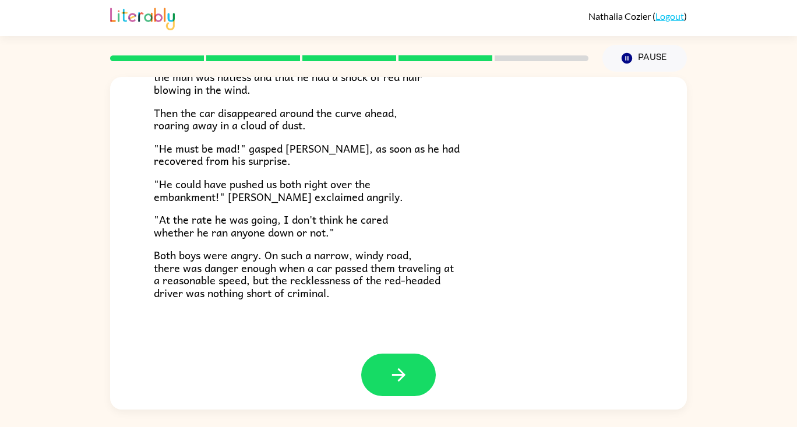
scroll to position [323, 0]
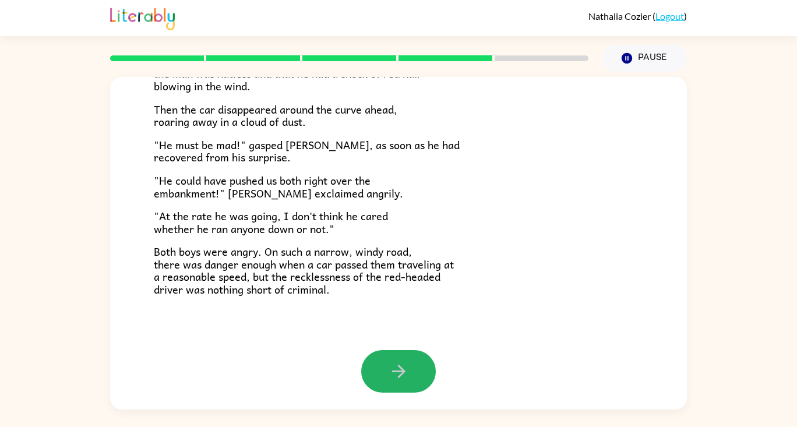
click at [367, 370] on button "button" at bounding box center [398, 371] width 75 height 43
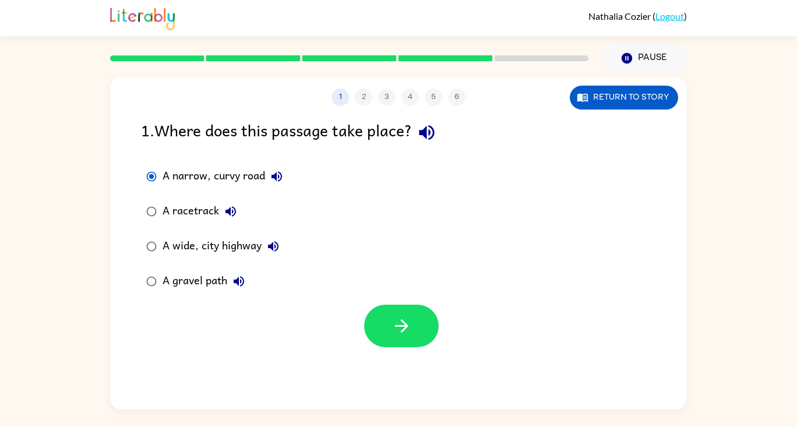
click at [395, 349] on div "1 2 3 4 5 6 Return to story 1 . Where does this passage take place? A narrow, c…" at bounding box center [398, 243] width 577 height 333
click at [375, 327] on button "button" at bounding box center [401, 326] width 75 height 43
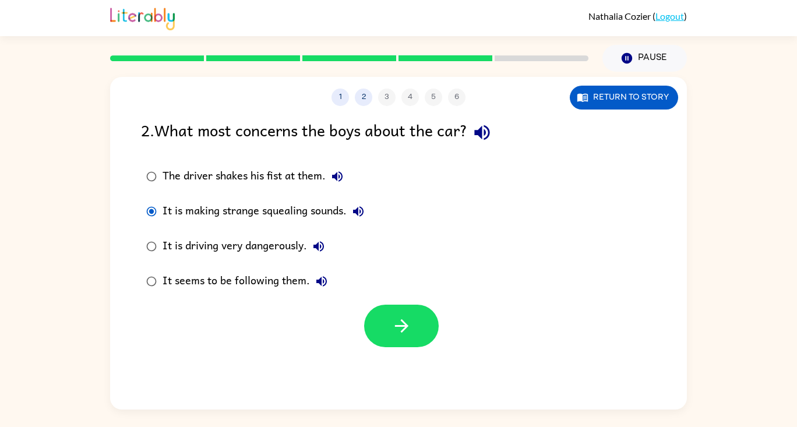
drag, startPoint x: 164, startPoint y: 245, endPoint x: 343, endPoint y: 325, distance: 195.9
click at [167, 245] on div "It is driving very dangerously." at bounding box center [247, 246] width 168 height 23
click at [379, 330] on button "button" at bounding box center [401, 326] width 75 height 43
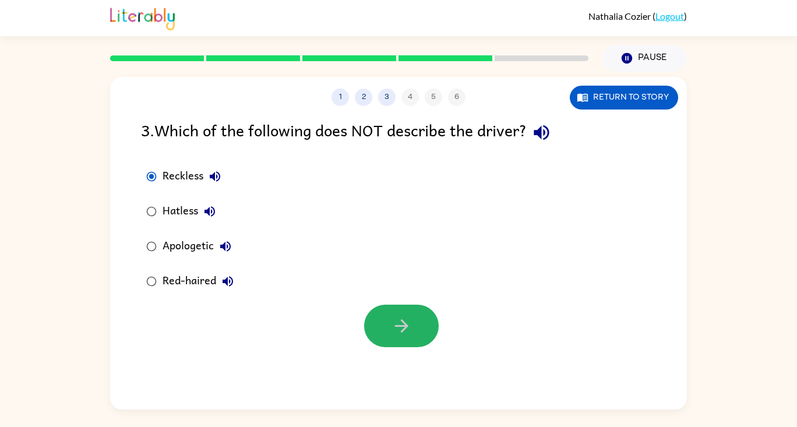
click at [381, 311] on button "button" at bounding box center [401, 326] width 75 height 43
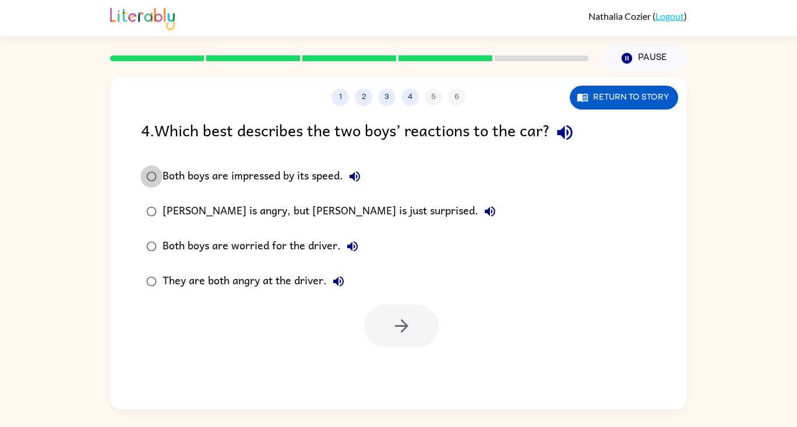
click at [167, 192] on label "Both boys are impressed by its speed." at bounding box center [321, 176] width 373 height 35
click at [387, 323] on button "button" at bounding box center [401, 326] width 75 height 43
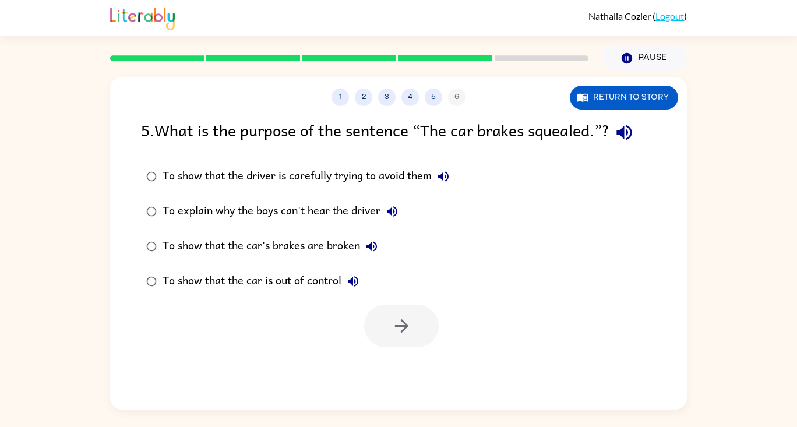
click at [145, 201] on label "To explain why the boys can't hear the driver" at bounding box center [298, 211] width 326 height 35
click at [398, 330] on icon "button" at bounding box center [402, 326] width 20 height 20
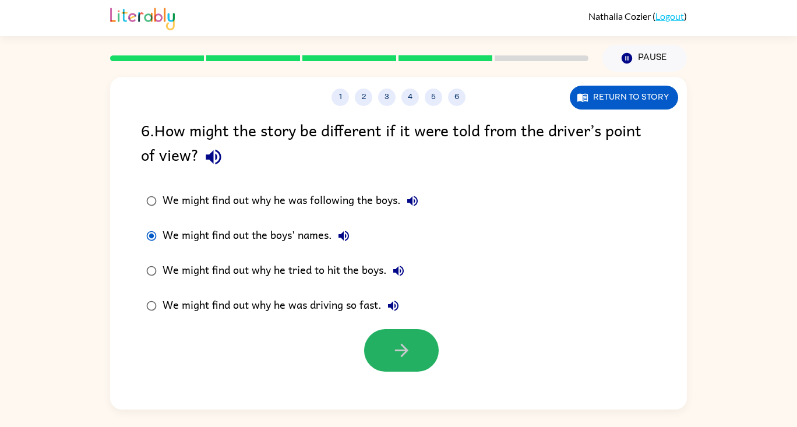
click at [403, 363] on button "button" at bounding box center [401, 350] width 75 height 43
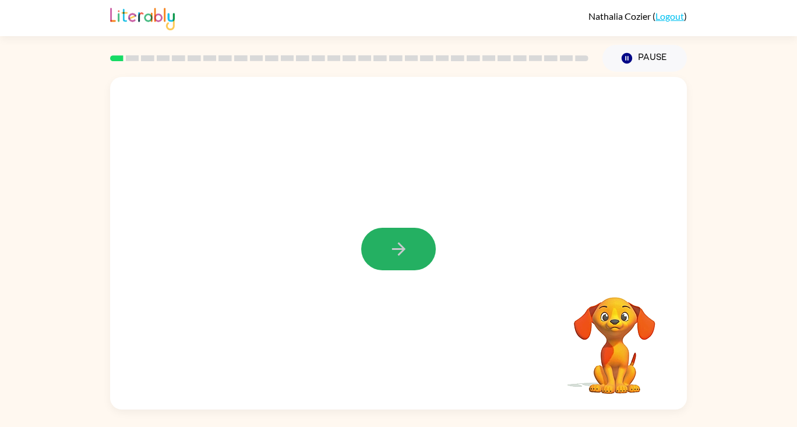
drag, startPoint x: 400, startPoint y: 249, endPoint x: 407, endPoint y: 271, distance: 23.4
click at [407, 271] on div at bounding box center [398, 243] width 577 height 333
click at [395, 246] on icon "button" at bounding box center [399, 249] width 20 height 20
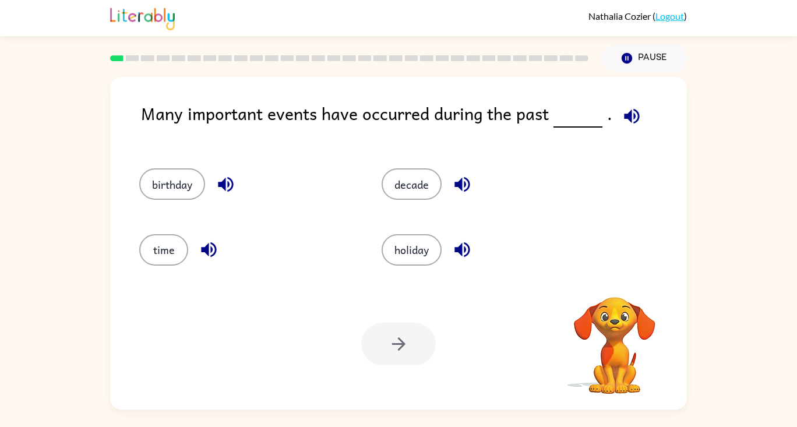
click at [632, 114] on icon "button" at bounding box center [632, 116] width 20 height 20
drag, startPoint x: 419, startPoint y: 167, endPoint x: 419, endPoint y: 182, distance: 14.6
click at [419, 174] on div "decade" at bounding box center [481, 178] width 242 height 65
click at [430, 193] on button "decade" at bounding box center [412, 183] width 60 height 31
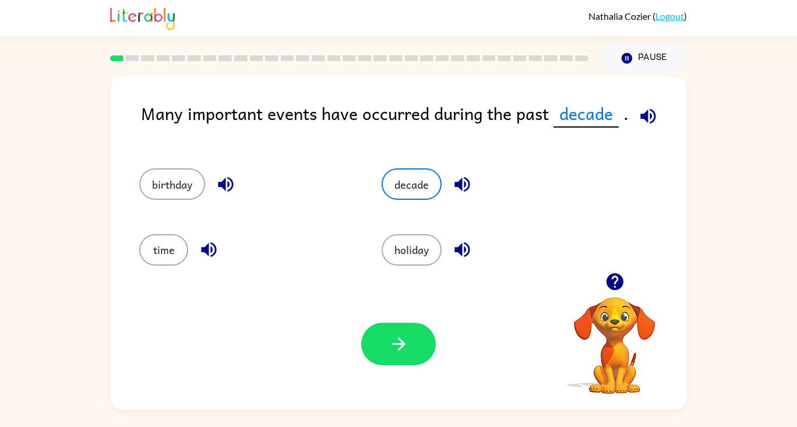
click at [401, 312] on div "Your browser must support playing .mp4 files to use Literably. Please try using…" at bounding box center [398, 344] width 577 height 131
click at [393, 317] on div "Your browser must support playing .mp4 files to use Literably. Please try using…" at bounding box center [398, 344] width 577 height 131
drag, startPoint x: 367, startPoint y: 372, endPoint x: 381, endPoint y: 365, distance: 15.9
click at [380, 368] on div "Your browser must support playing .mp4 files to use Literably. Please try using…" at bounding box center [398, 344] width 577 height 131
click at [388, 335] on button "button" at bounding box center [398, 344] width 75 height 43
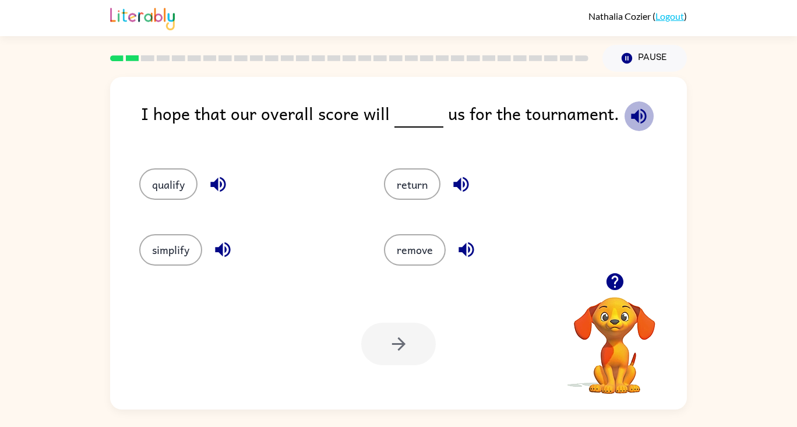
click at [636, 109] on icon "button" at bounding box center [638, 115] width 15 height 15
click at [221, 180] on icon "button" at bounding box center [218, 184] width 20 height 20
click at [184, 174] on button "qualify" at bounding box center [168, 183] width 58 height 31
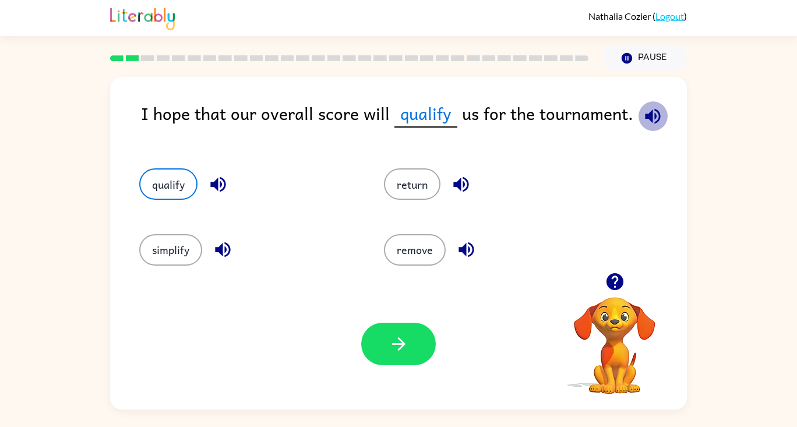
drag, startPoint x: 651, startPoint y: 111, endPoint x: 646, endPoint y: 103, distance: 9.4
click at [650, 103] on button "button" at bounding box center [653, 116] width 30 height 30
click at [645, 116] on icon "button" at bounding box center [652, 115] width 15 height 15
click at [389, 351] on icon "button" at bounding box center [399, 344] width 20 height 20
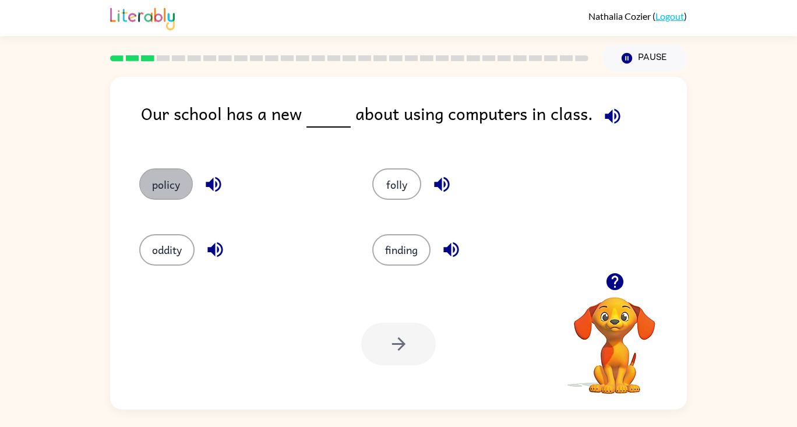
click at [167, 182] on button "policy" at bounding box center [166, 183] width 54 height 31
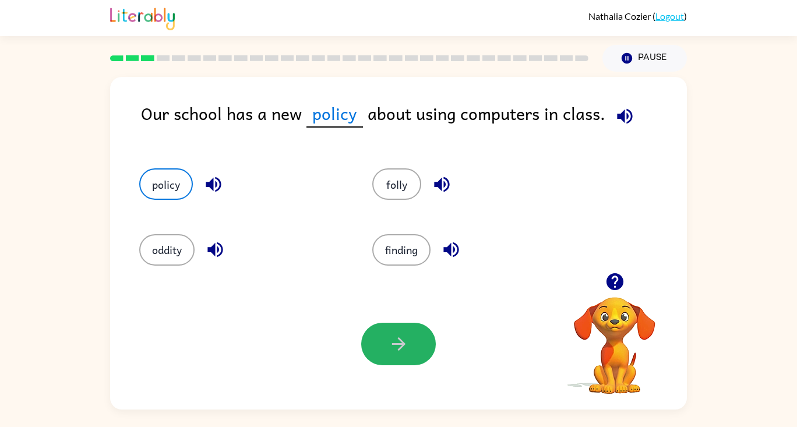
click at [394, 353] on icon "button" at bounding box center [399, 344] width 20 height 20
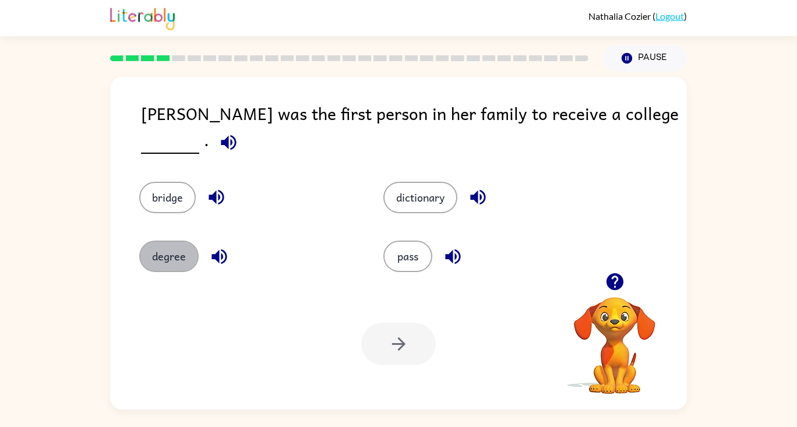
drag, startPoint x: 183, startPoint y: 247, endPoint x: 391, endPoint y: 367, distance: 240.0
click at [184, 249] on button "degree" at bounding box center [168, 256] width 59 height 31
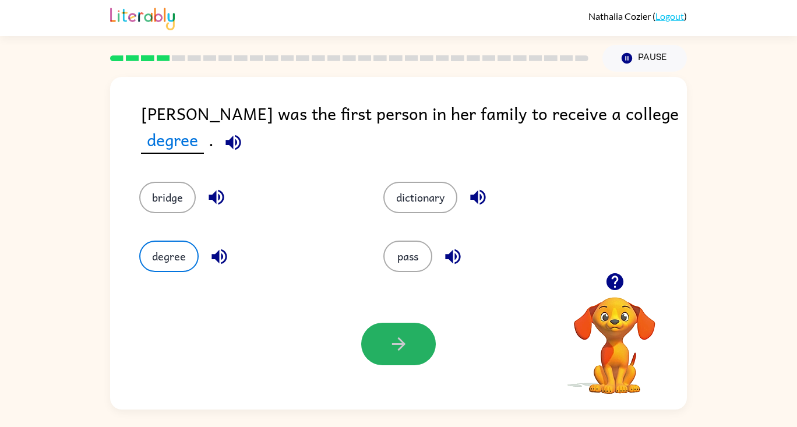
drag, startPoint x: 394, startPoint y: 331, endPoint x: 350, endPoint y: 343, distance: 46.0
click at [378, 340] on button "button" at bounding box center [398, 344] width 75 height 43
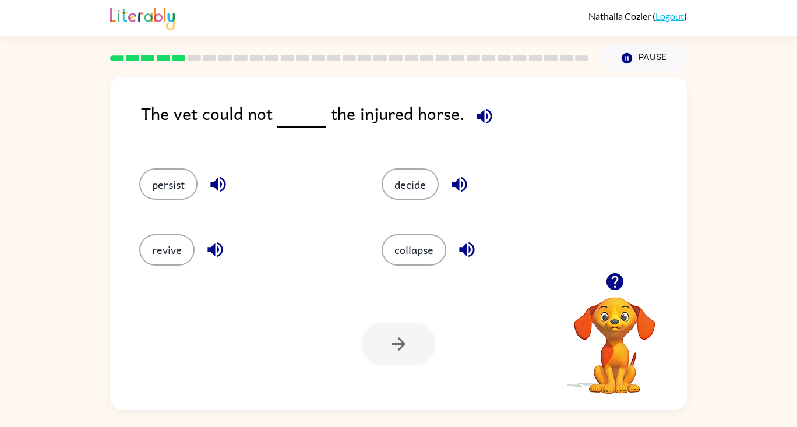
click at [164, 248] on button "revive" at bounding box center [166, 249] width 55 height 31
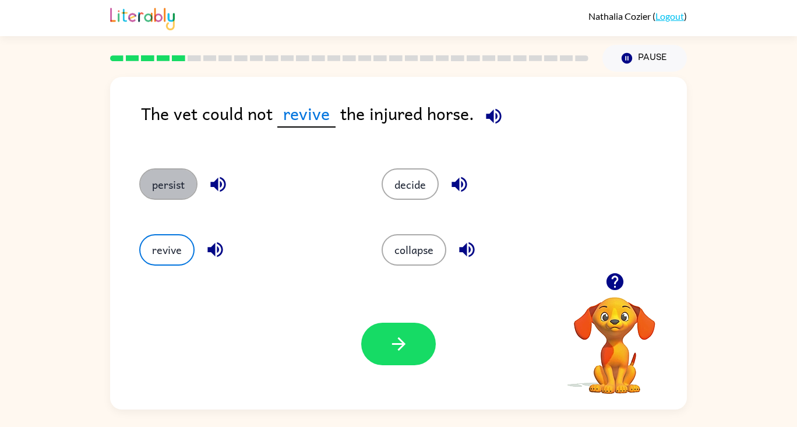
click at [180, 170] on button "persist" at bounding box center [168, 183] width 58 height 31
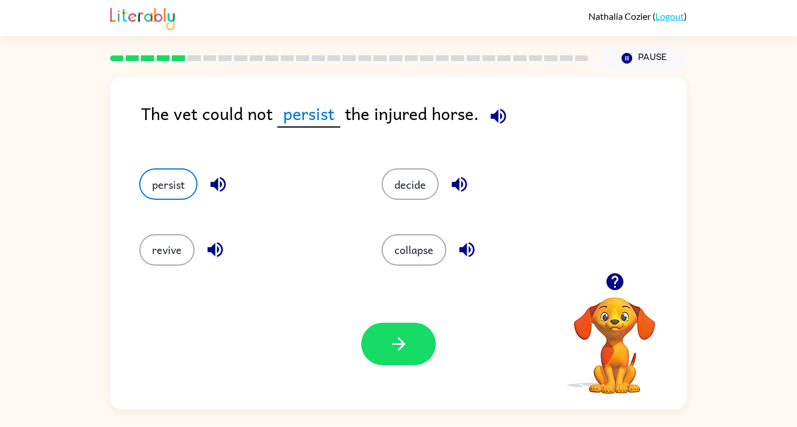
click at [219, 182] on icon "button" at bounding box center [218, 184] width 20 height 20
click at [213, 243] on icon "button" at bounding box center [215, 250] width 20 height 20
click at [420, 333] on button "button" at bounding box center [398, 344] width 75 height 43
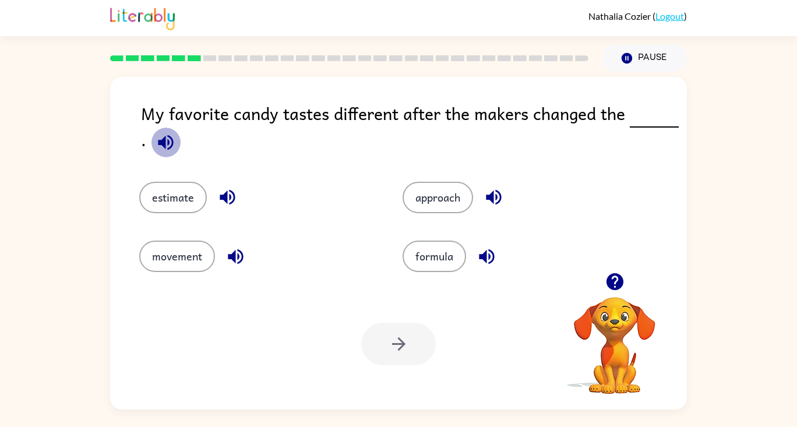
click at [156, 146] on icon "button" at bounding box center [166, 142] width 20 height 20
click at [158, 137] on icon "button" at bounding box center [165, 142] width 15 height 15
drag, startPoint x: 432, startPoint y: 248, endPoint x: 353, endPoint y: 283, distance: 86.1
click at [424, 263] on button "formula" at bounding box center [435, 256] width 64 height 31
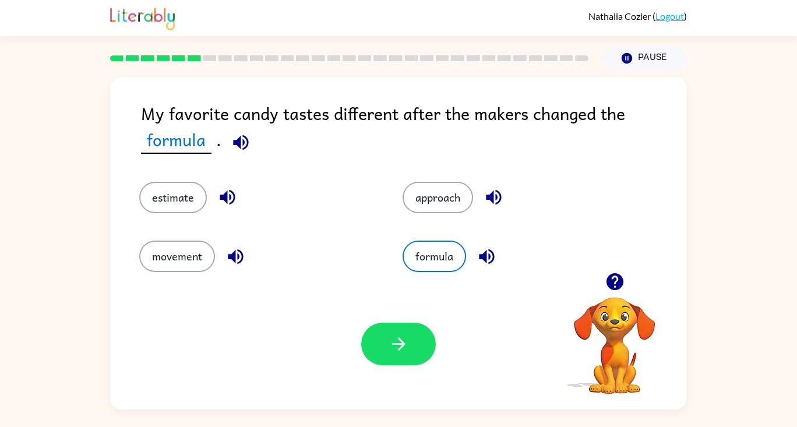
drag, startPoint x: 380, startPoint y: 336, endPoint x: 384, endPoint y: 321, distance: 16.1
click at [381, 330] on button "button" at bounding box center [398, 344] width 75 height 43
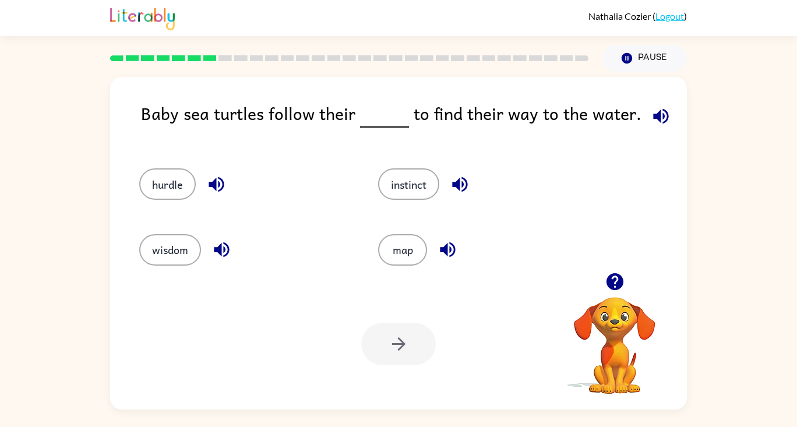
click at [393, 182] on button "instinct" at bounding box center [408, 183] width 61 height 31
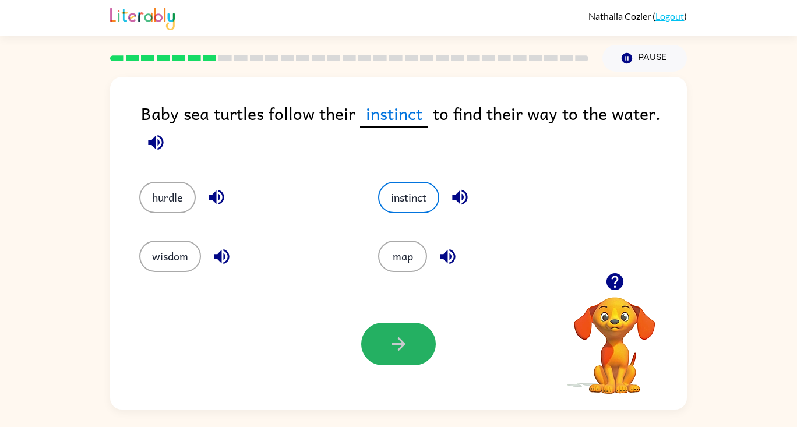
drag, startPoint x: 406, startPoint y: 340, endPoint x: 417, endPoint y: 323, distance: 20.4
click at [412, 335] on button "button" at bounding box center [398, 344] width 75 height 43
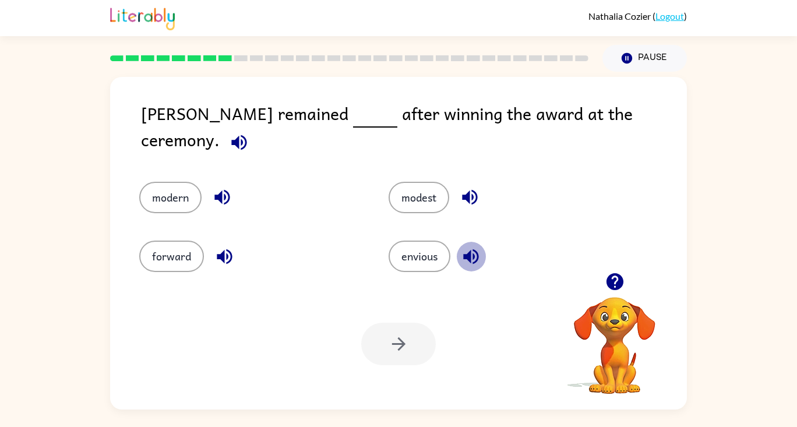
click at [476, 252] on icon "button" at bounding box center [471, 257] width 20 height 20
click at [431, 248] on button "envious" at bounding box center [420, 256] width 62 height 31
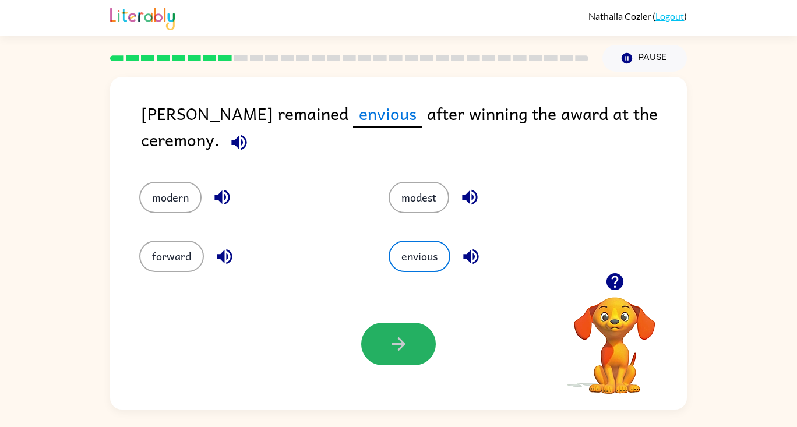
click at [380, 346] on button "button" at bounding box center [398, 344] width 75 height 43
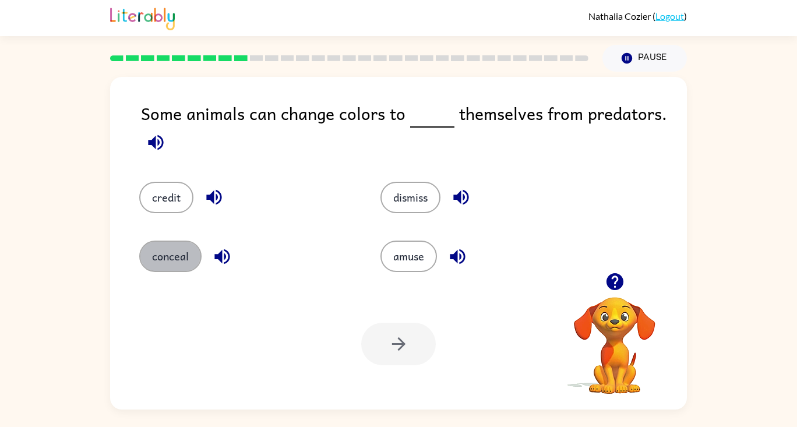
drag, startPoint x: 161, startPoint y: 249, endPoint x: 170, endPoint y: 238, distance: 14.2
click at [165, 241] on button "conceal" at bounding box center [170, 256] width 62 height 31
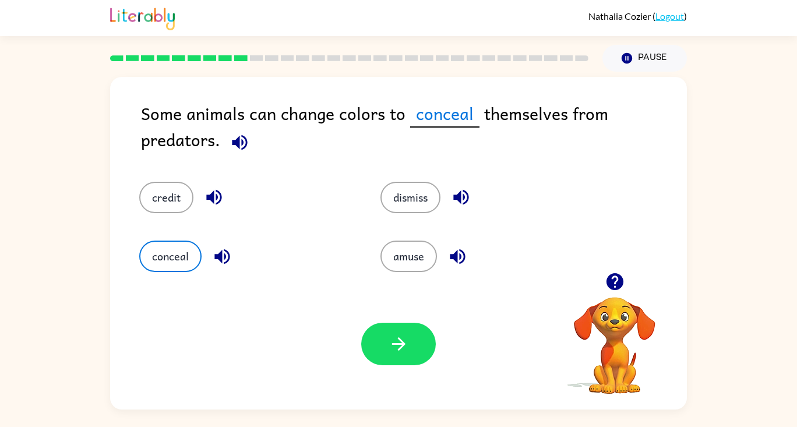
click at [421, 358] on button "button" at bounding box center [398, 344] width 75 height 43
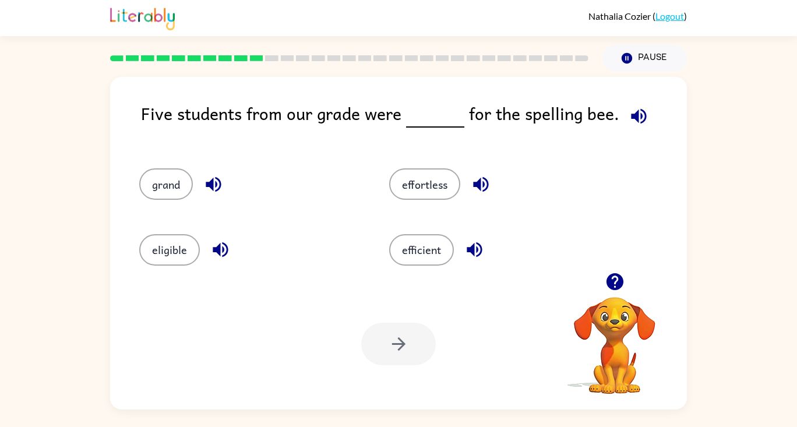
click at [430, 181] on button "effortless" at bounding box center [424, 183] width 71 height 31
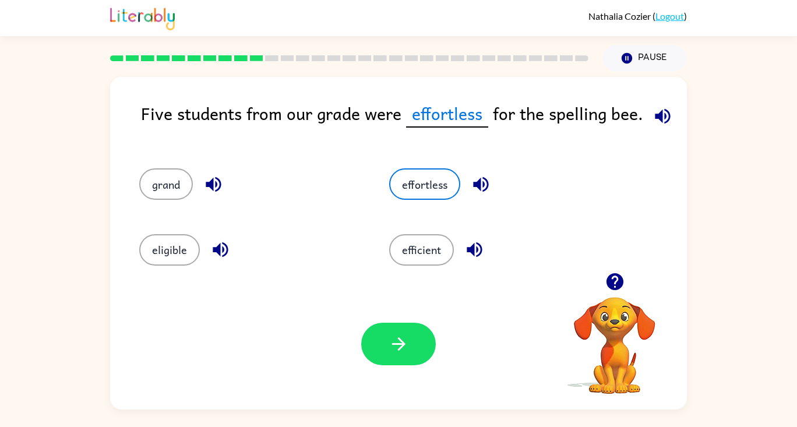
click at [490, 177] on icon "button" at bounding box center [481, 184] width 20 height 20
click at [476, 260] on button "button" at bounding box center [475, 250] width 30 height 30
click at [209, 182] on icon "button" at bounding box center [213, 184] width 15 height 15
click at [214, 251] on icon "button" at bounding box center [220, 249] width 15 height 15
drag, startPoint x: 358, startPoint y: 369, endPoint x: 424, endPoint y: 349, distance: 68.9
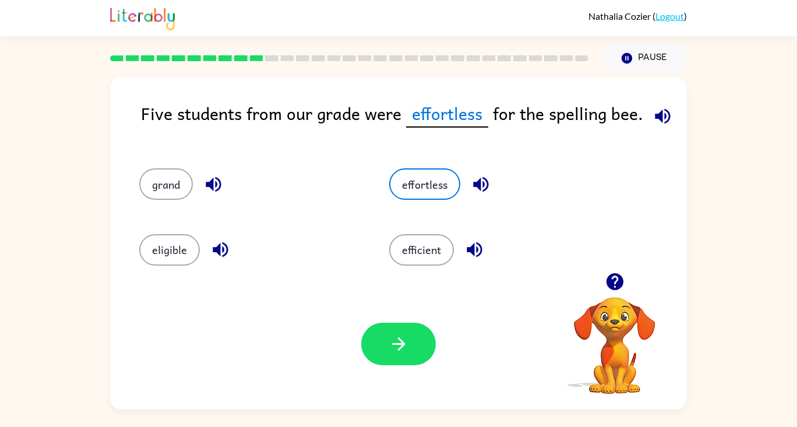
click at [375, 364] on div "Your browser must support playing .mp4 files to use Literably. Please try using…" at bounding box center [398, 344] width 577 height 131
click at [426, 349] on button "button" at bounding box center [398, 344] width 75 height 43
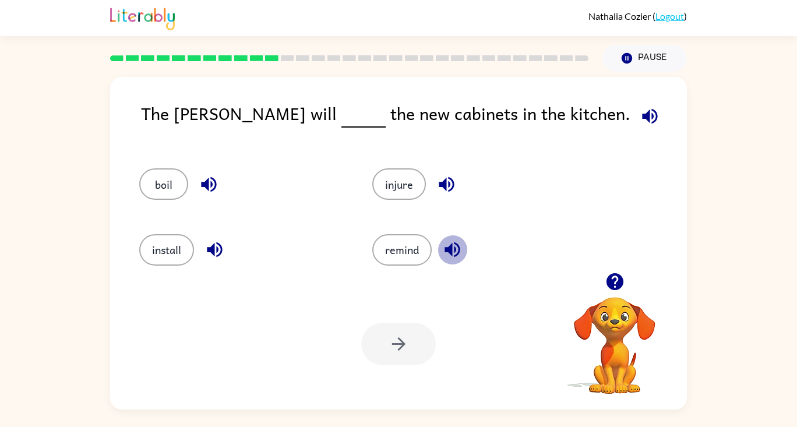
click at [438, 247] on div "remind" at bounding box center [475, 249] width 206 height 31
click at [463, 251] on icon "button" at bounding box center [452, 250] width 20 height 20
click at [642, 115] on icon "button" at bounding box center [649, 115] width 15 height 15
click at [196, 262] on div "install" at bounding box center [242, 249] width 206 height 31
click at [120, 240] on div "install" at bounding box center [233, 244] width 233 height 65
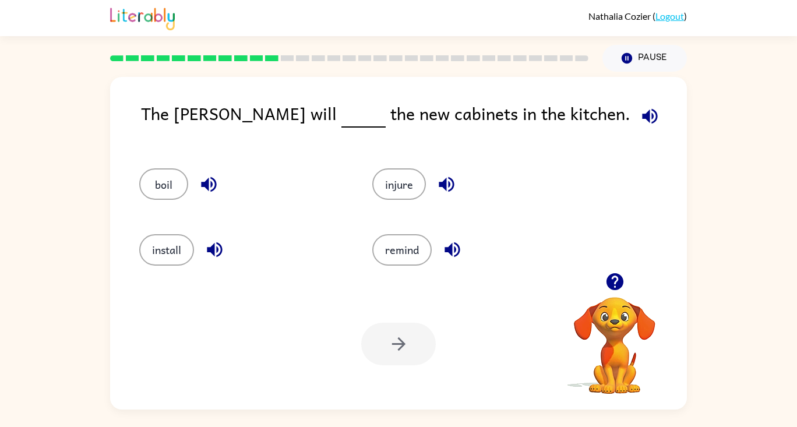
click at [162, 249] on button "install" at bounding box center [166, 249] width 55 height 31
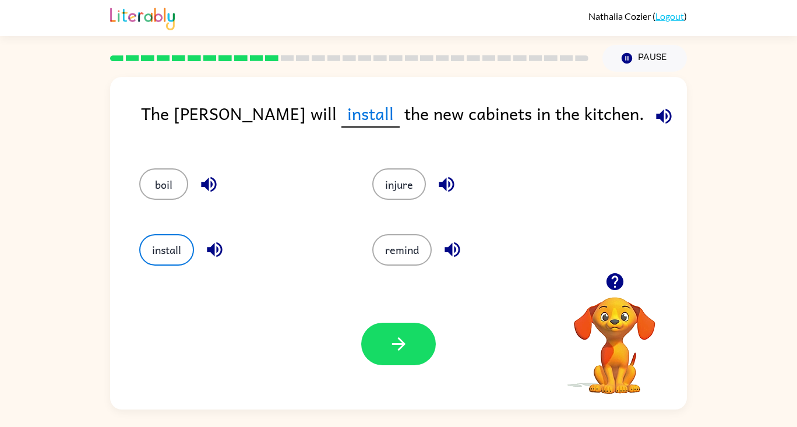
click at [398, 340] on icon "button" at bounding box center [399, 344] width 20 height 20
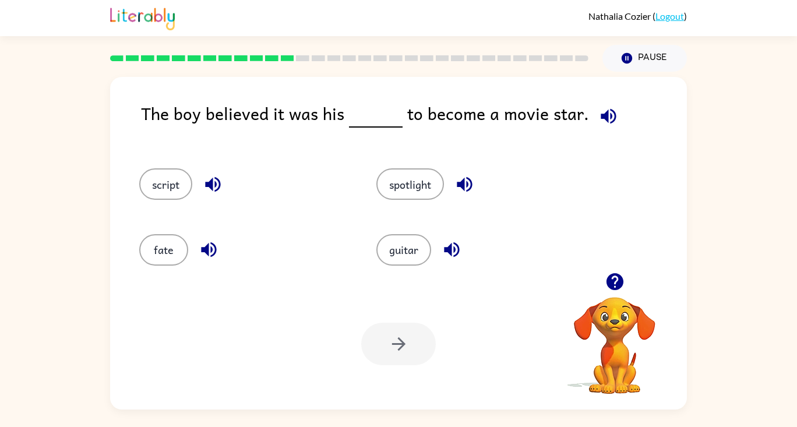
click at [136, 187] on div "script" at bounding box center [235, 178] width 237 height 65
drag, startPoint x: 176, startPoint y: 254, endPoint x: 241, endPoint y: 268, distance: 66.9
click at [177, 254] on button "fate" at bounding box center [163, 249] width 49 height 31
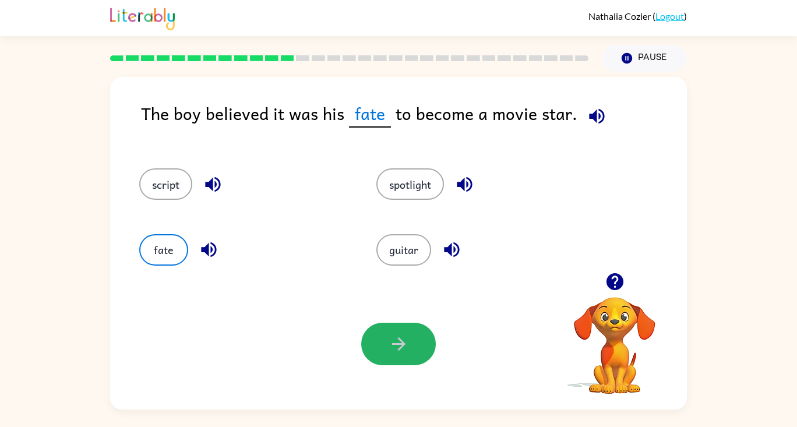
click at [389, 333] on button "button" at bounding box center [398, 344] width 75 height 43
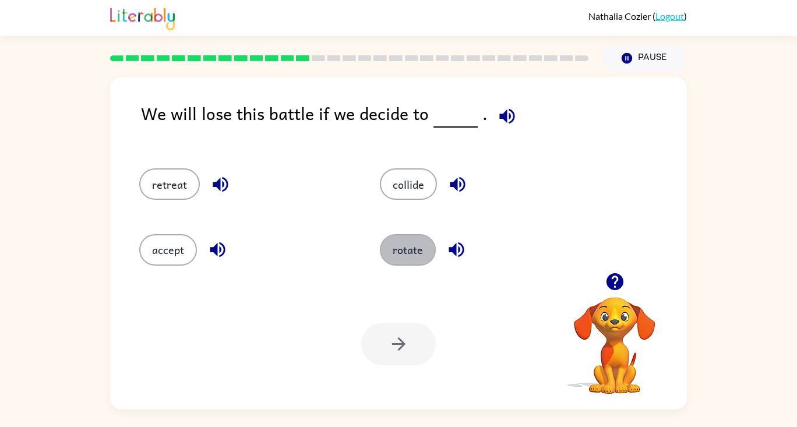
drag, startPoint x: 425, startPoint y: 249, endPoint x: 411, endPoint y: 242, distance: 15.9
click at [416, 242] on button "rotate" at bounding box center [408, 249] width 56 height 31
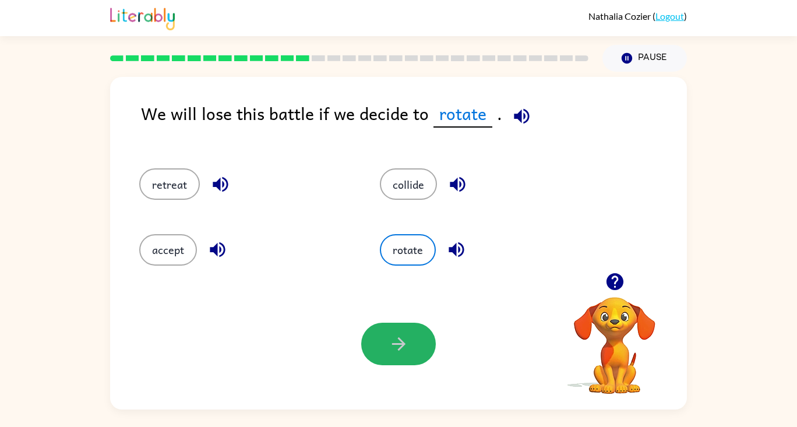
click at [400, 351] on icon "button" at bounding box center [399, 344] width 20 height 20
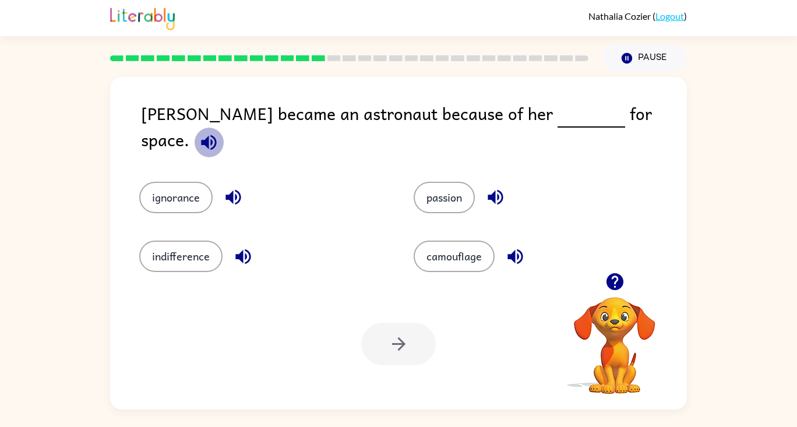
drag, startPoint x: 643, startPoint y: 120, endPoint x: 635, endPoint y: 122, distance: 7.8
click at [219, 132] on icon "button" at bounding box center [209, 142] width 20 height 20
drag, startPoint x: 441, startPoint y: 184, endPoint x: 399, endPoint y: 340, distance: 161.2
click at [347, 384] on div "Your browser must support playing .mp4 files to use Literably. Please try using…" at bounding box center [398, 344] width 577 height 131
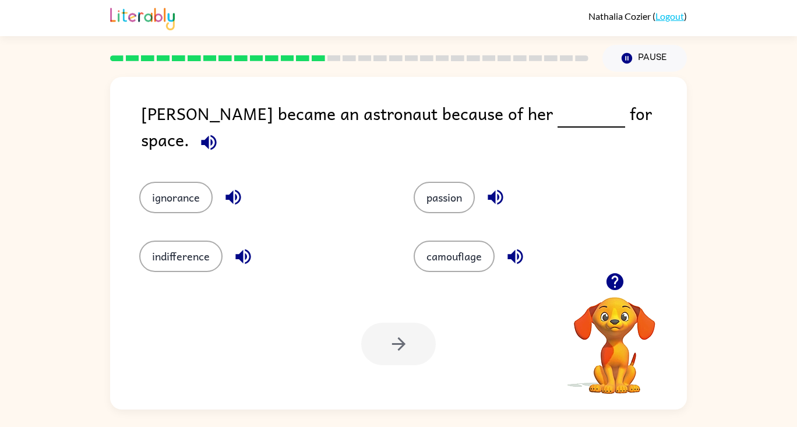
click at [301, 309] on div "Your browser must support playing .mp4 files to use Literably. Please try using…" at bounding box center [398, 344] width 577 height 131
click at [451, 192] on button "passion" at bounding box center [444, 197] width 61 height 31
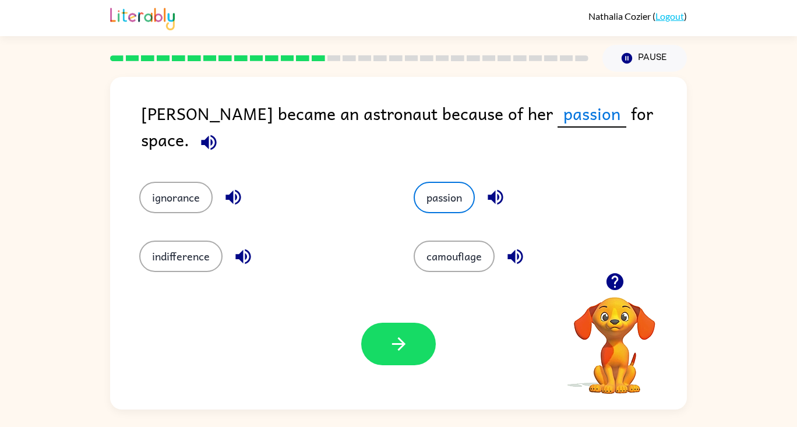
drag, startPoint x: 437, startPoint y: 389, endPoint x: 424, endPoint y: 381, distance: 15.2
click at [437, 389] on div "Your browser must support playing .mp4 files to use Literably. Please try using…" at bounding box center [398, 344] width 577 height 131
click at [406, 366] on div "Your browser must support playing .mp4 files to use Literably. Please try using…" at bounding box center [398, 344] width 577 height 131
click at [391, 323] on button "button" at bounding box center [398, 344] width 75 height 43
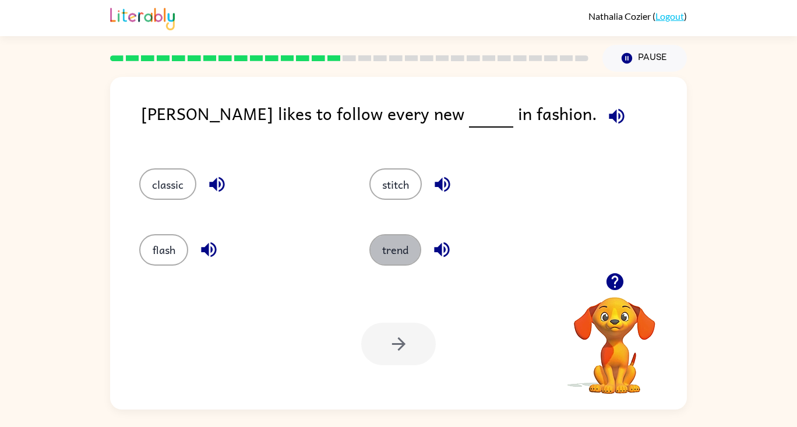
click at [389, 244] on button "trend" at bounding box center [396, 249] width 52 height 31
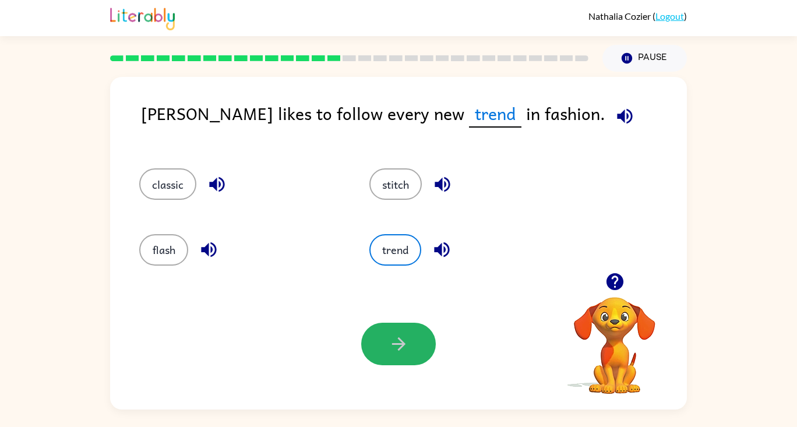
click at [389, 344] on icon "button" at bounding box center [399, 344] width 20 height 20
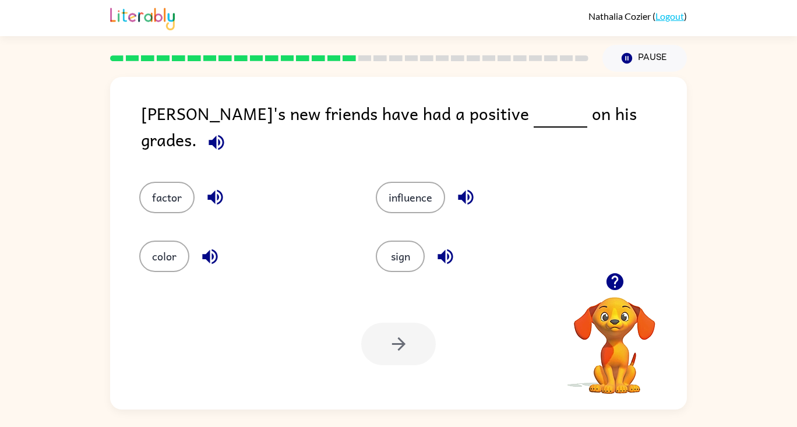
click at [414, 204] on div "influence" at bounding box center [472, 189] width 237 height 59
click at [412, 182] on button "influence" at bounding box center [410, 197] width 69 height 31
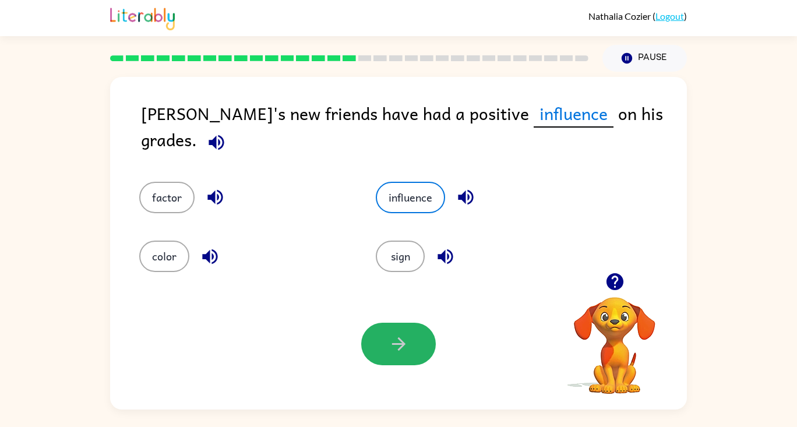
click at [425, 343] on button "button" at bounding box center [398, 344] width 75 height 43
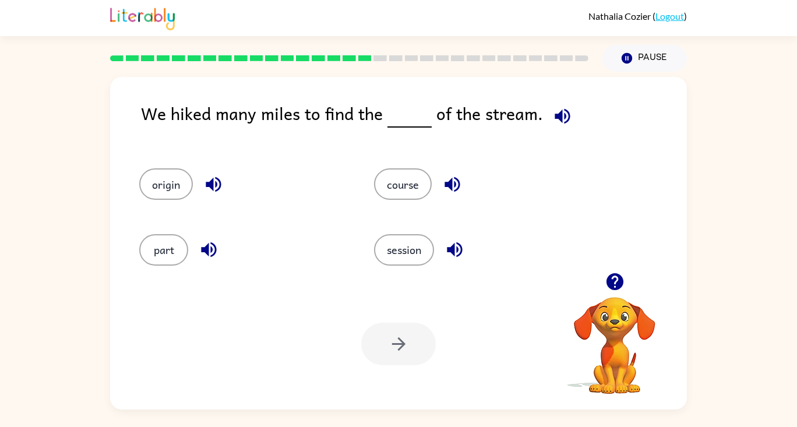
click at [388, 181] on button "course" at bounding box center [403, 183] width 58 height 31
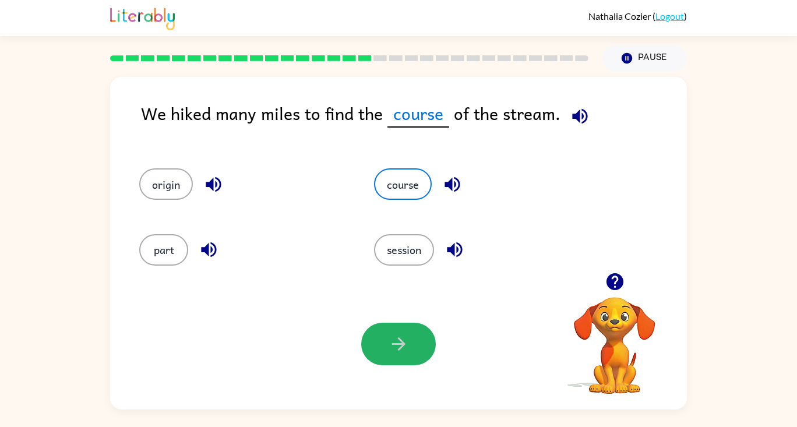
drag, startPoint x: 428, startPoint y: 337, endPoint x: 424, endPoint y: 332, distance: 6.3
click at [424, 332] on button "button" at bounding box center [398, 344] width 75 height 43
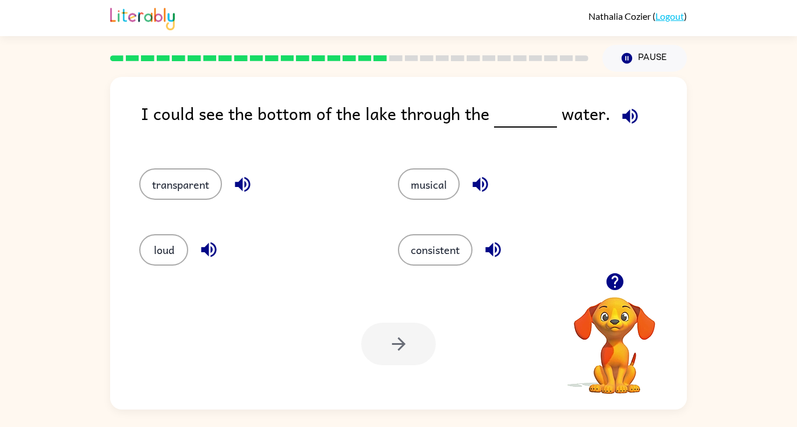
click at [623, 111] on icon "button" at bounding box center [630, 116] width 20 height 20
click at [249, 177] on icon "button" at bounding box center [243, 184] width 20 height 20
drag, startPoint x: 202, startPoint y: 180, endPoint x: 295, endPoint y: 235, distance: 108.3
click at [202, 179] on button "transparent" at bounding box center [180, 183] width 83 height 31
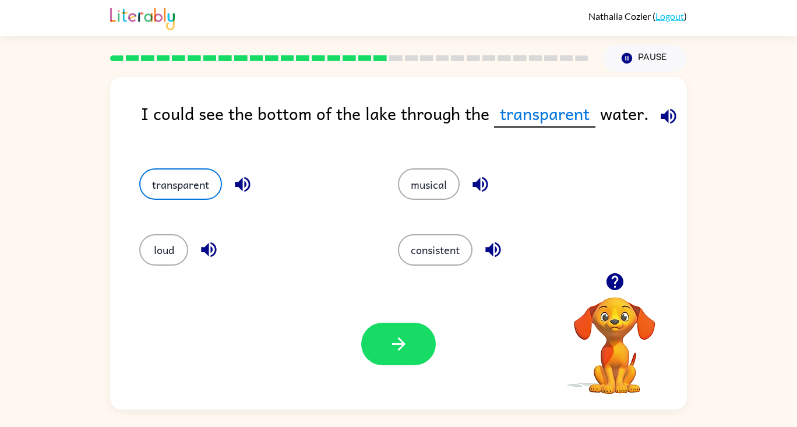
click at [491, 236] on button "button" at bounding box center [494, 250] width 30 height 30
click at [424, 340] on button "button" at bounding box center [398, 344] width 75 height 43
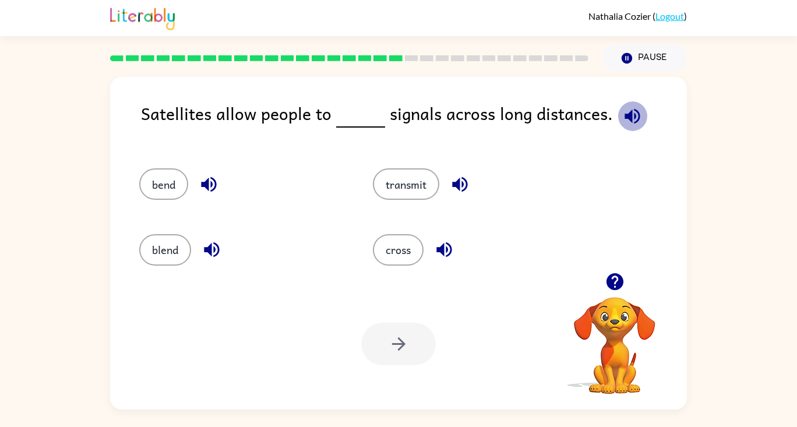
click at [634, 109] on icon "button" at bounding box center [632, 116] width 20 height 20
drag, startPoint x: 469, startPoint y: 182, endPoint x: 414, endPoint y: 168, distance: 57.1
click at [467, 182] on icon "button" at bounding box center [459, 184] width 15 height 15
click at [416, 202] on div "transmit" at bounding box center [468, 178] width 234 height 65
drag, startPoint x: 445, startPoint y: 150, endPoint x: 437, endPoint y: 181, distance: 32.1
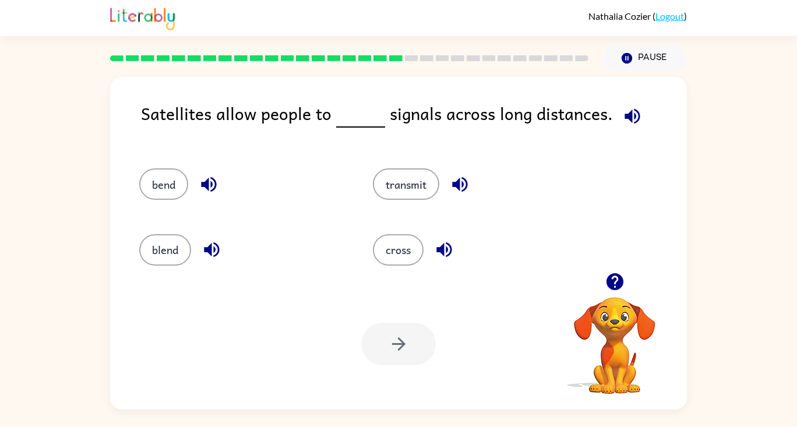
click at [438, 179] on div "transmit" at bounding box center [468, 178] width 234 height 65
click at [439, 182] on button "transmit" at bounding box center [406, 183] width 66 height 31
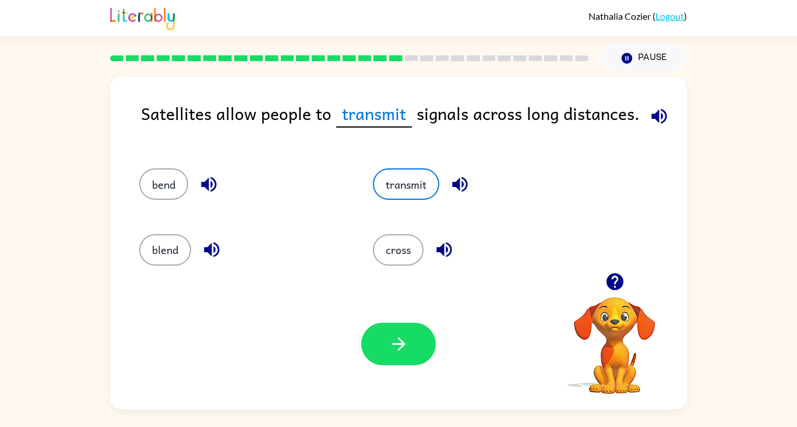
drag, startPoint x: 396, startPoint y: 342, endPoint x: 400, endPoint y: 318, distance: 24.2
click at [400, 318] on div "Your browser must support playing .mp4 files to use Literably. Please try using…" at bounding box center [398, 344] width 577 height 131
click at [405, 339] on icon "button" at bounding box center [399, 344] width 20 height 20
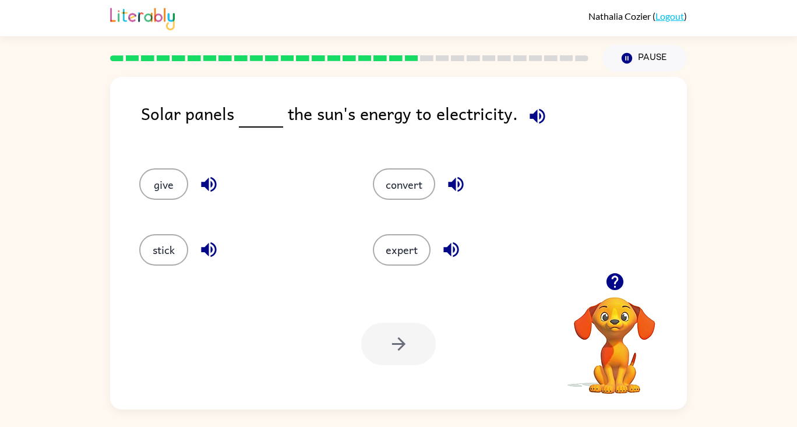
click at [438, 181] on div "convert" at bounding box center [476, 183] width 207 height 31
click at [397, 198] on button "convert" at bounding box center [404, 183] width 62 height 31
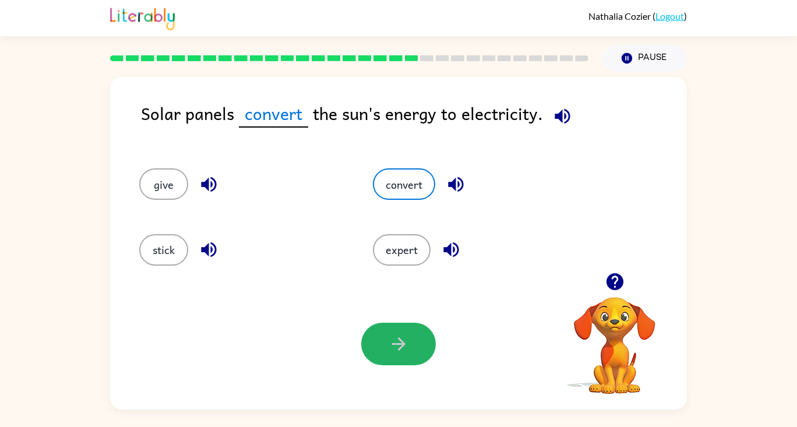
drag, startPoint x: 418, startPoint y: 344, endPoint x: 413, endPoint y: 338, distance: 8.3
click at [413, 338] on button "button" at bounding box center [398, 344] width 75 height 43
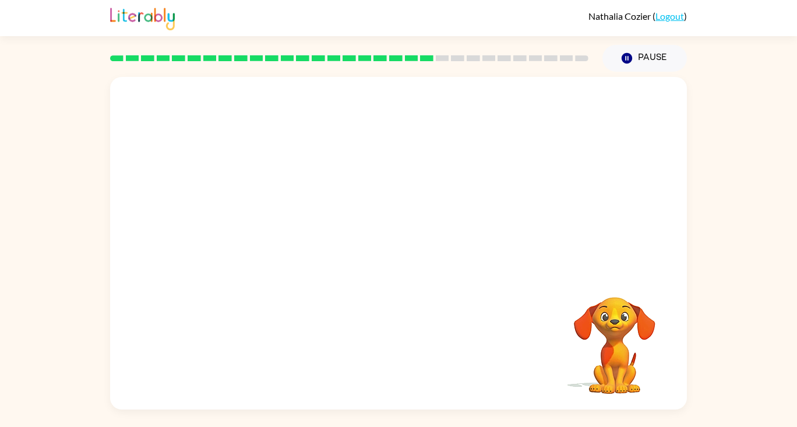
click at [281, 236] on video "Your browser must support playing .mp4 files to use Literably. Please try using…" at bounding box center [398, 175] width 577 height 196
click at [392, 247] on icon "button" at bounding box center [399, 249] width 20 height 20
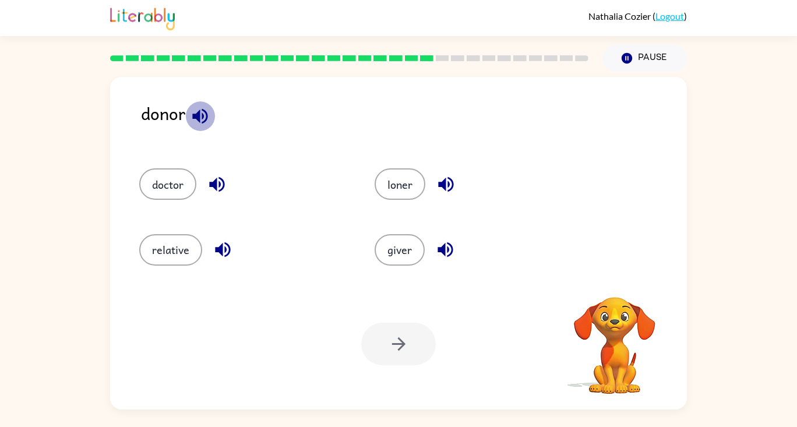
click at [203, 114] on icon "button" at bounding box center [200, 116] width 20 height 20
click at [240, 128] on div "donor" at bounding box center [414, 122] width 546 height 45
click at [212, 124] on button "button" at bounding box center [200, 116] width 30 height 30
drag, startPoint x: 193, startPoint y: 252, endPoint x: 256, endPoint y: 274, distance: 67.1
click at [203, 255] on div "relative" at bounding box center [243, 249] width 209 height 31
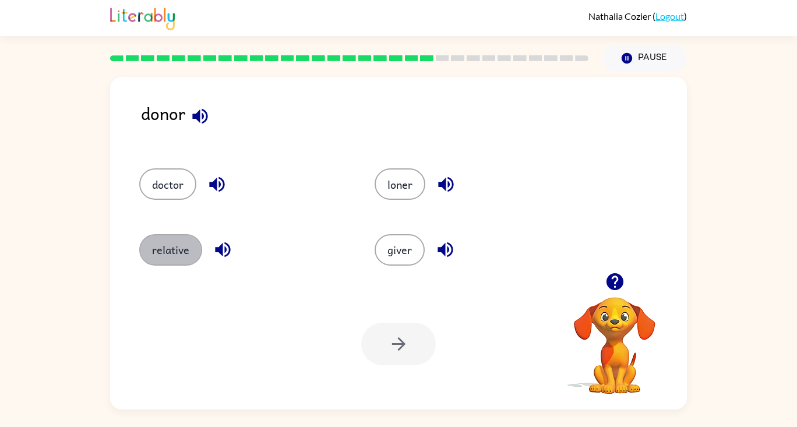
click at [188, 247] on button "relative" at bounding box center [170, 249] width 63 height 31
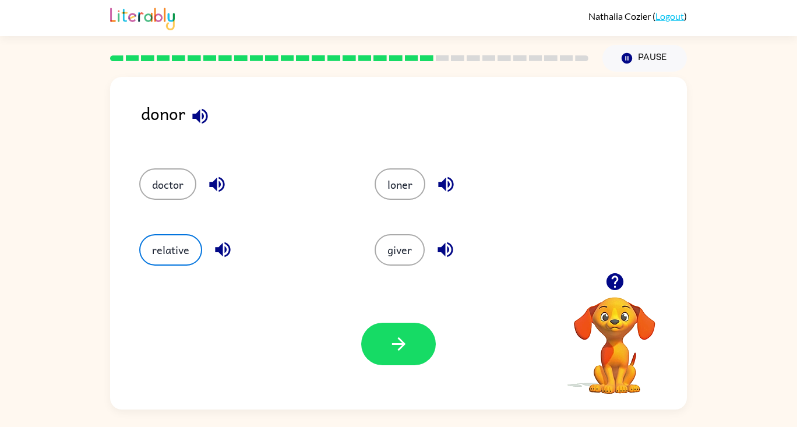
drag, startPoint x: 424, startPoint y: 346, endPoint x: 417, endPoint y: 346, distance: 7.6
click at [421, 346] on button "button" at bounding box center [398, 344] width 75 height 43
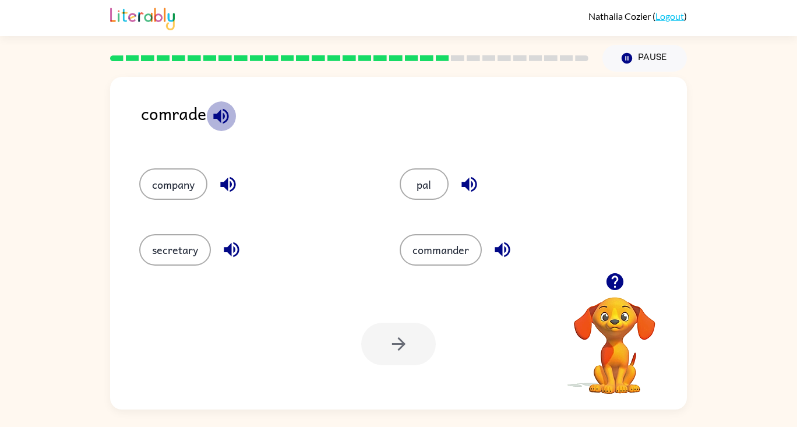
click at [217, 121] on icon "button" at bounding box center [221, 116] width 20 height 20
click at [230, 238] on button "button" at bounding box center [232, 250] width 30 height 30
click at [228, 179] on icon "button" at bounding box center [228, 184] width 20 height 20
click at [468, 178] on icon "button" at bounding box center [469, 184] width 20 height 20
click at [423, 244] on button "commander" at bounding box center [441, 249] width 82 height 31
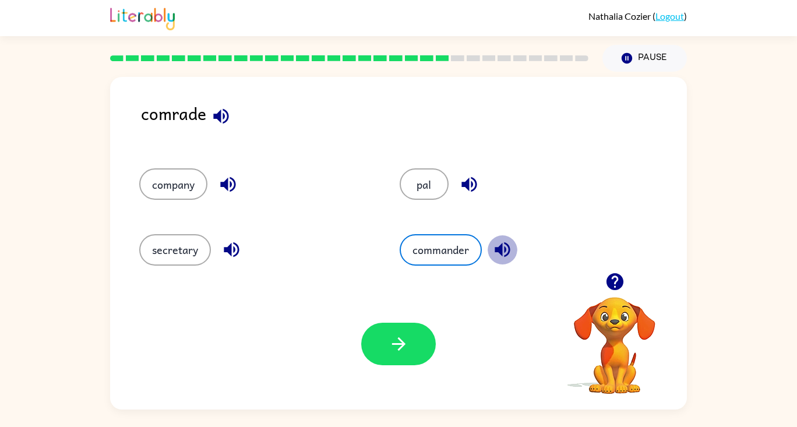
click at [494, 248] on icon "button" at bounding box center [503, 250] width 20 height 20
drag, startPoint x: 463, startPoint y: 248, endPoint x: 405, endPoint y: 259, distance: 59.4
click at [462, 248] on button "commander" at bounding box center [441, 249] width 82 height 31
click at [459, 266] on div "commander" at bounding box center [508, 244] width 261 height 65
click at [442, 263] on button "commander" at bounding box center [441, 249] width 82 height 31
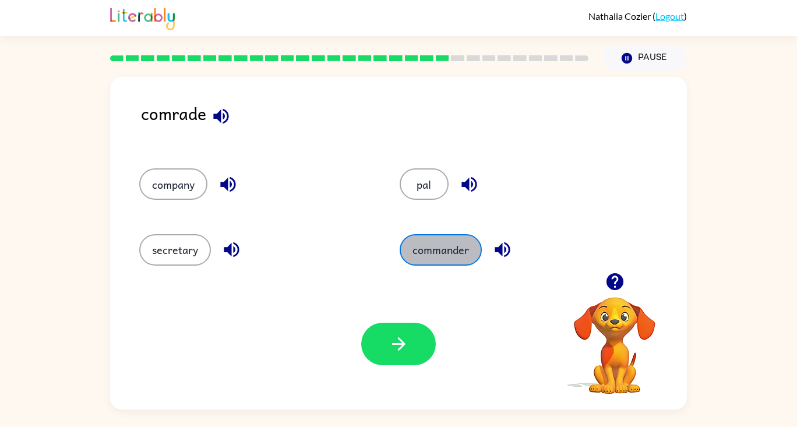
click at [466, 256] on button "commander" at bounding box center [441, 249] width 82 height 31
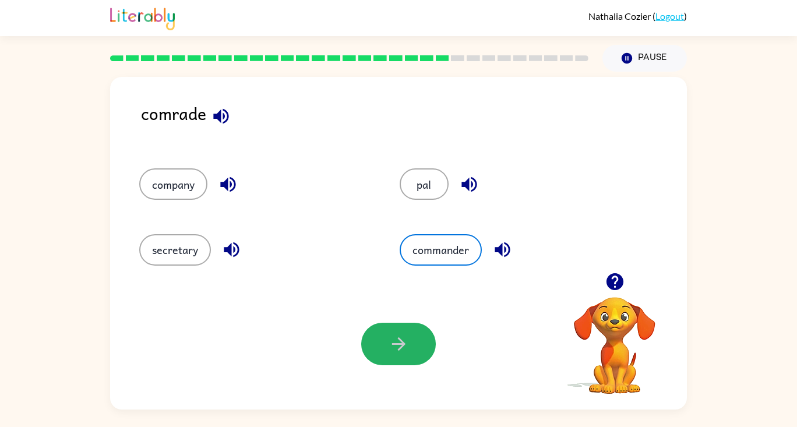
drag, startPoint x: 407, startPoint y: 346, endPoint x: 406, endPoint y: 339, distance: 7.8
click at [406, 339] on icon "button" at bounding box center [399, 344] width 20 height 20
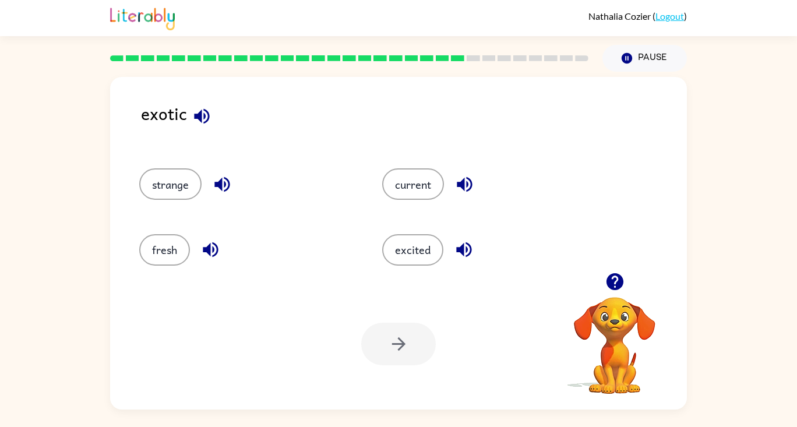
click at [205, 98] on div "exotic strange current fresh excited Your browser must support playing .mp4 fil…" at bounding box center [398, 243] width 577 height 333
click at [201, 117] on icon "button" at bounding box center [201, 115] width 15 height 15
click at [184, 177] on button "strange" at bounding box center [170, 183] width 62 height 31
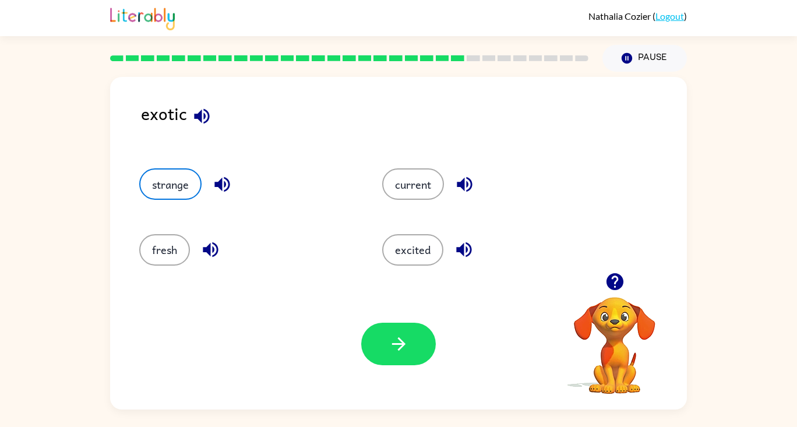
drag, startPoint x: 423, startPoint y: 347, endPoint x: 421, endPoint y: 339, distance: 7.9
click at [421, 339] on button "button" at bounding box center [398, 344] width 75 height 43
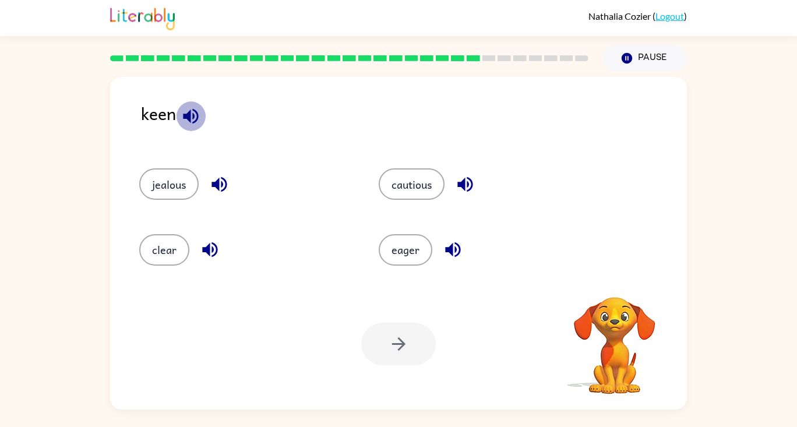
click at [204, 114] on button "button" at bounding box center [191, 116] width 30 height 30
click at [198, 106] on icon "button" at bounding box center [191, 116] width 20 height 20
click at [424, 246] on button "eager" at bounding box center [406, 249] width 54 height 31
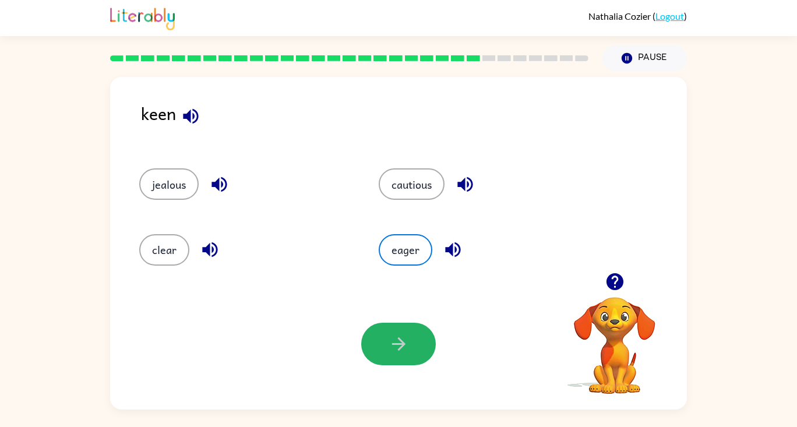
click at [401, 339] on icon "button" at bounding box center [399, 344] width 20 height 20
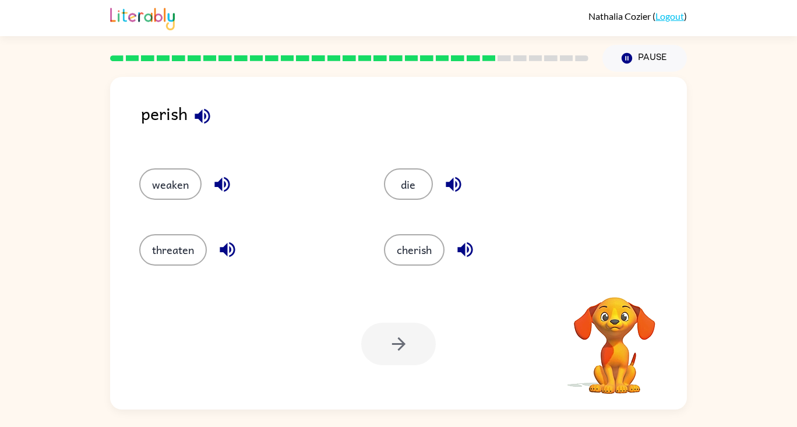
click at [187, 109] on div "perish" at bounding box center [414, 122] width 546 height 45
click at [207, 108] on icon "button" at bounding box center [202, 116] width 20 height 20
click at [177, 182] on button "weaken" at bounding box center [170, 183] width 62 height 31
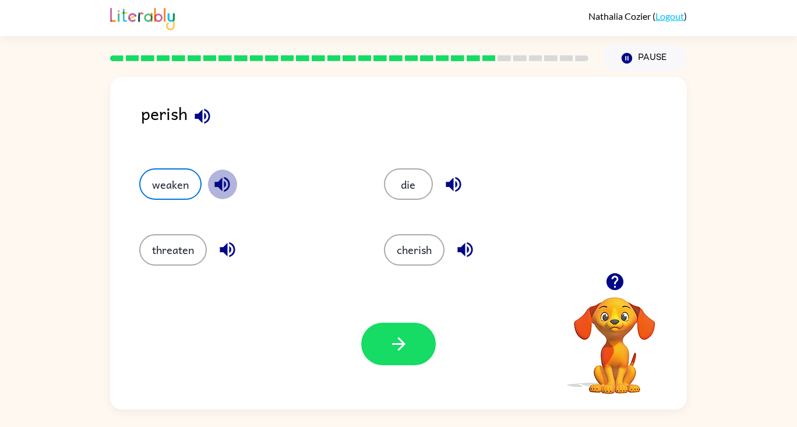
click at [226, 181] on icon "button" at bounding box center [222, 184] width 20 height 20
click at [391, 346] on icon "button" at bounding box center [399, 344] width 20 height 20
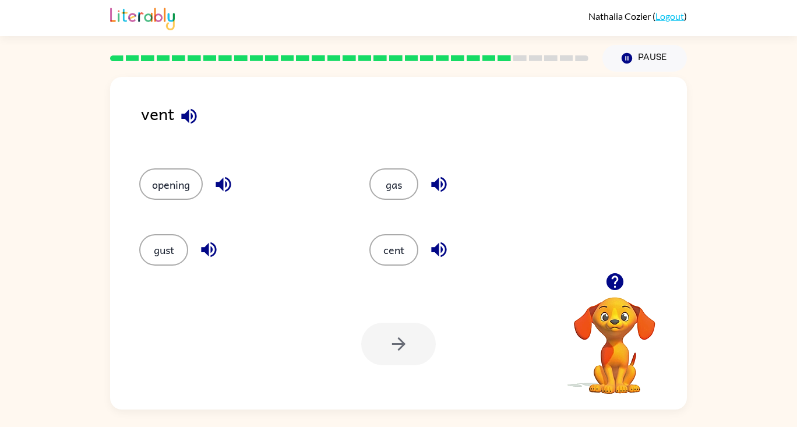
click at [151, 249] on button "gust" at bounding box center [163, 249] width 49 height 31
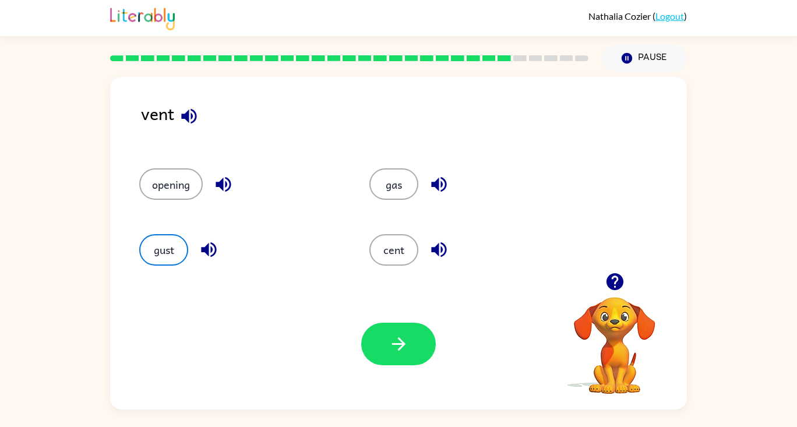
click at [411, 244] on button "cent" at bounding box center [394, 249] width 49 height 31
click at [160, 175] on button "opening" at bounding box center [171, 183] width 64 height 31
drag, startPoint x: 405, startPoint y: 178, endPoint x: 363, endPoint y: 196, distance: 45.5
click at [363, 196] on div "gas" at bounding box center [462, 178] width 230 height 65
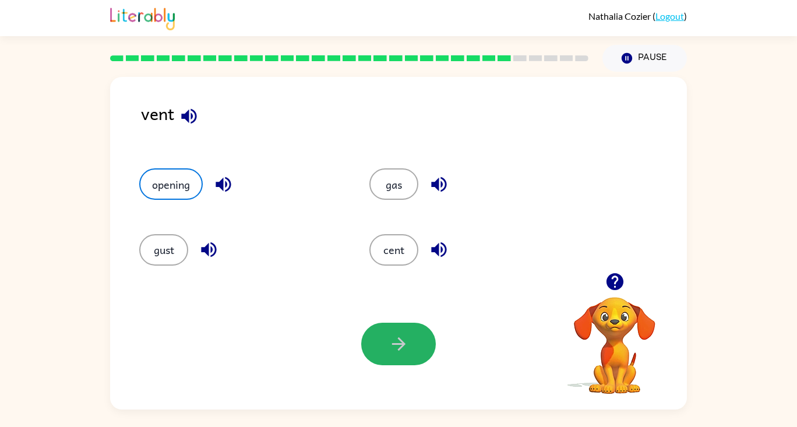
click at [391, 346] on button "button" at bounding box center [398, 344] width 75 height 43
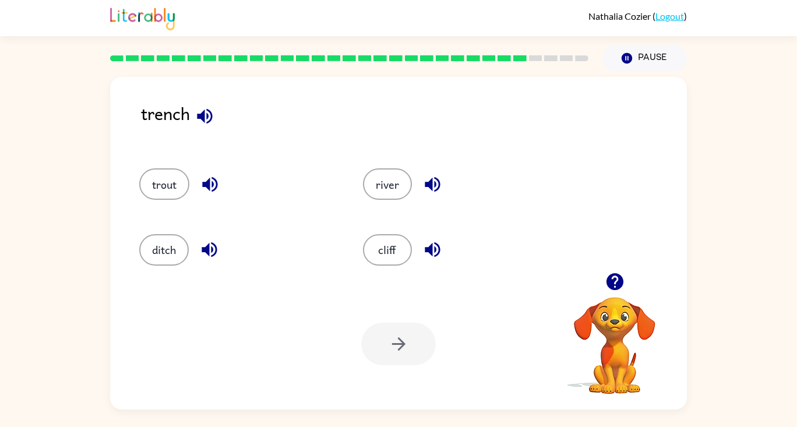
click at [386, 188] on button "river" at bounding box center [387, 183] width 49 height 31
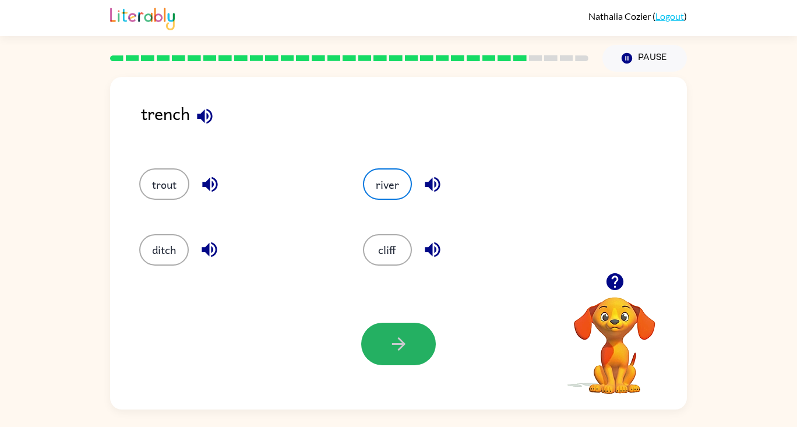
click at [406, 345] on icon "button" at bounding box center [399, 344] width 20 height 20
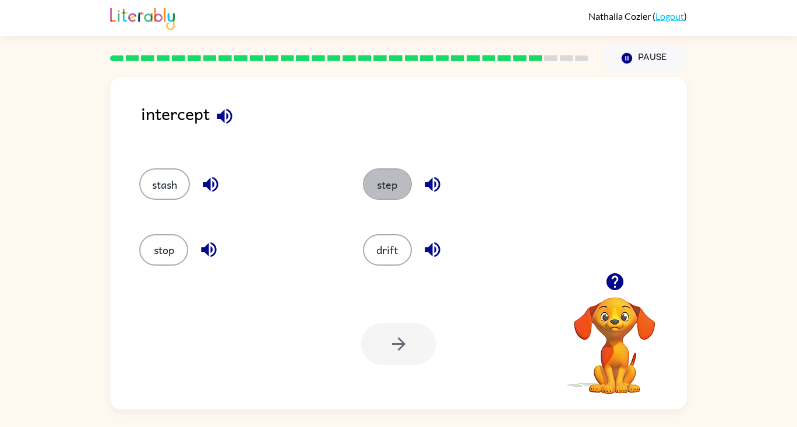
click at [398, 187] on button "step" at bounding box center [387, 183] width 49 height 31
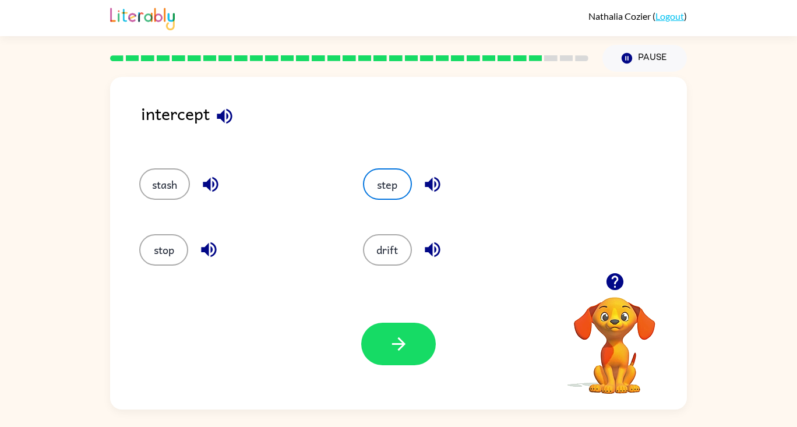
drag, startPoint x: 175, startPoint y: 178, endPoint x: 291, endPoint y: 246, distance: 135.1
click at [177, 185] on button "stash" at bounding box center [164, 183] width 51 height 31
drag, startPoint x: 385, startPoint y: 237, endPoint x: 425, endPoint y: 323, distance: 94.6
click at [388, 248] on button "drift" at bounding box center [387, 249] width 49 height 31
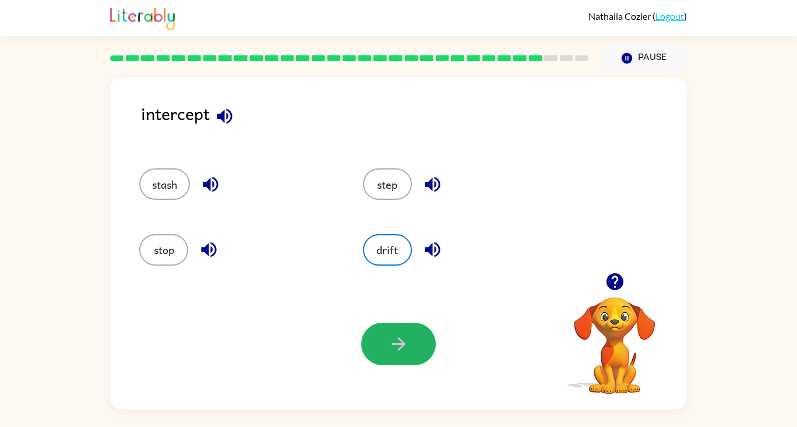
click at [395, 336] on icon "button" at bounding box center [399, 344] width 20 height 20
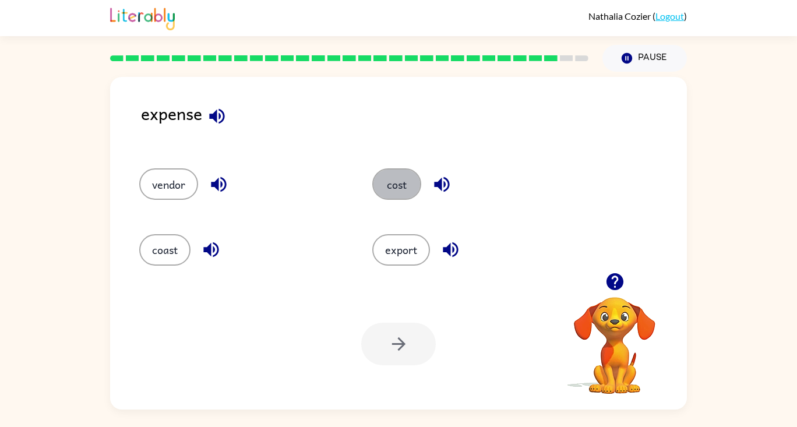
click at [395, 175] on button "cost" at bounding box center [396, 183] width 49 height 31
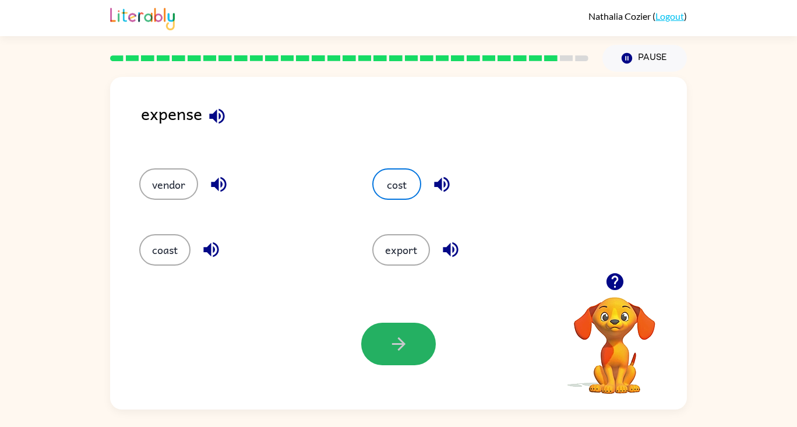
click at [431, 334] on button "button" at bounding box center [398, 344] width 75 height 43
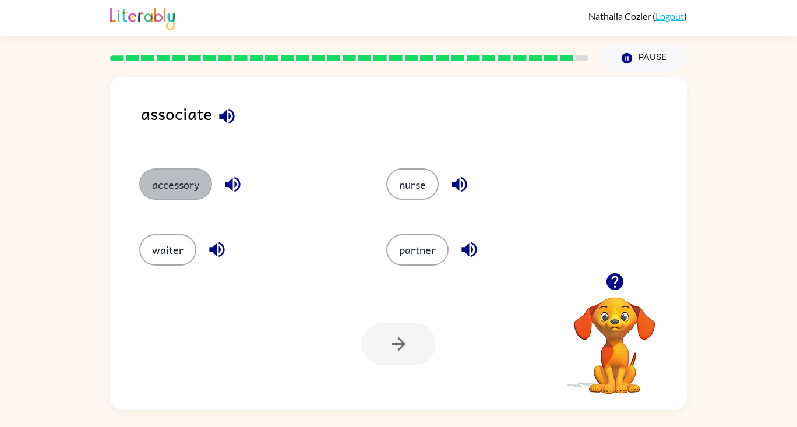
click at [189, 177] on button "accessory" at bounding box center [175, 183] width 73 height 31
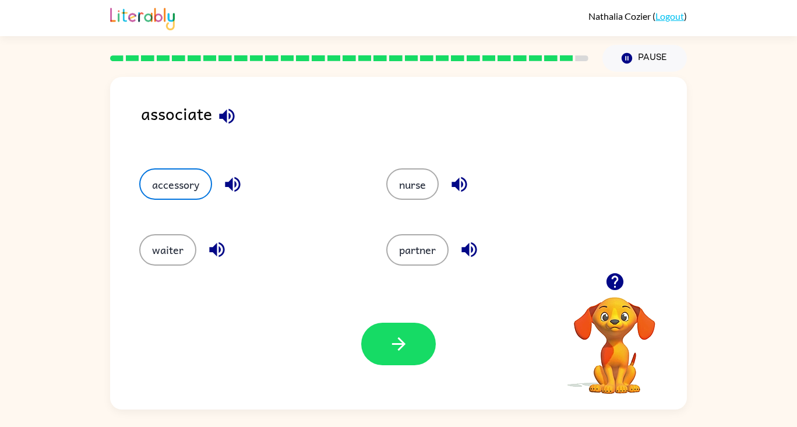
click at [439, 268] on div "partner" at bounding box center [487, 244] width 247 height 65
click at [241, 118] on button "button" at bounding box center [227, 116] width 30 height 30
click at [242, 181] on icon "button" at bounding box center [233, 184] width 20 height 20
click at [212, 251] on icon "button" at bounding box center [216, 249] width 15 height 15
click at [452, 178] on icon "button" at bounding box center [459, 184] width 20 height 20
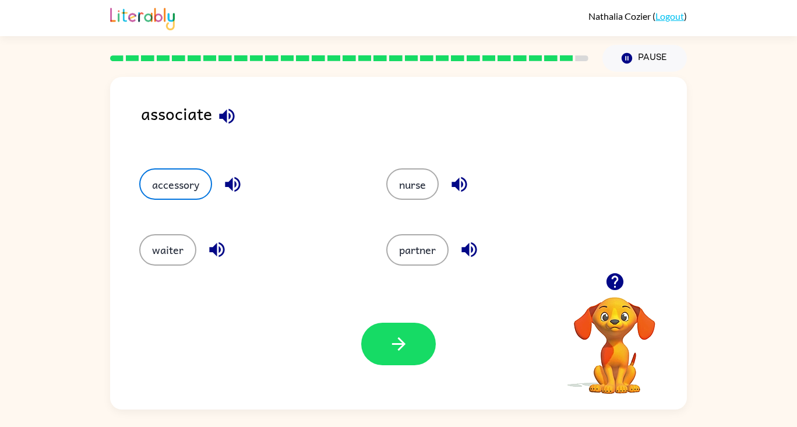
click at [451, 253] on div "partner" at bounding box center [496, 249] width 220 height 31
click at [467, 249] on icon "button" at bounding box center [469, 249] width 15 height 15
click at [432, 250] on button "partner" at bounding box center [417, 249] width 62 height 31
click at [371, 375] on div "Your browser must support playing .mp4 files to use Literably. Please try using…" at bounding box center [398, 344] width 577 height 131
click at [444, 313] on div "Your browser must support playing .mp4 files to use Literably. Please try using…" at bounding box center [398, 344] width 577 height 131
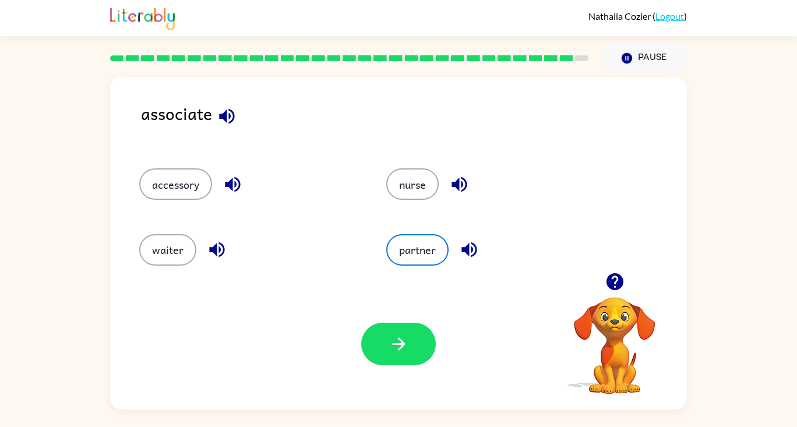
click at [407, 316] on div "Your browser must support playing .mp4 files to use Literably. Please try using…" at bounding box center [398, 344] width 577 height 131
click at [403, 363] on button "button" at bounding box center [398, 344] width 75 height 43
